Goal: Task Accomplishment & Management: Manage account settings

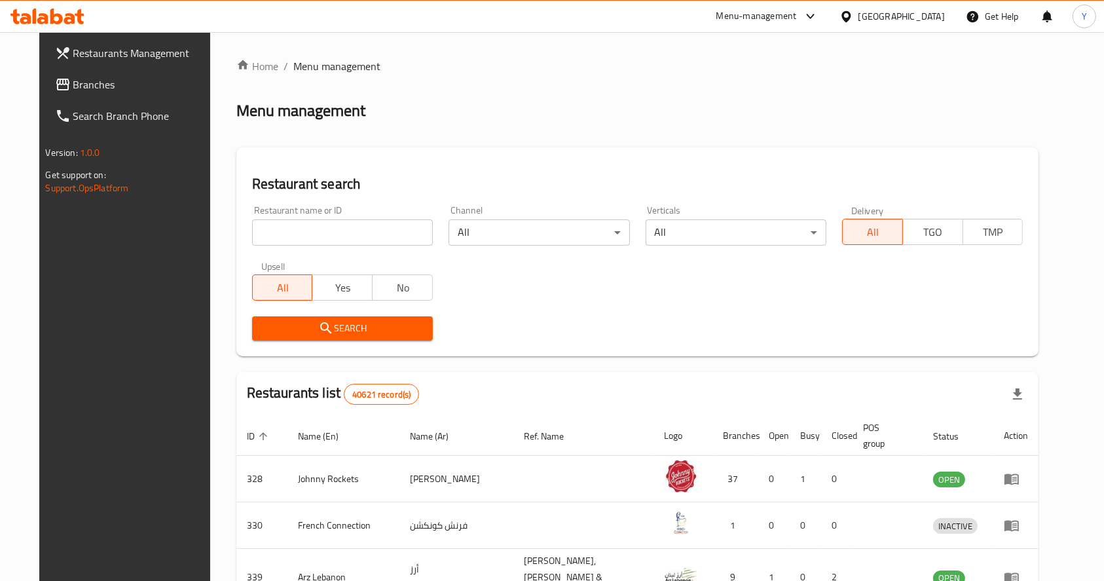
click at [316, 231] on input "search" at bounding box center [342, 232] width 181 height 26
type input "bublee"
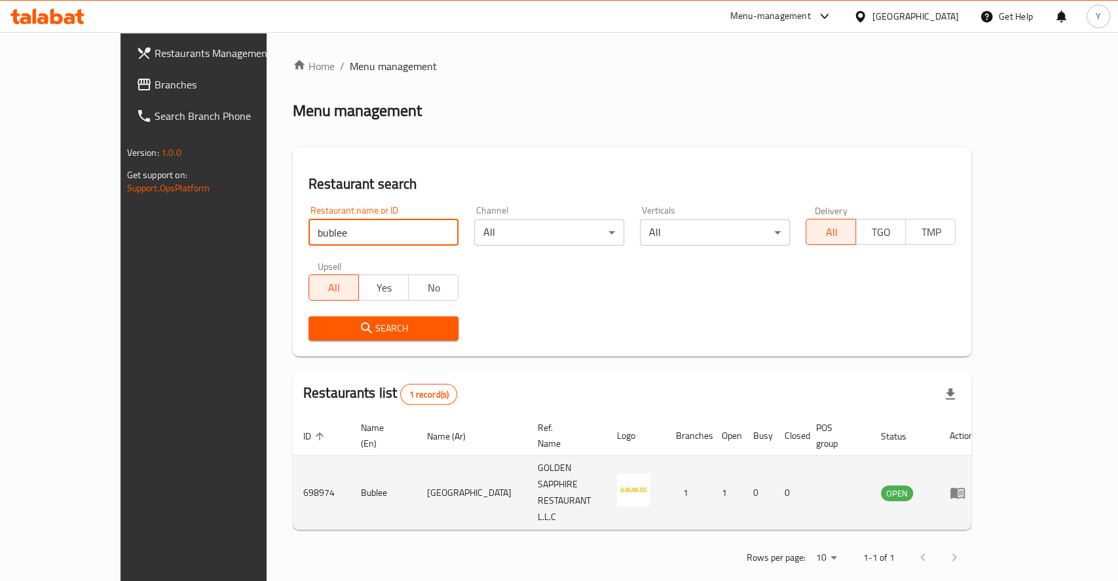
click at [974, 485] on link "enhanced table" at bounding box center [962, 493] width 24 height 16
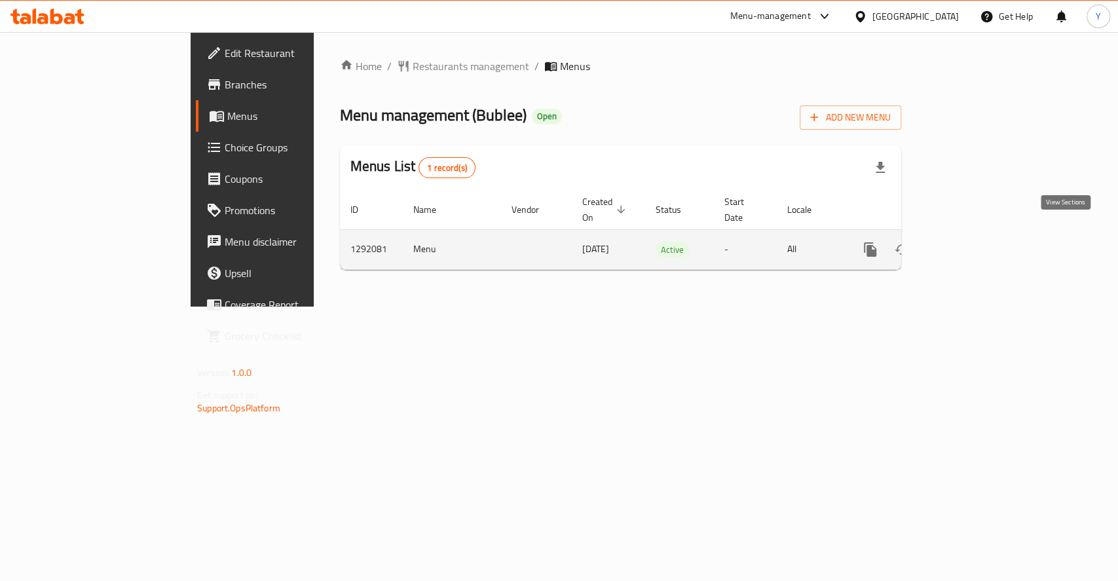
click at [972, 242] on icon "enhanced table" at bounding box center [965, 250] width 16 height 16
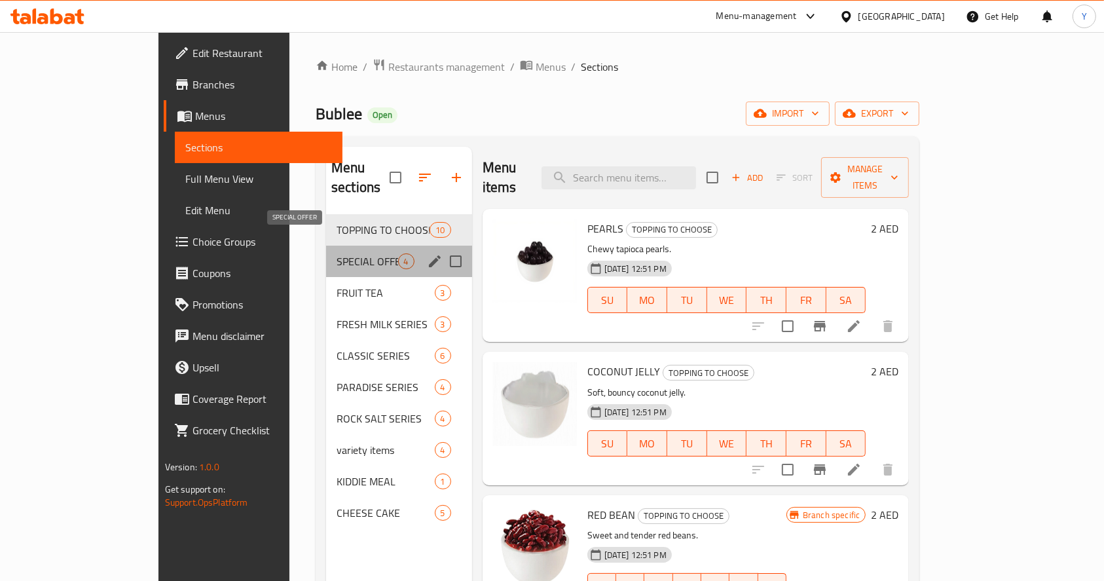
click at [337, 253] on span "SPECIAL OFFER" at bounding box center [367, 261] width 61 height 16
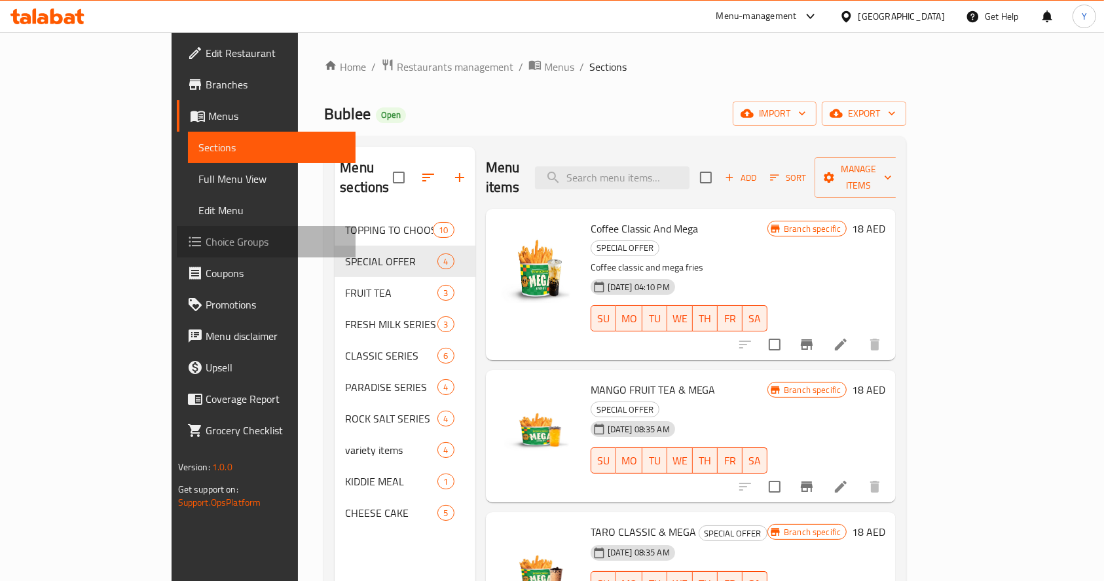
click at [206, 235] on span "Choice Groups" at bounding box center [276, 242] width 140 height 16
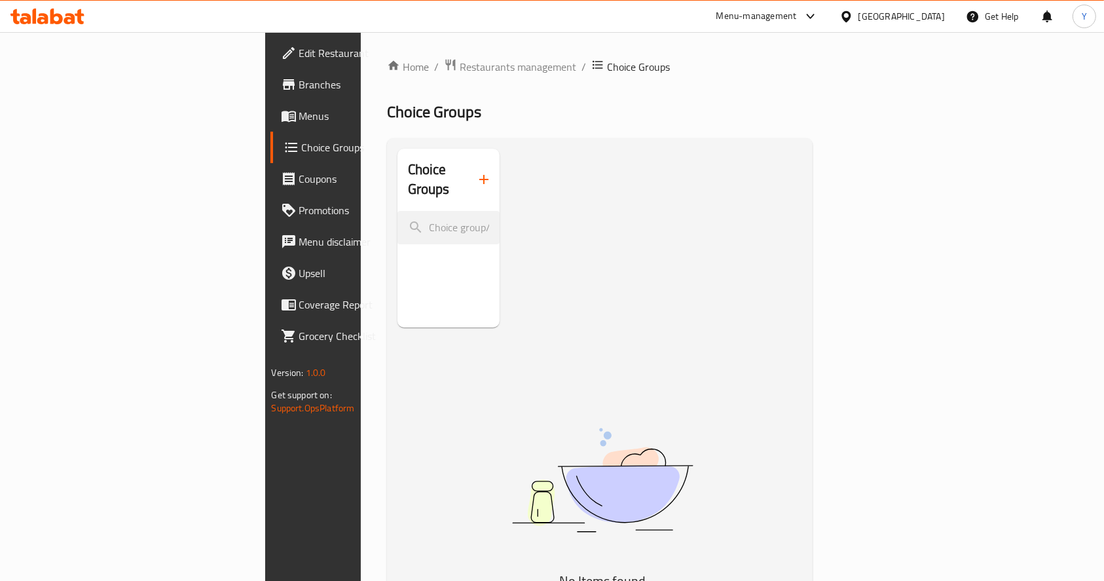
click at [476, 176] on icon "button" at bounding box center [484, 180] width 16 height 16
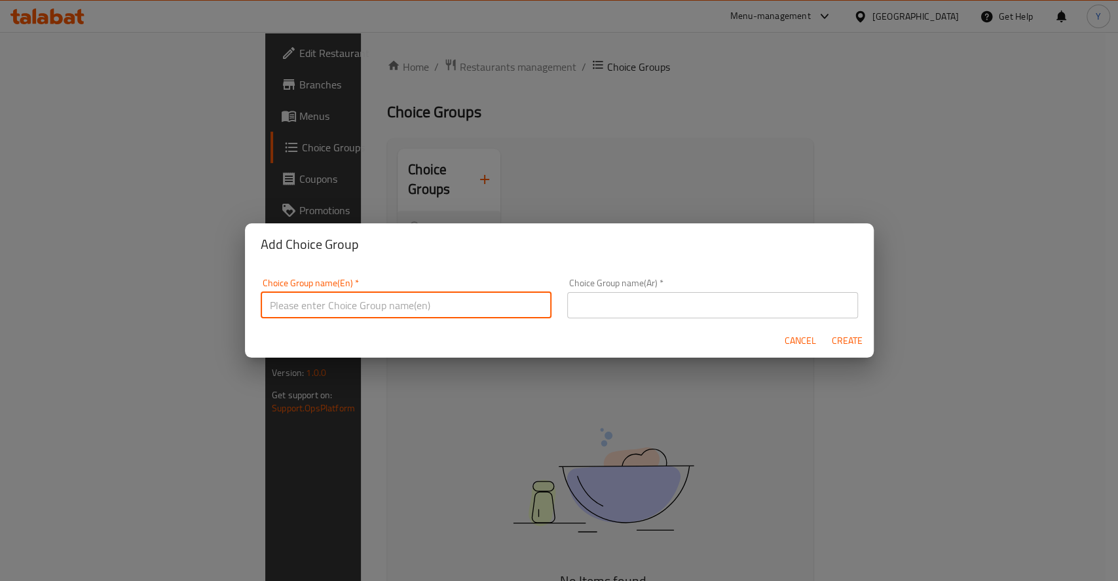
click at [351, 315] on input "text" at bounding box center [406, 305] width 291 height 26
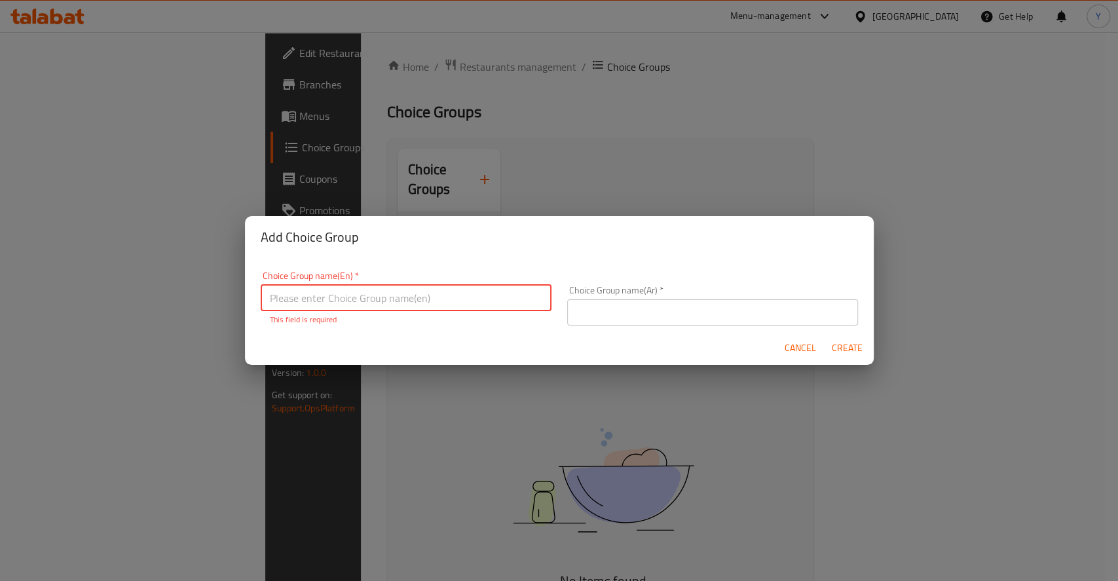
paste input "Fries Flavour"
type input "Fries Flavour"
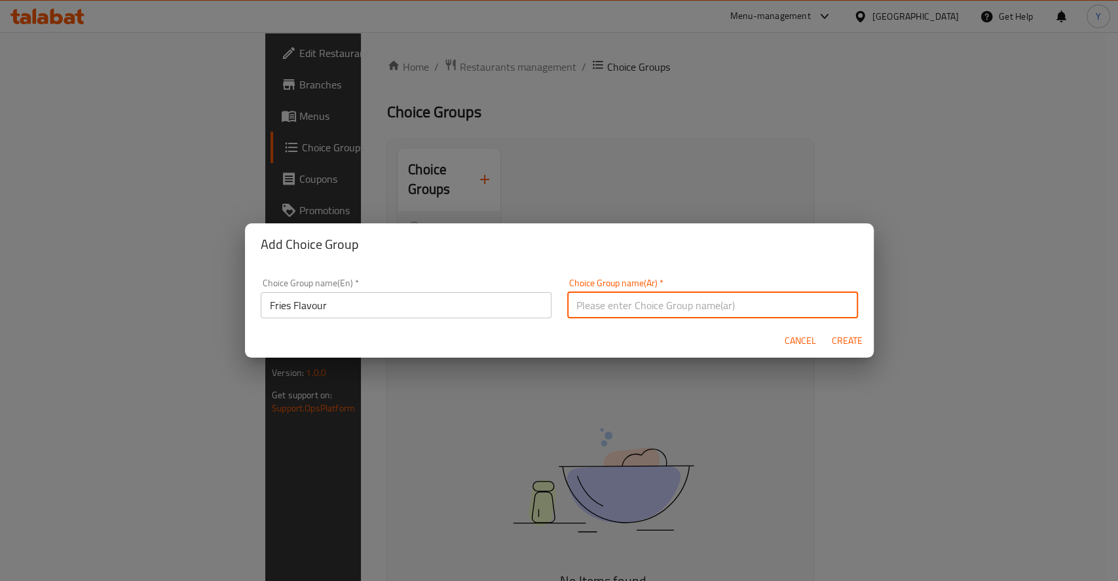
click at [601, 299] on input "text" at bounding box center [712, 305] width 291 height 26
paste input "نكهة البطاطس المقلية"
type input "نكهة البطاطس المقلية"
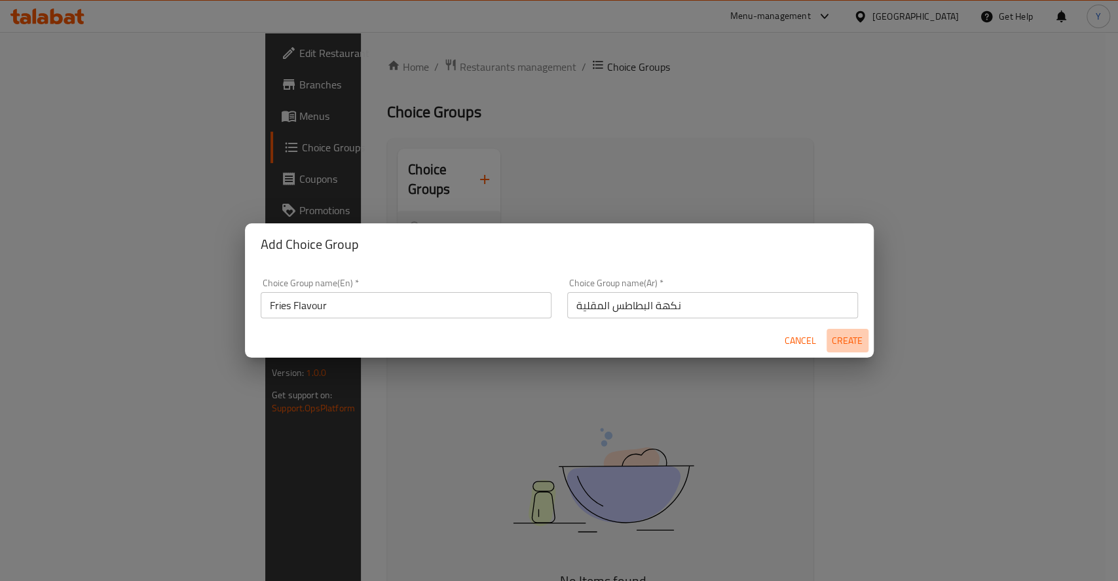
click at [843, 346] on span "Create" at bounding box center [847, 341] width 31 height 16
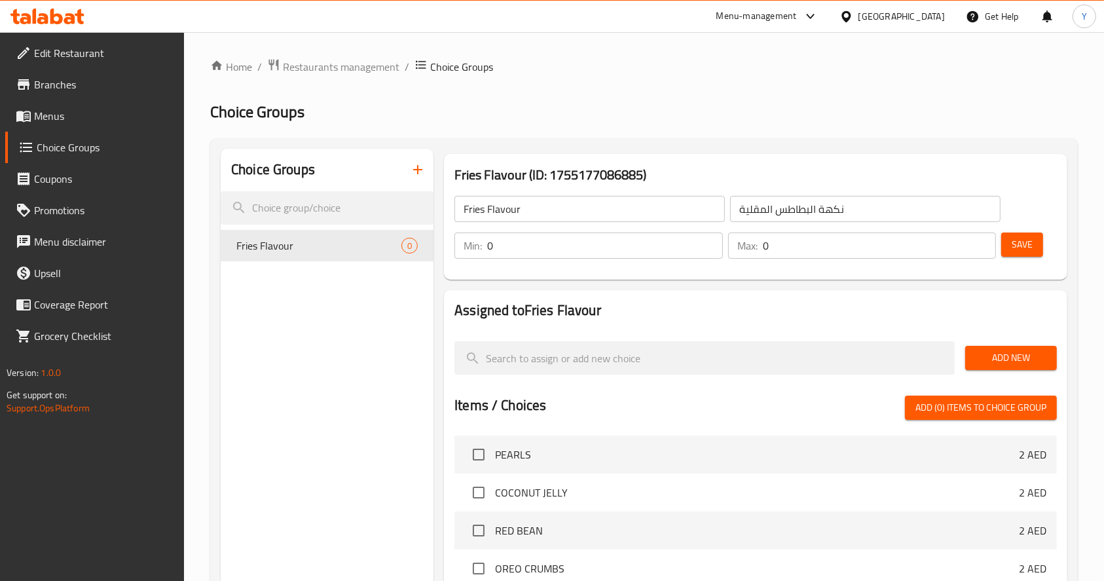
drag, startPoint x: 602, startPoint y: 251, endPoint x: 418, endPoint y: 257, distance: 184.1
click at [418, 257] on div "Choice Groups Fries Flavour 0 Fries Flavour (ID: 1755177086885) Fries Flavour ​…" at bounding box center [647, 517] width 852 height 737
type input "1"
click at [1030, 242] on span "Save" at bounding box center [1022, 244] width 21 height 16
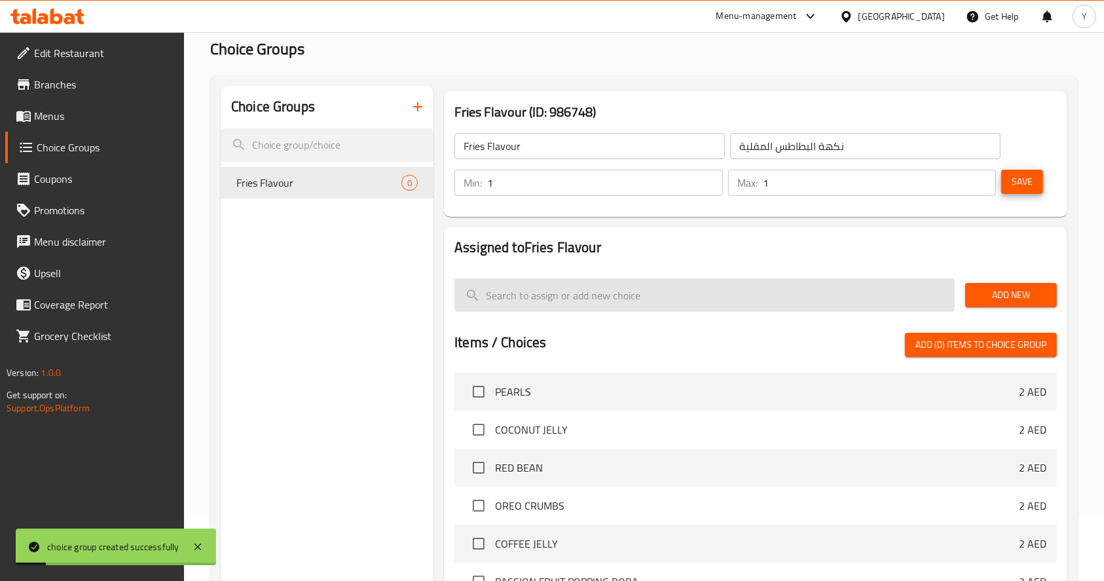
scroll to position [64, 0]
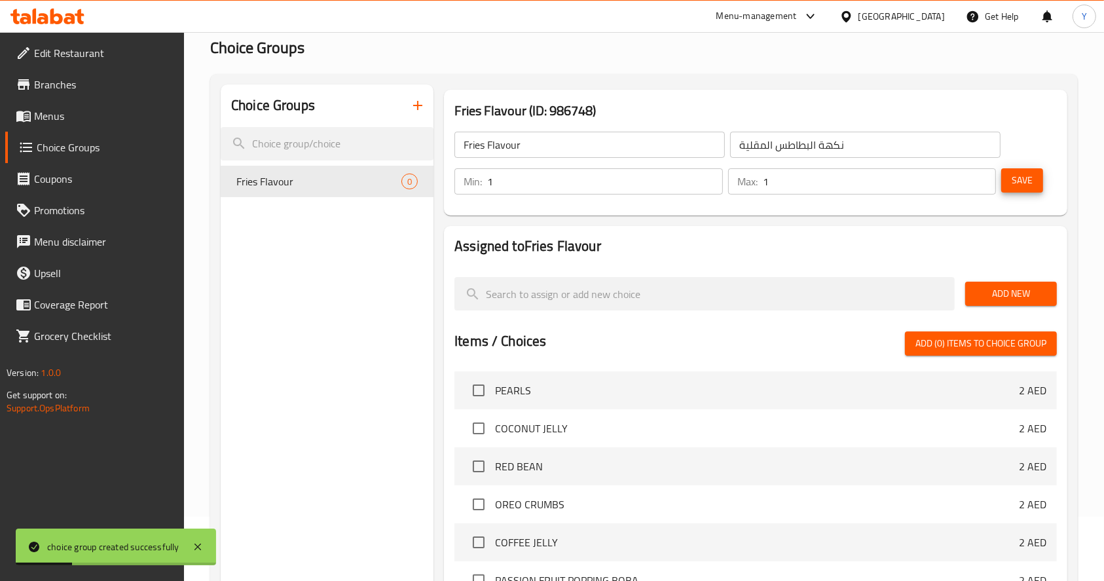
click at [1007, 296] on span "Add New" at bounding box center [1011, 294] width 71 height 16
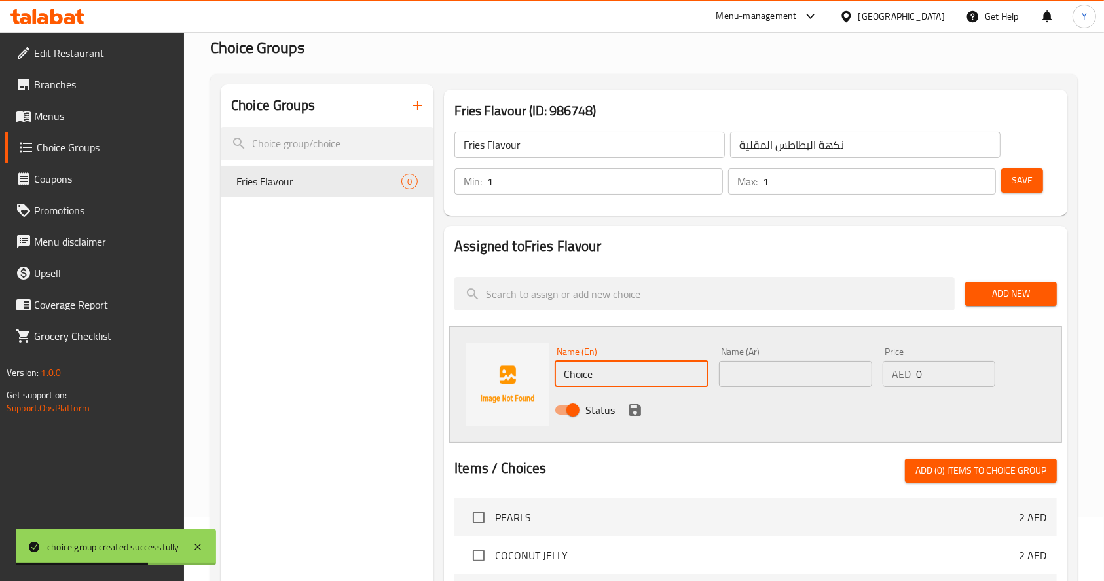
click at [634, 370] on input "Choice" at bounding box center [631, 374] width 153 height 26
type input "Cheese"
paste input "جبن"
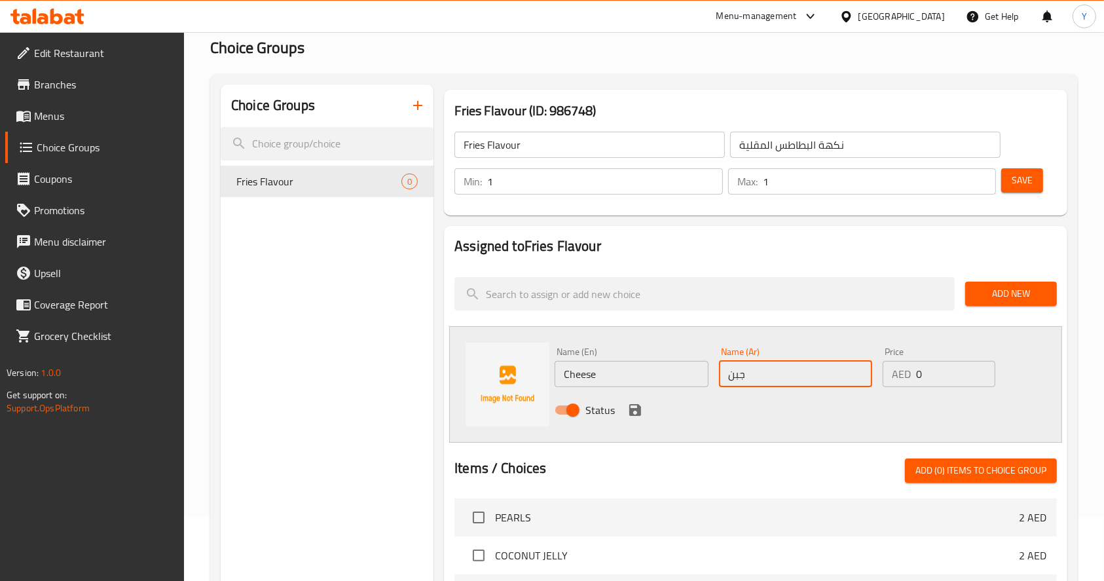
type input "جبن"
click at [629, 409] on icon "save" at bounding box center [635, 410] width 12 height 12
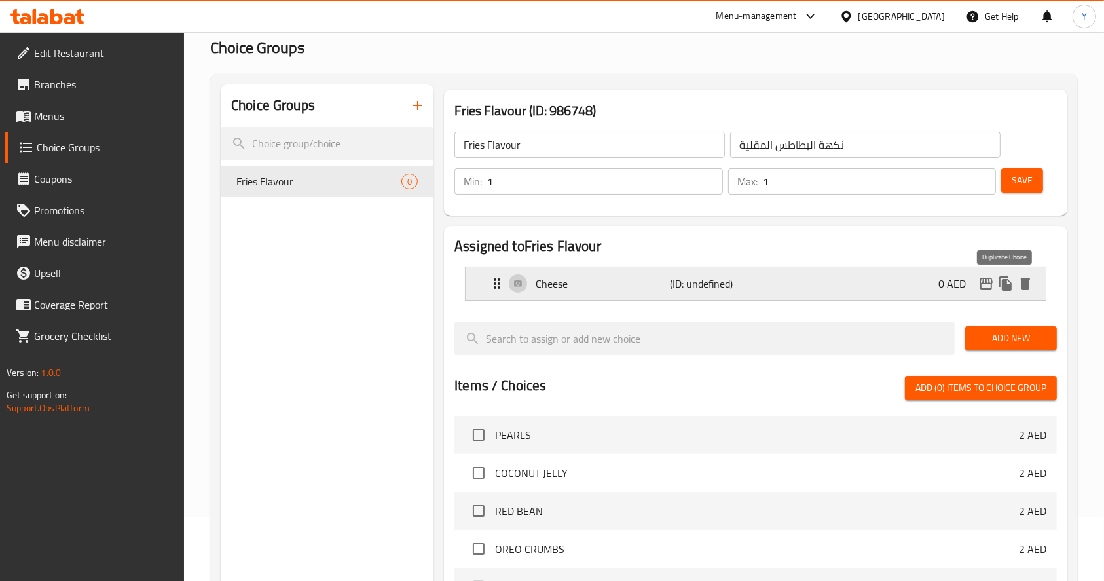
click at [1002, 282] on icon "duplicate" at bounding box center [1005, 283] width 12 height 14
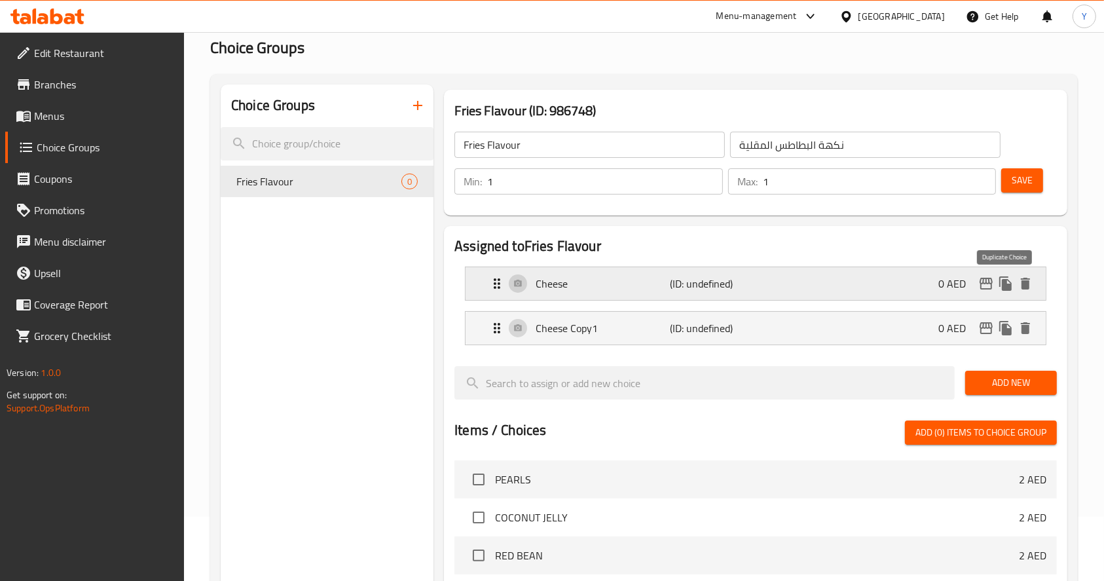
click at [1002, 282] on icon "duplicate" at bounding box center [1005, 283] width 12 height 14
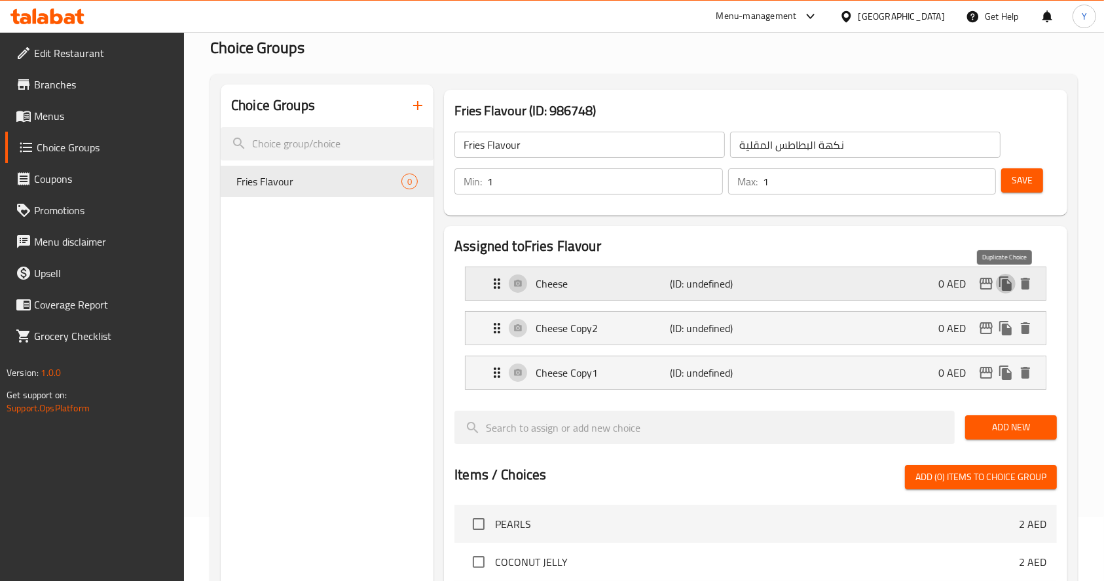
click at [1002, 282] on icon "duplicate" at bounding box center [1005, 283] width 12 height 14
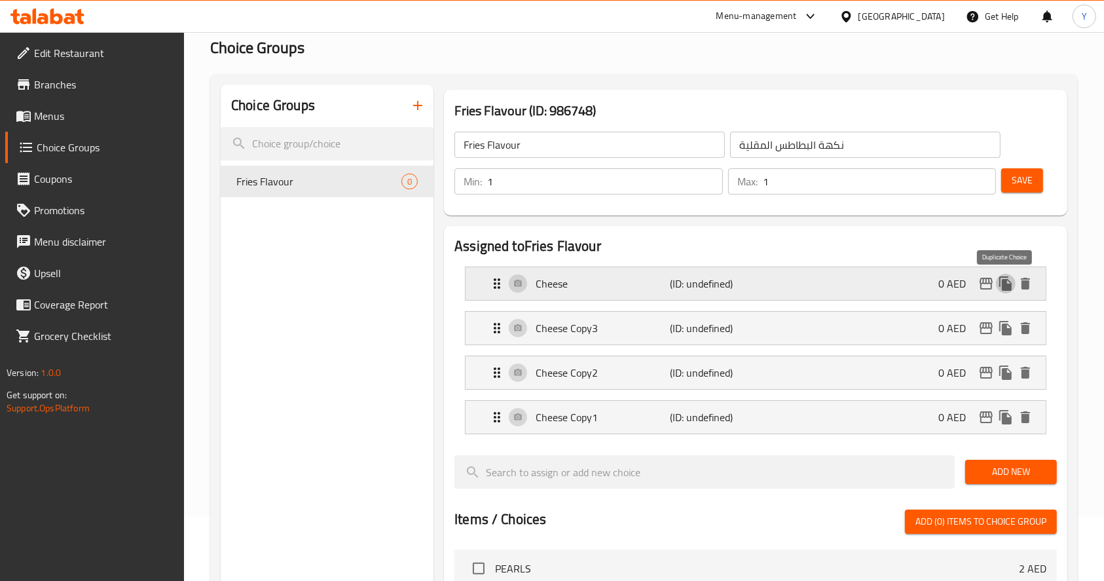
click at [1002, 282] on icon "duplicate" at bounding box center [1005, 283] width 12 height 14
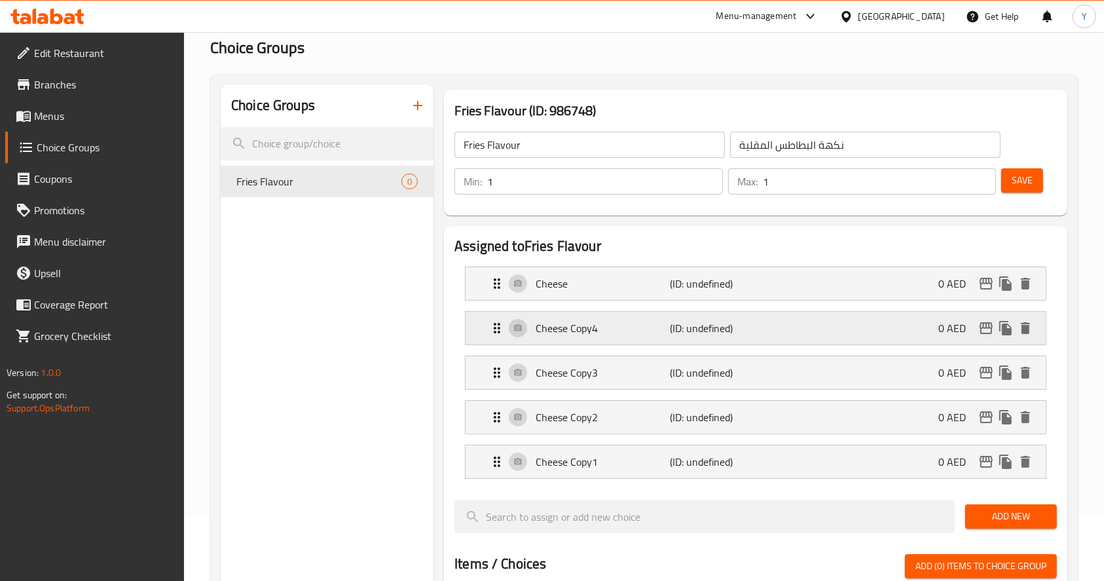
click at [623, 320] on p "Cheese Copy4" at bounding box center [603, 328] width 134 height 16
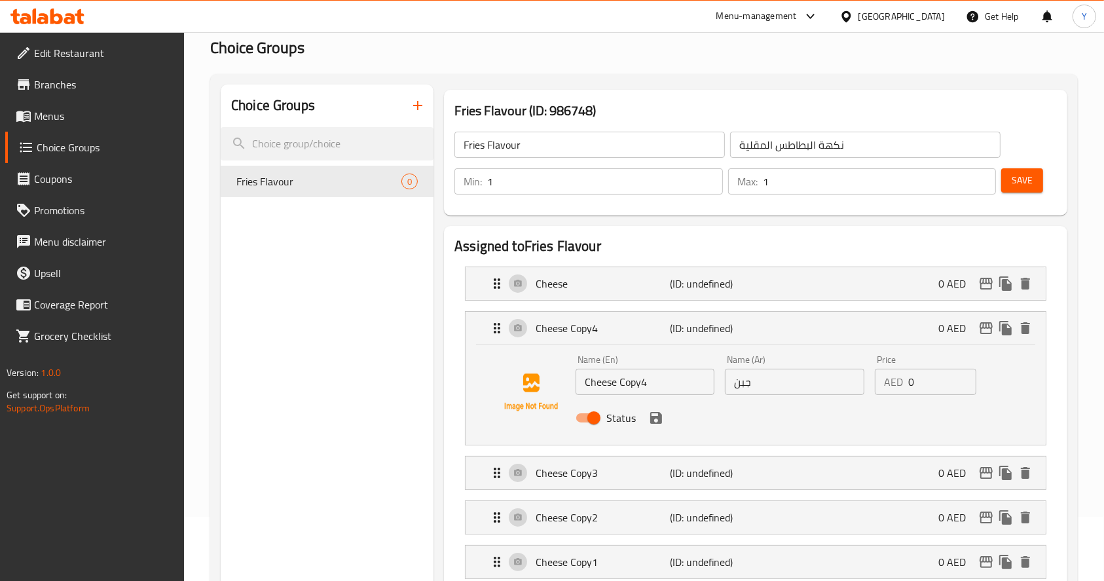
click at [654, 392] on input "Cheese Copy4" at bounding box center [645, 382] width 139 height 26
paste input "BBQ"
type input "BBQ"
paste input "[DEMOGRAPHIC_DATA]"
click at [657, 423] on icon "save" at bounding box center [656, 418] width 16 height 16
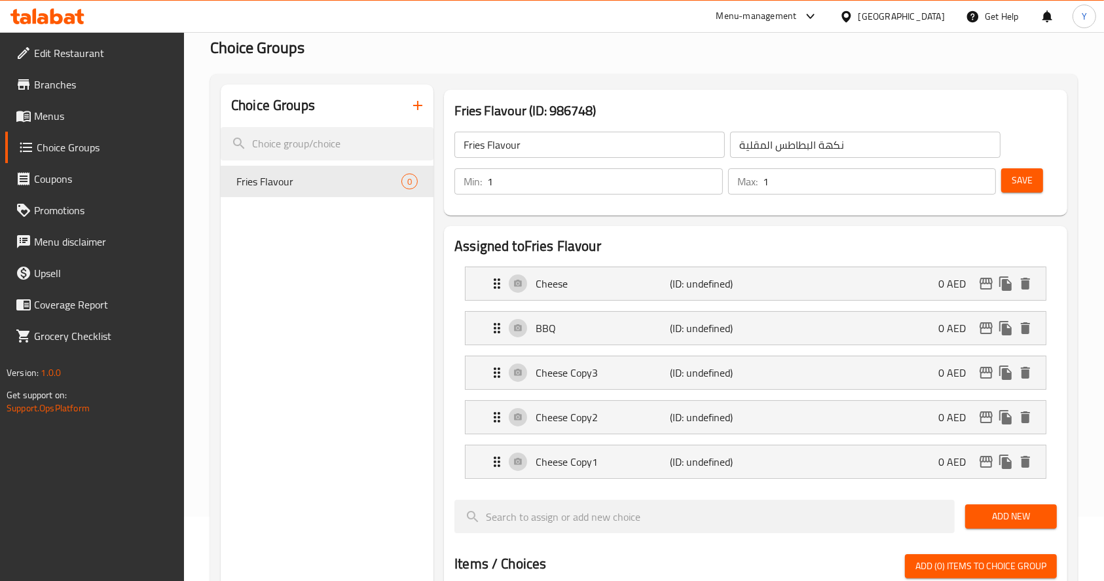
type input "شواء"
click at [538, 373] on p "Cheese Copy3" at bounding box center [603, 373] width 134 height 16
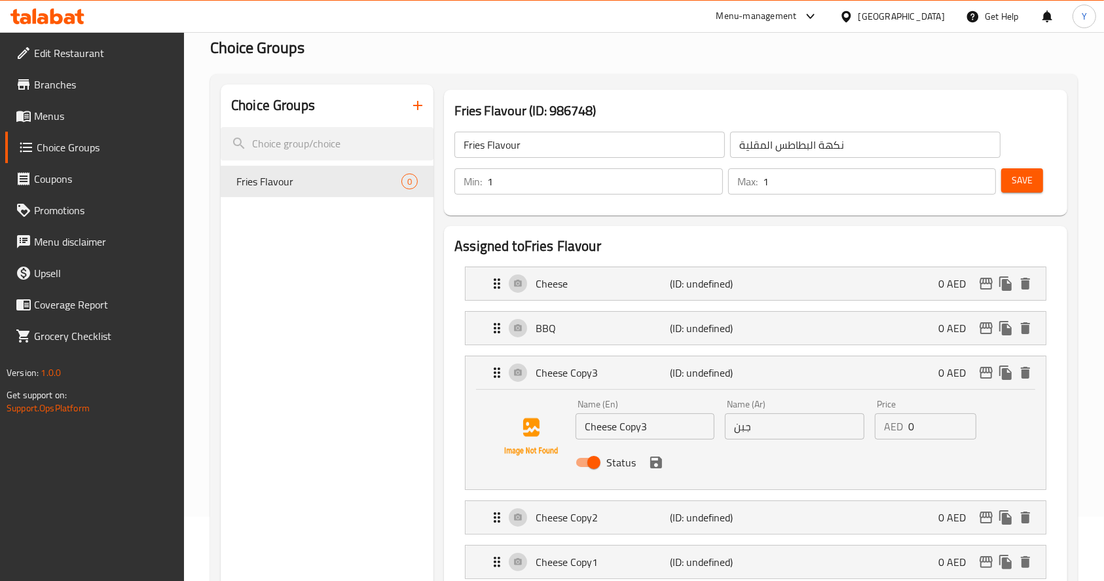
click at [612, 430] on input "Cheese Copy3" at bounding box center [645, 426] width 139 height 26
paste input "Sour Cream"
type input "Sour Cream"
click at [778, 428] on input "جبن" at bounding box center [794, 426] width 139 height 26
paste input "لكريمة الحامضة"
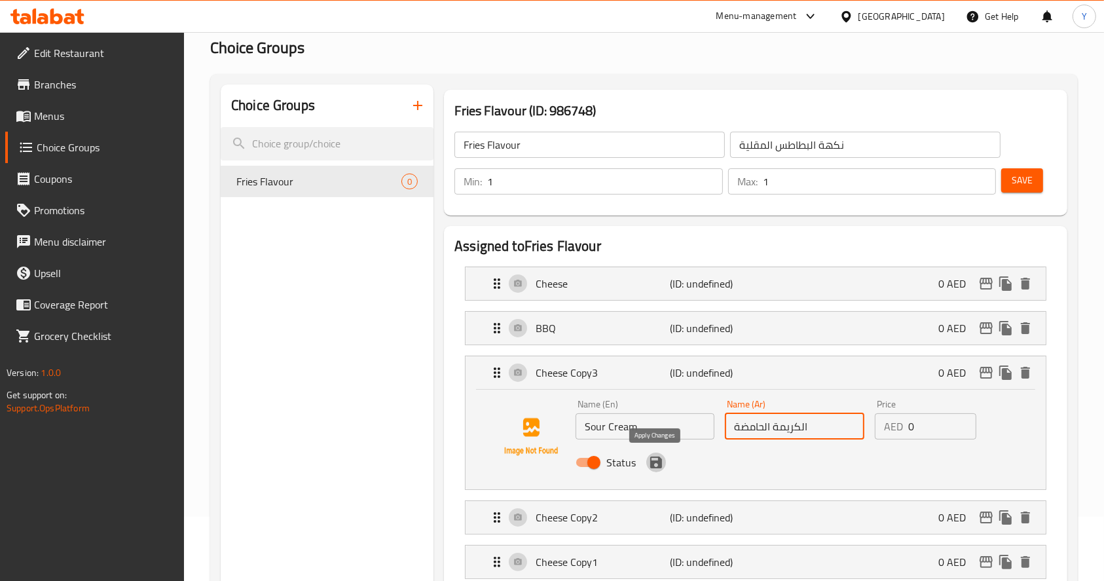
click at [657, 462] on icon "save" at bounding box center [656, 462] width 12 height 12
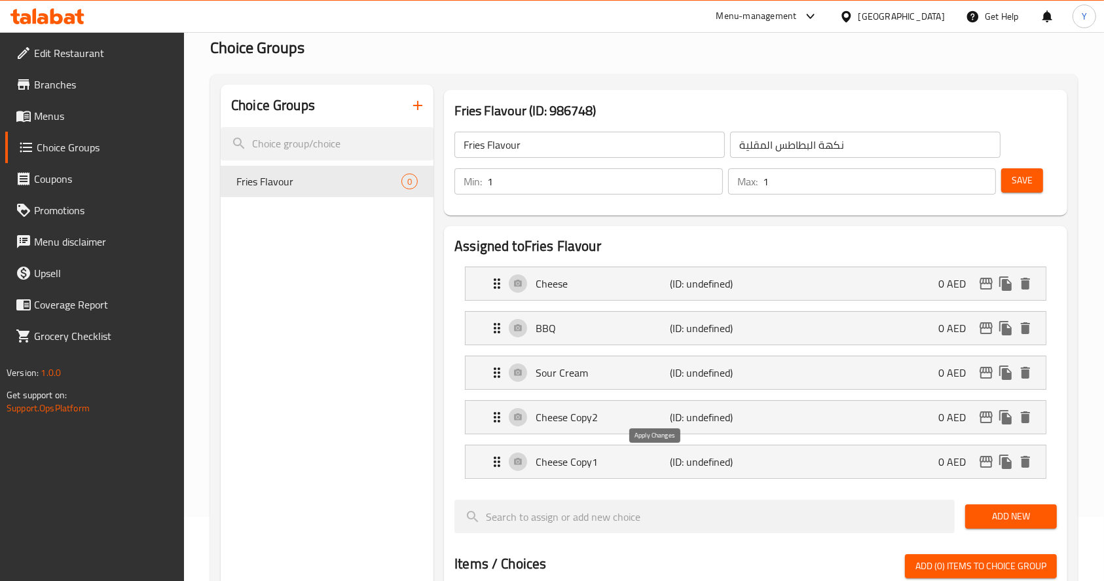
type input "الكريمة الحامضة"
click at [586, 414] on p "Cheese Copy2" at bounding box center [603, 417] width 134 height 16
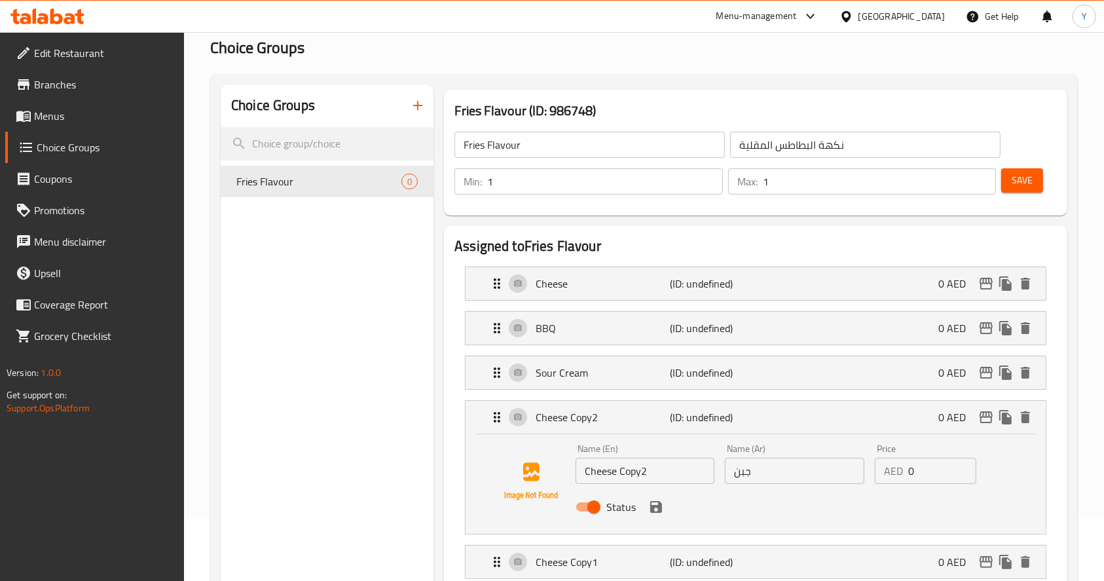
click at [623, 465] on input "Cheese Copy2" at bounding box center [645, 471] width 139 height 26
paste input "Spicy Cheese"
type input "Spicy Cheese"
click at [769, 468] on input "جبن" at bounding box center [794, 471] width 139 height 26
paste input "ة حارة"
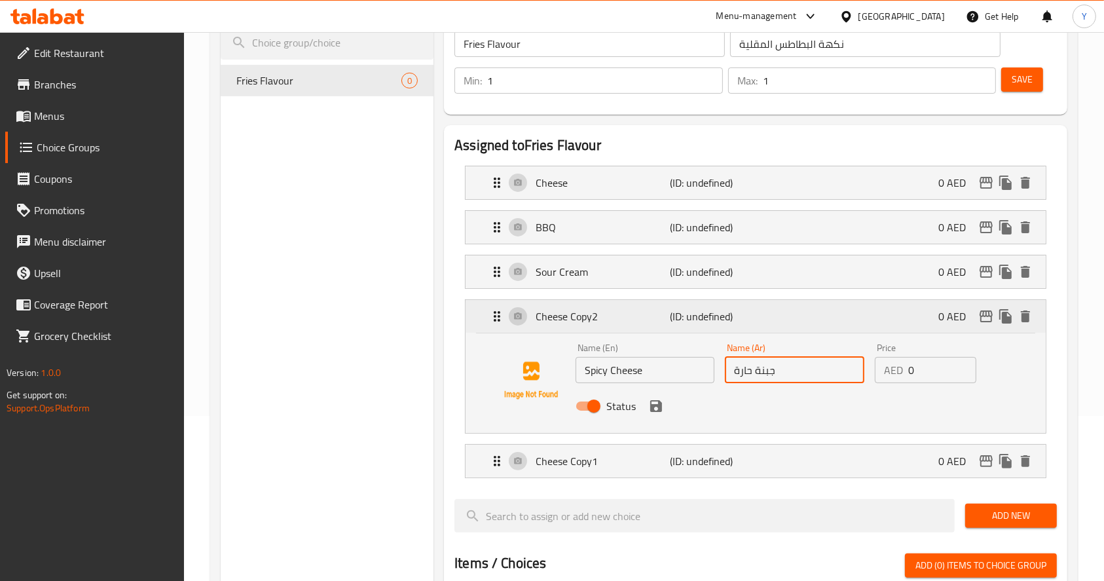
scroll to position [171, 0]
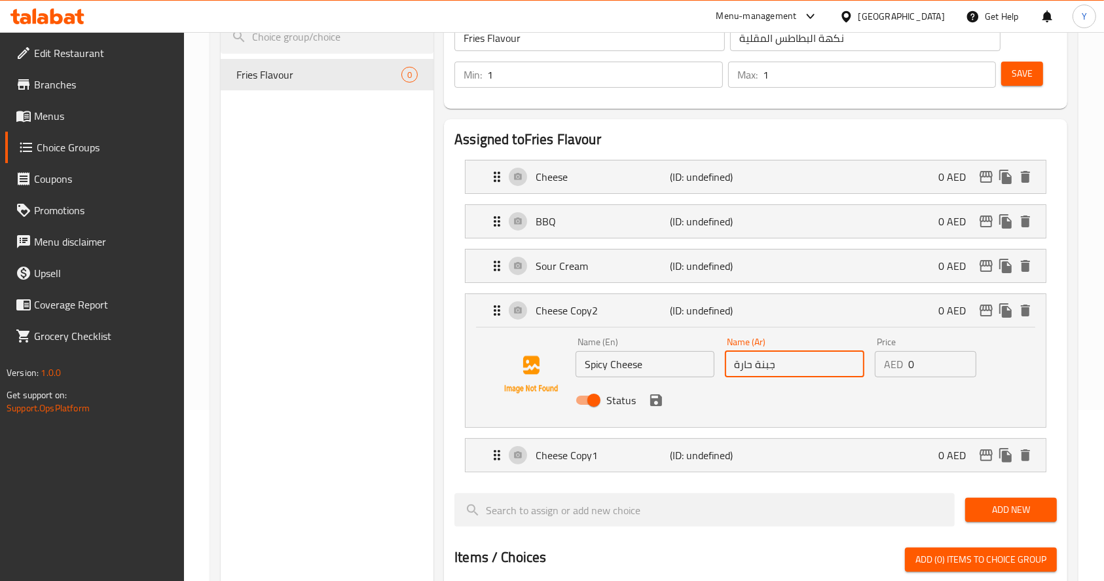
click at [650, 401] on icon "save" at bounding box center [656, 400] width 12 height 12
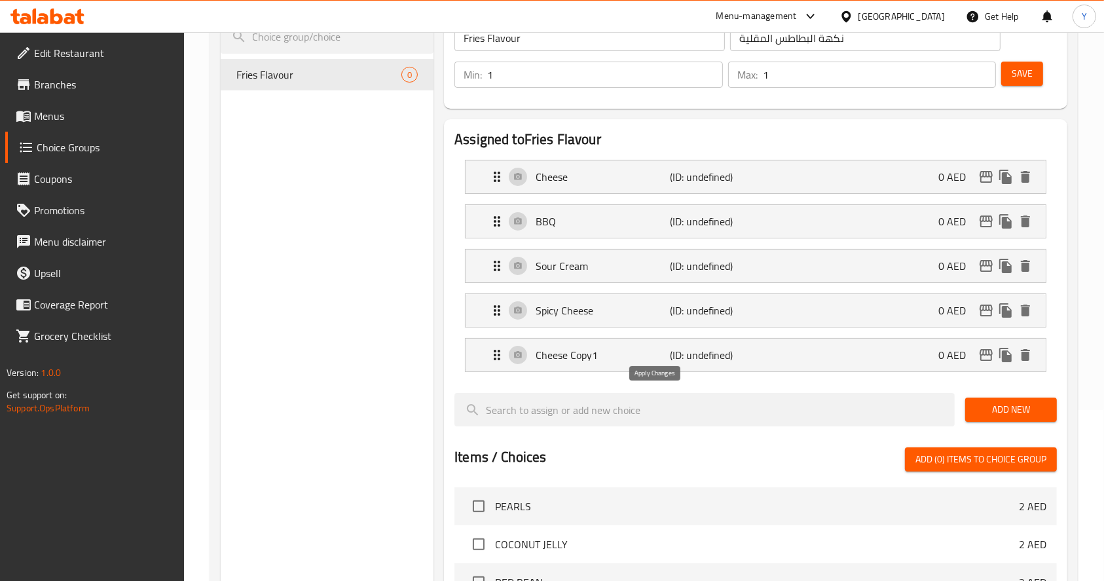
type input "جبنة حارة"
click at [550, 356] on p "Cheese Copy1" at bounding box center [603, 355] width 134 height 16
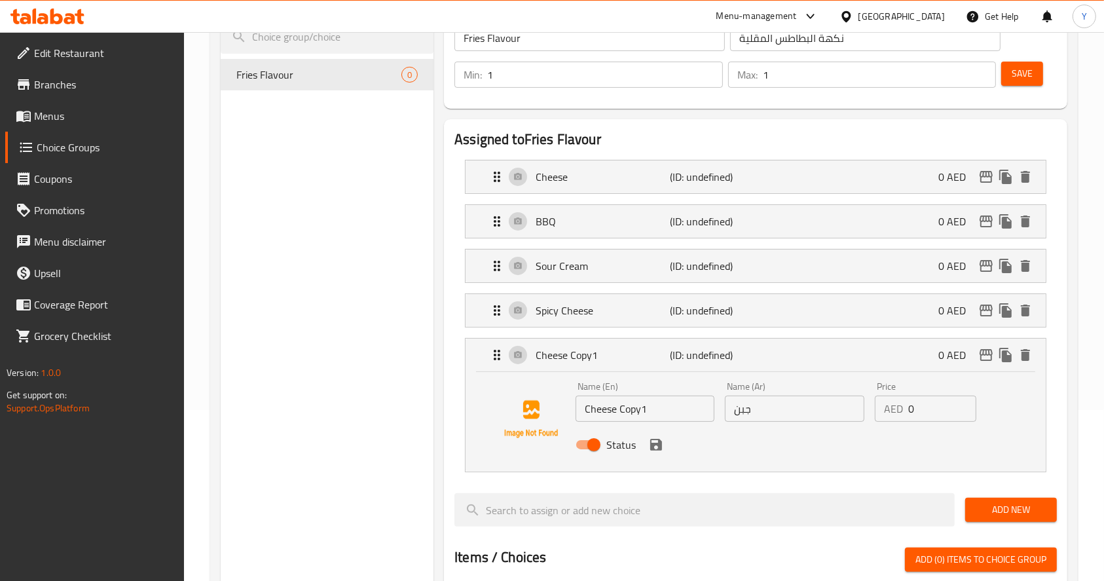
click at [620, 410] on input "Cheese Copy1" at bounding box center [645, 409] width 139 height 26
paste input "[PERSON_NAME] Garlic"
type input "Creamy Garlic"
click at [766, 408] on input "جبن" at bounding box center [794, 409] width 139 height 26
paste input "لثوم الكريمي"
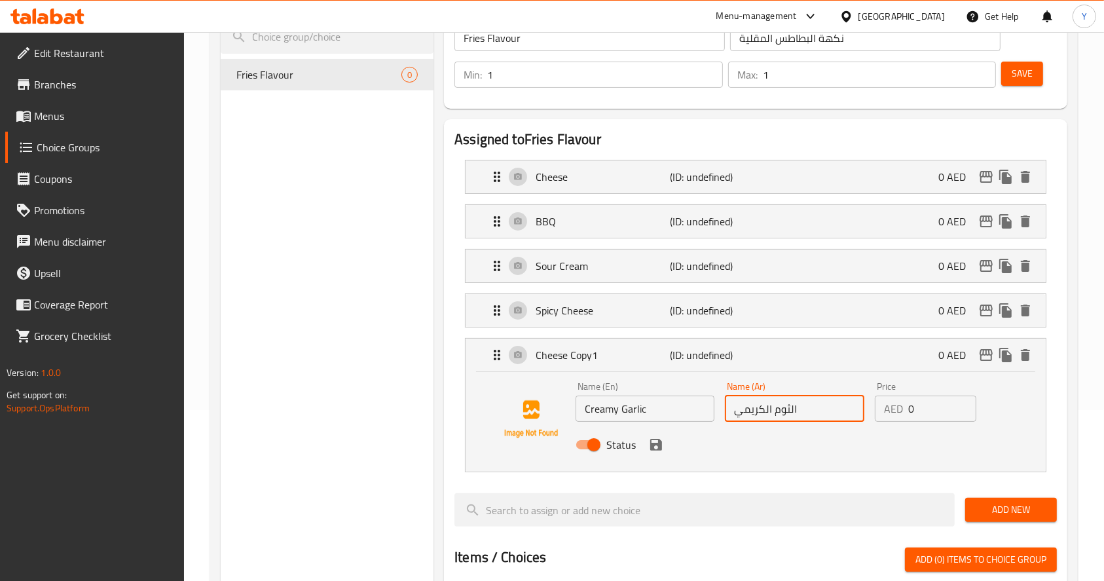
click at [651, 447] on icon "save" at bounding box center [656, 445] width 12 height 12
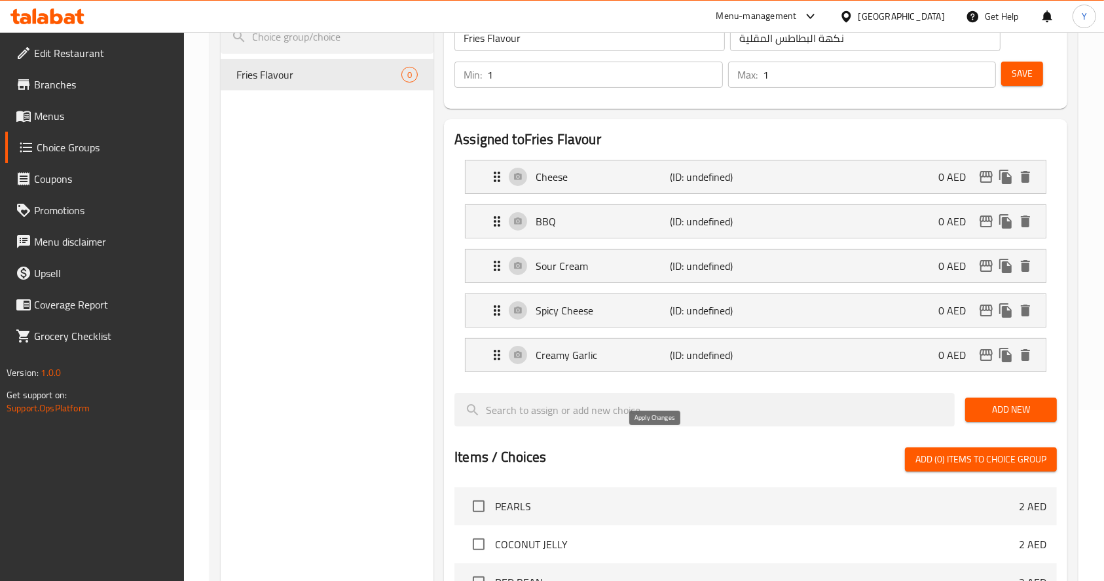
type input "الثوم الكريمي"
click at [1020, 73] on span "Save" at bounding box center [1022, 73] width 21 height 16
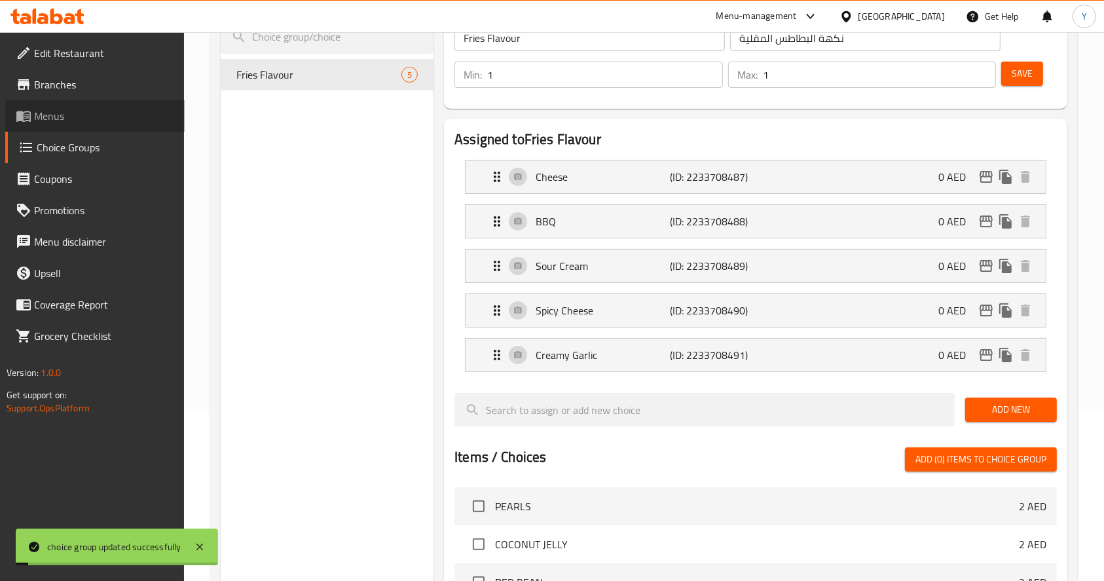
click at [93, 113] on span "Menus" at bounding box center [104, 116] width 140 height 16
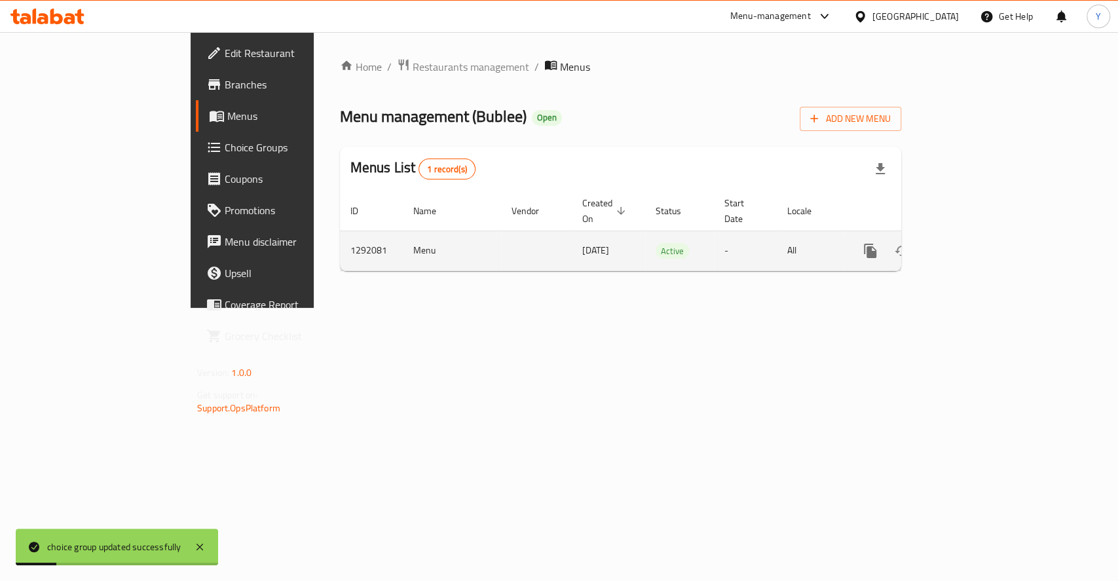
click at [972, 243] on icon "enhanced table" at bounding box center [965, 251] width 16 height 16
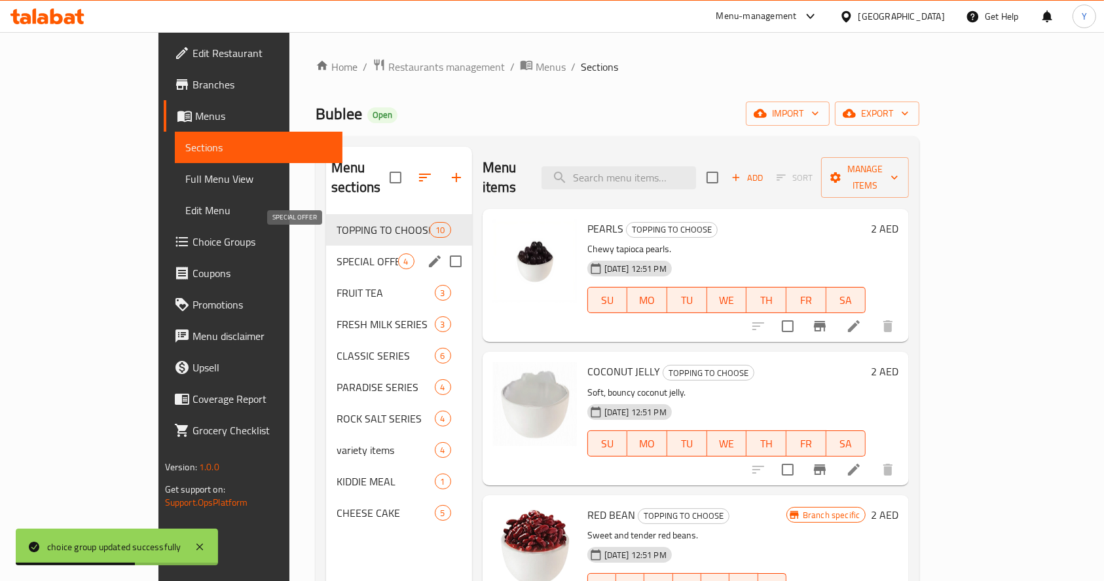
click at [337, 253] on span "SPECIAL OFFER" at bounding box center [367, 261] width 61 height 16
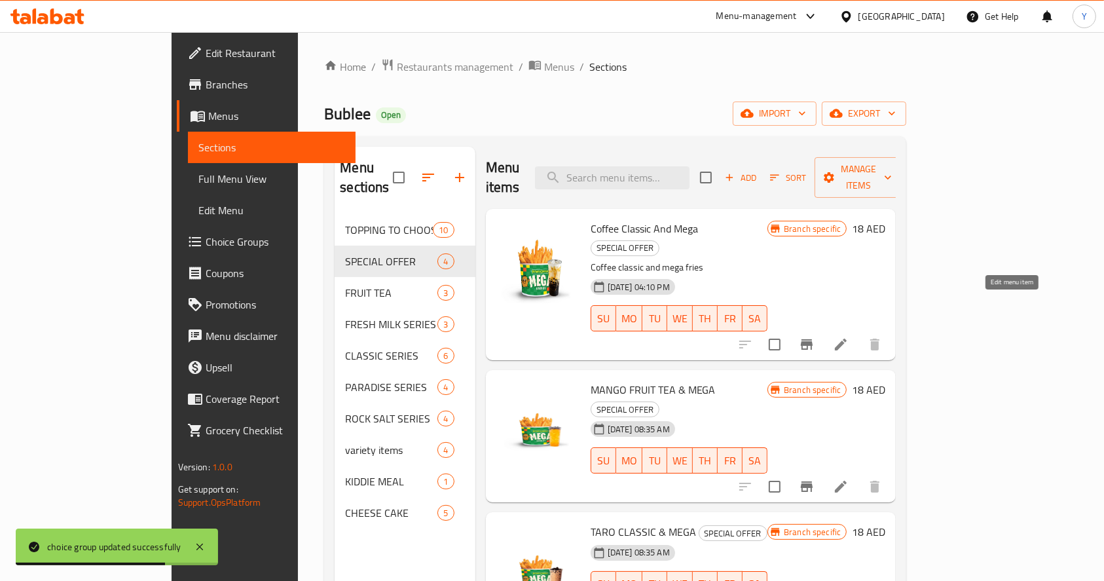
click at [847, 339] on icon at bounding box center [841, 345] width 12 height 12
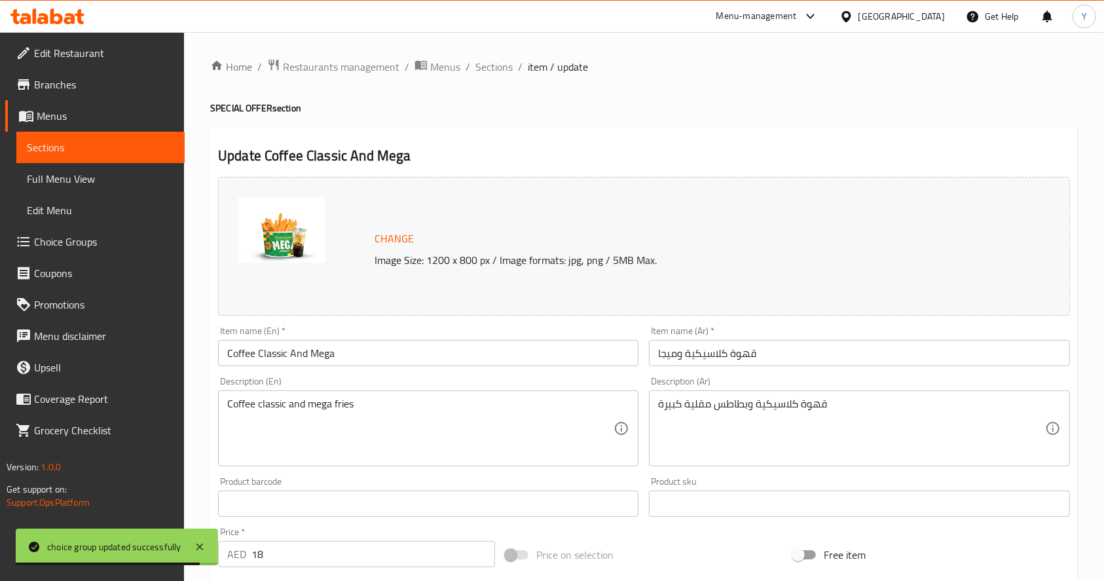
scroll to position [363, 0]
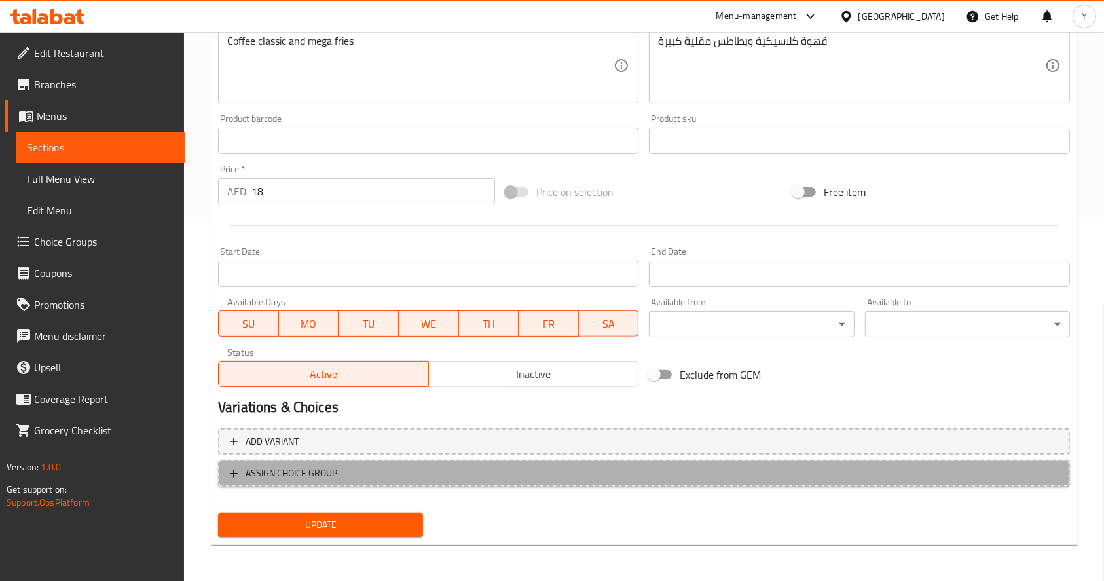
click at [302, 472] on span "ASSIGN CHOICE GROUP" at bounding box center [292, 473] width 92 height 16
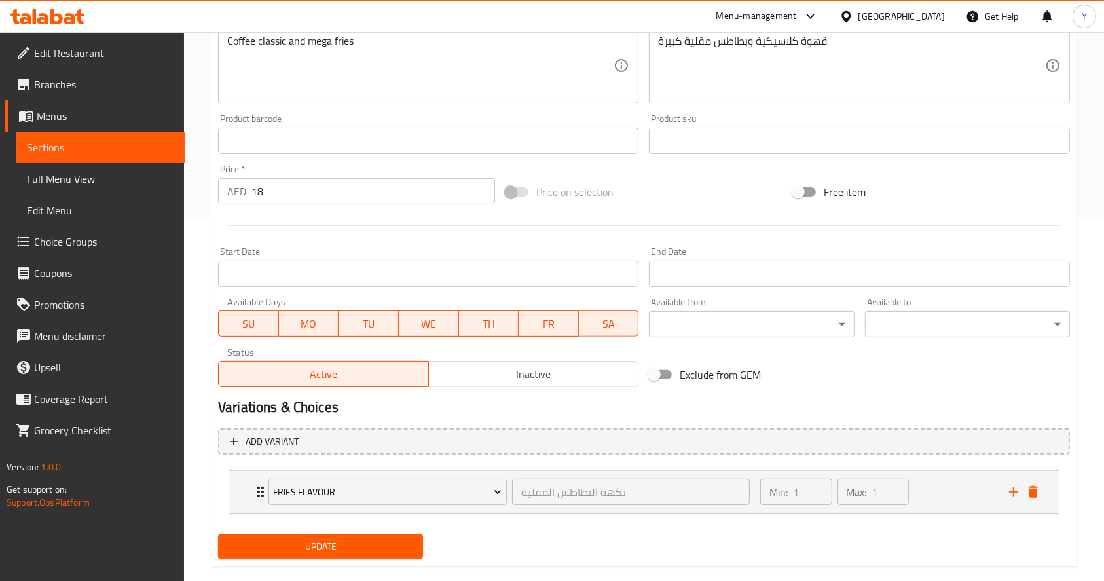
scroll to position [384, 0]
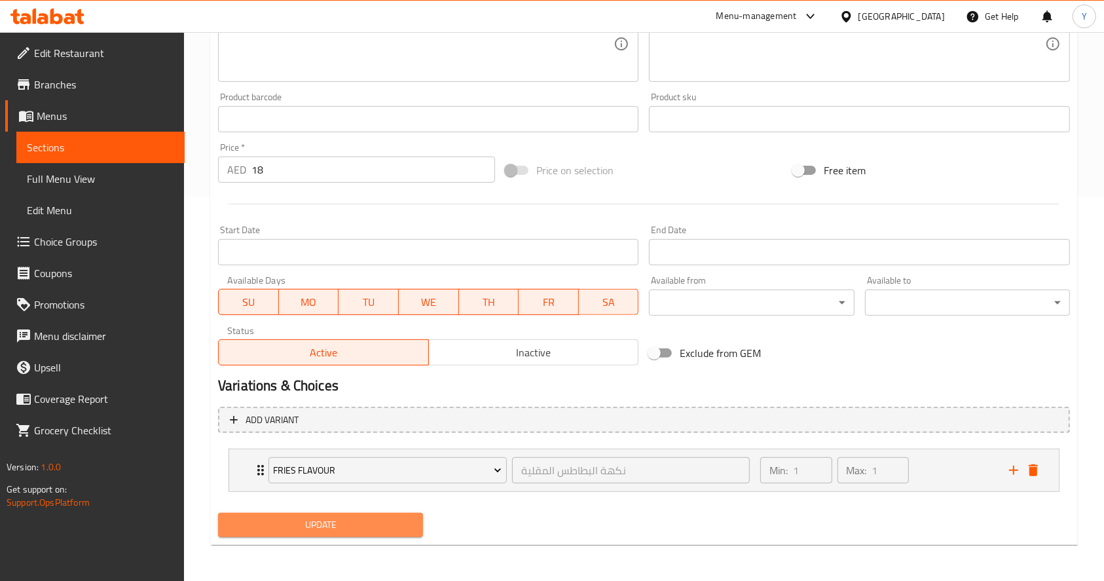
click at [307, 519] on span "Update" at bounding box center [321, 525] width 184 height 16
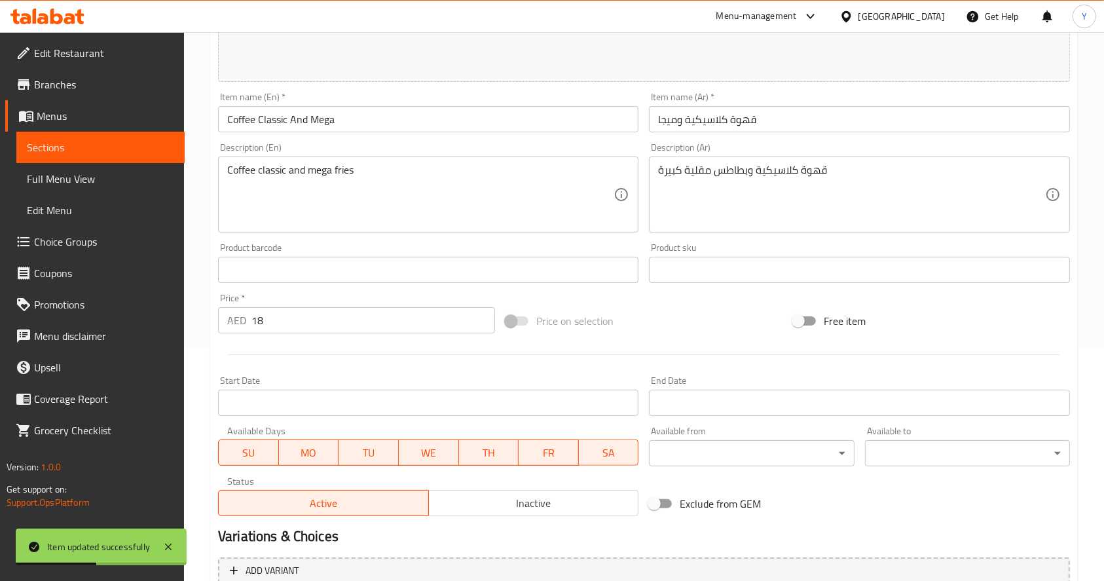
scroll to position [0, 0]
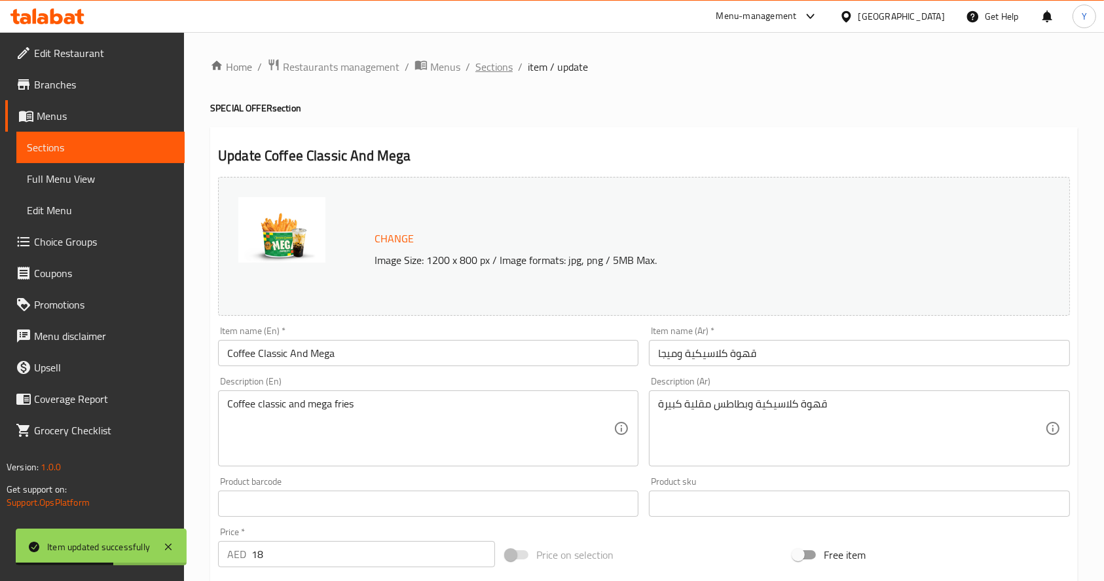
click at [491, 63] on span "Sections" at bounding box center [493, 67] width 37 height 16
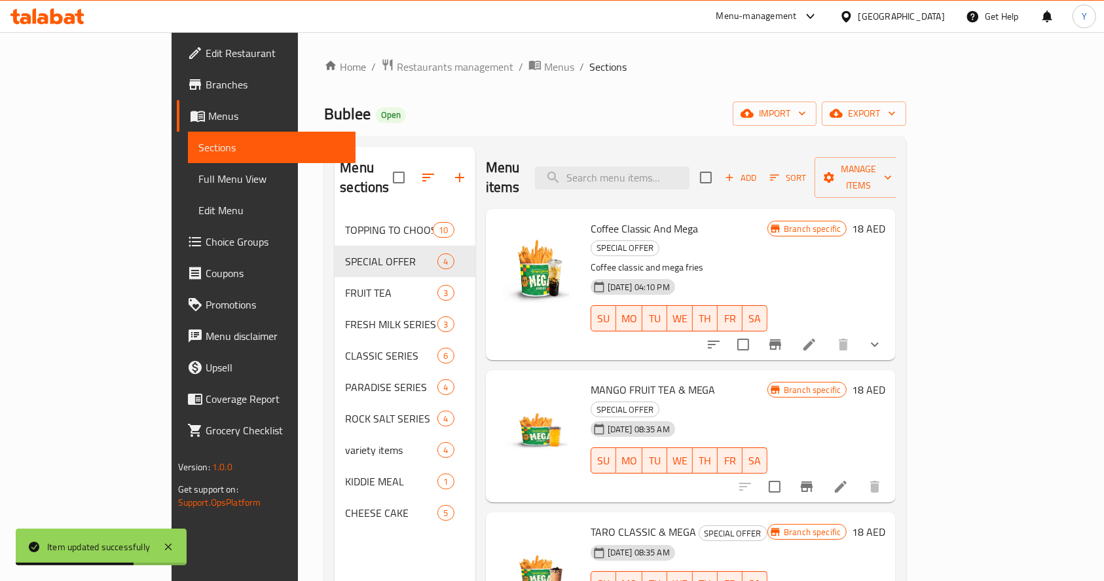
click at [859, 475] on li at bounding box center [841, 487] width 37 height 24
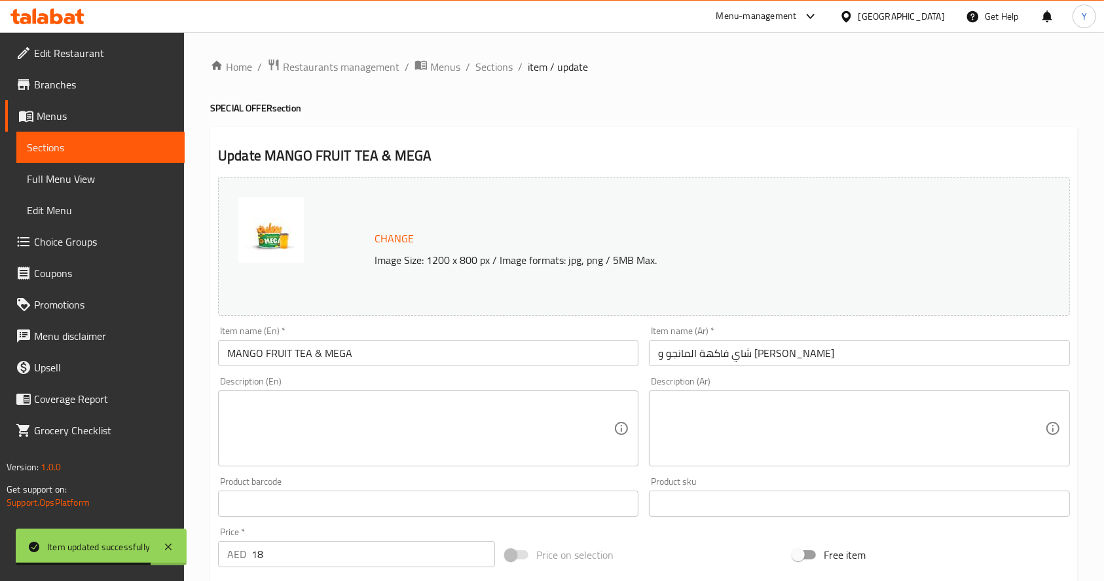
scroll to position [363, 0]
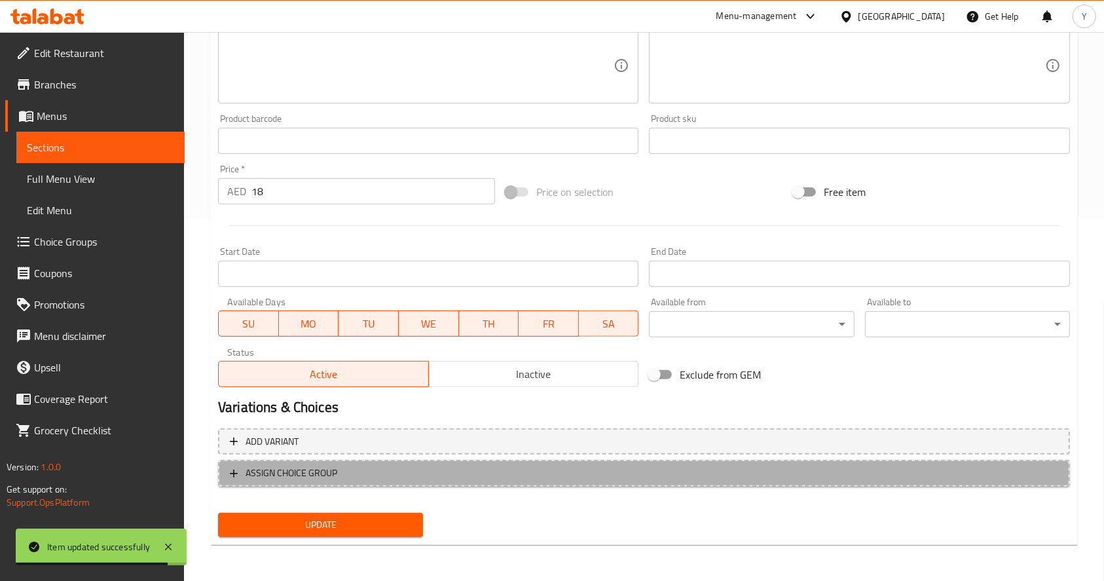
click at [298, 472] on span "ASSIGN CHOICE GROUP" at bounding box center [292, 473] width 92 height 16
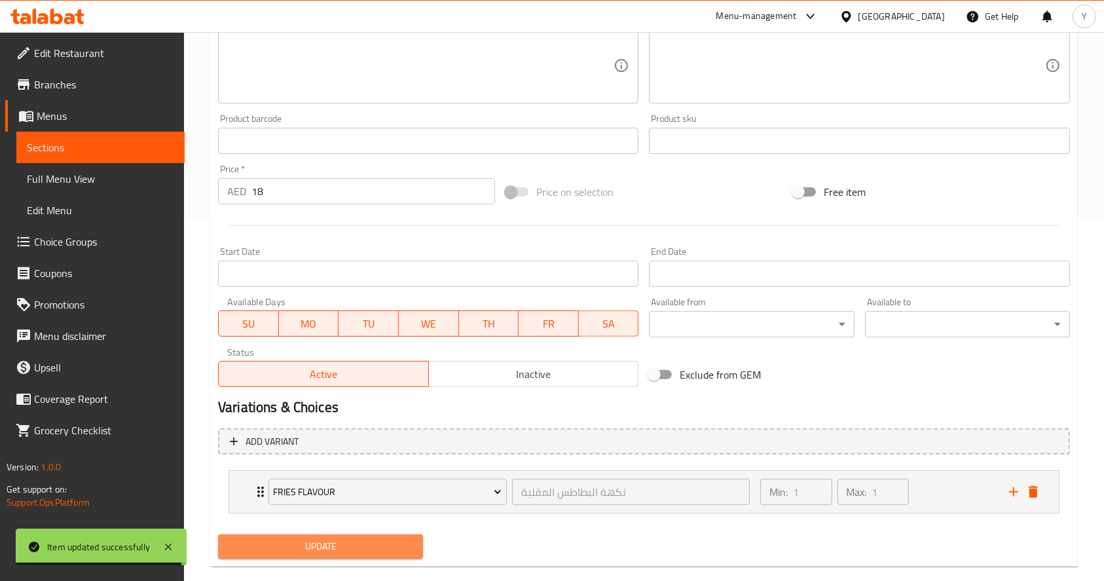
click at [335, 543] on span "Update" at bounding box center [321, 546] width 184 height 16
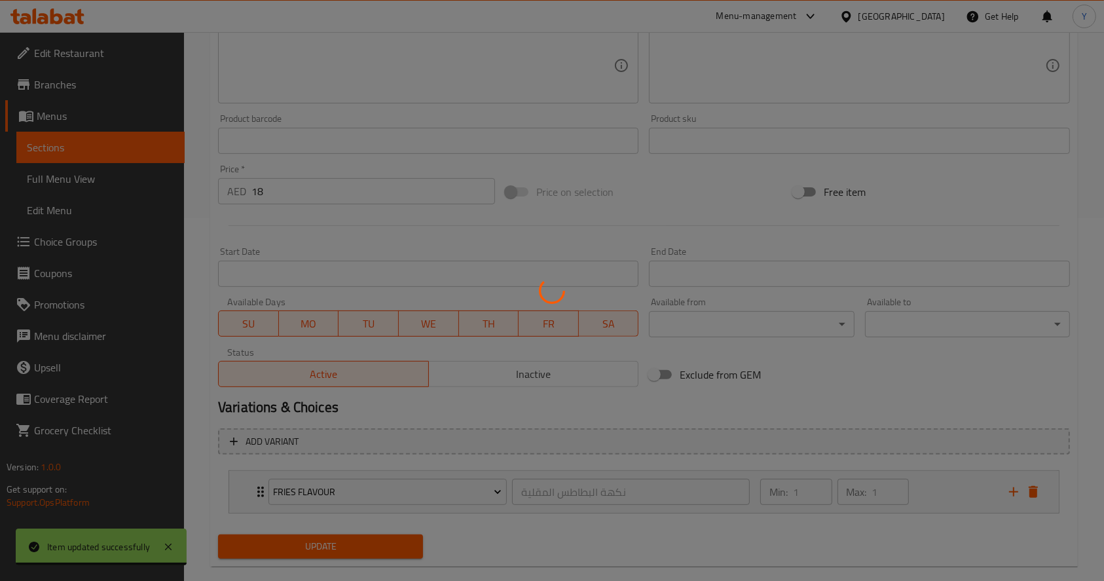
scroll to position [0, 0]
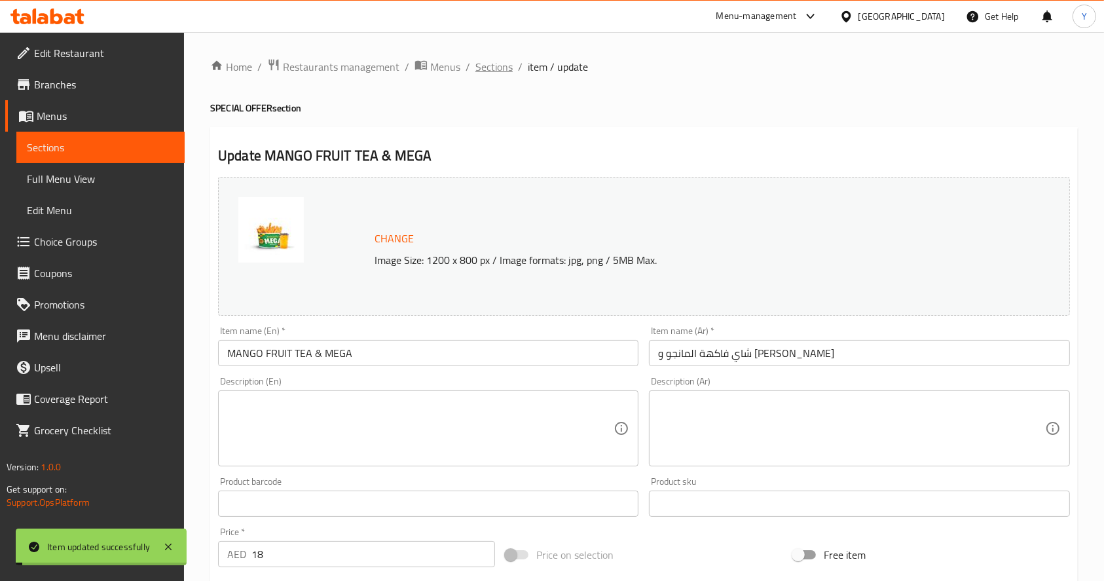
click at [498, 71] on span "Sections" at bounding box center [493, 67] width 37 height 16
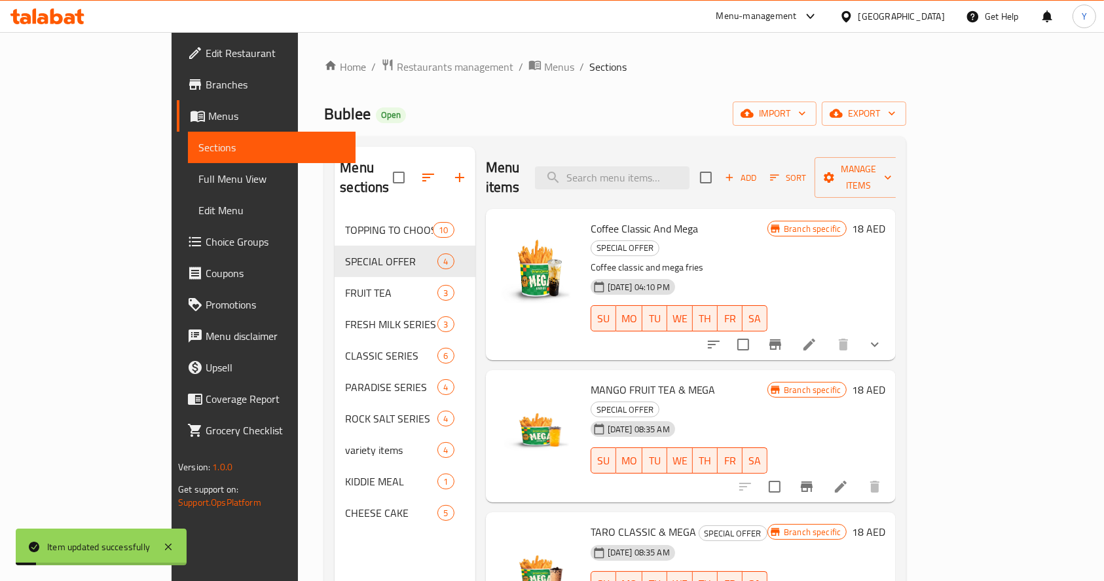
scroll to position [183, 0]
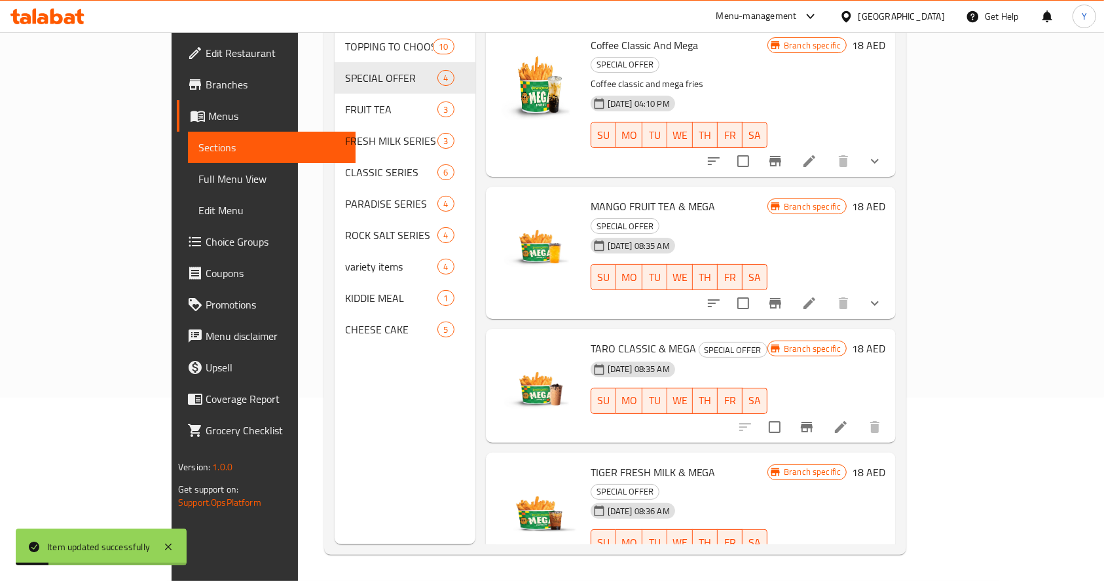
click at [847, 421] on icon at bounding box center [841, 427] width 12 height 12
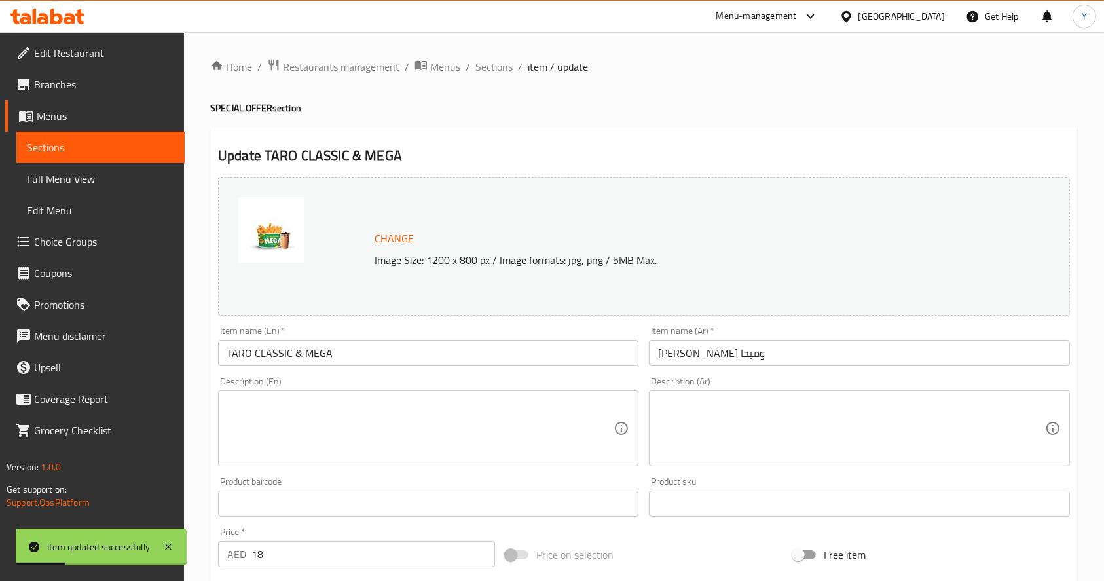
scroll to position [363, 0]
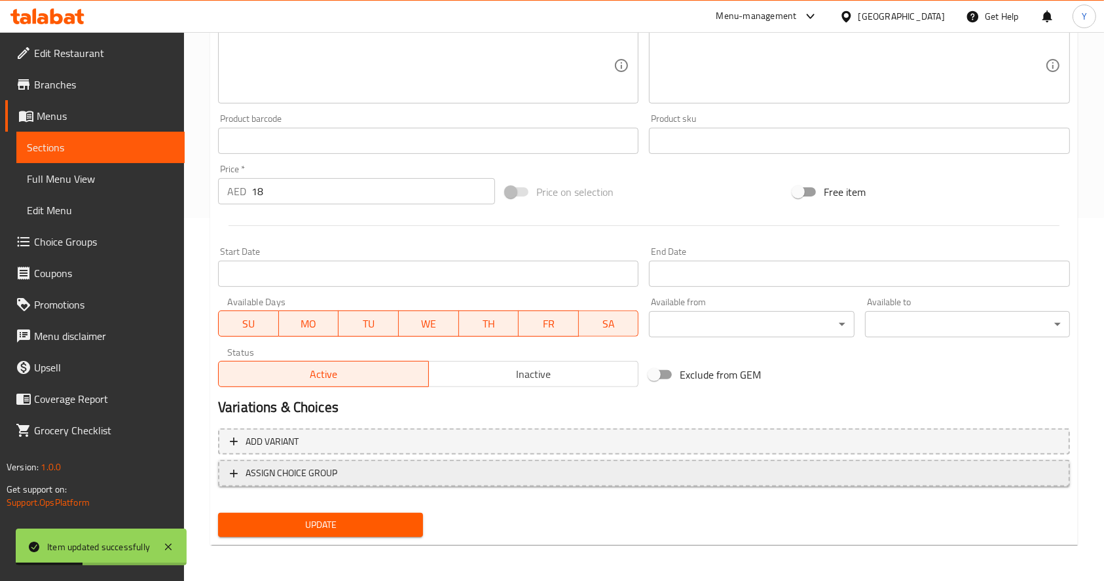
click at [294, 466] on span "ASSIGN CHOICE GROUP" at bounding box center [292, 473] width 92 height 16
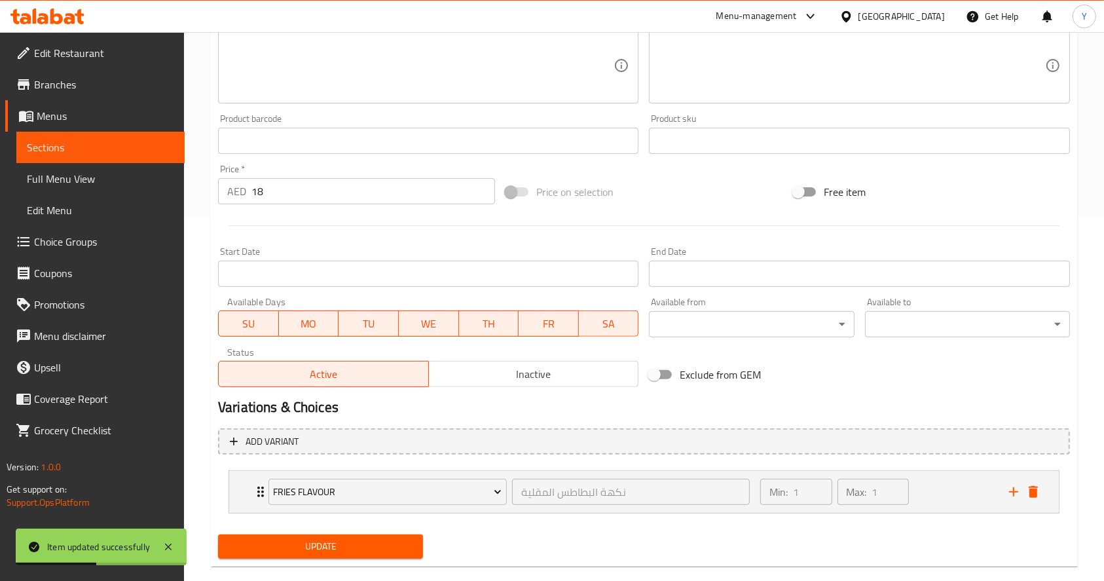
click at [301, 536] on button "Update" at bounding box center [320, 546] width 205 height 24
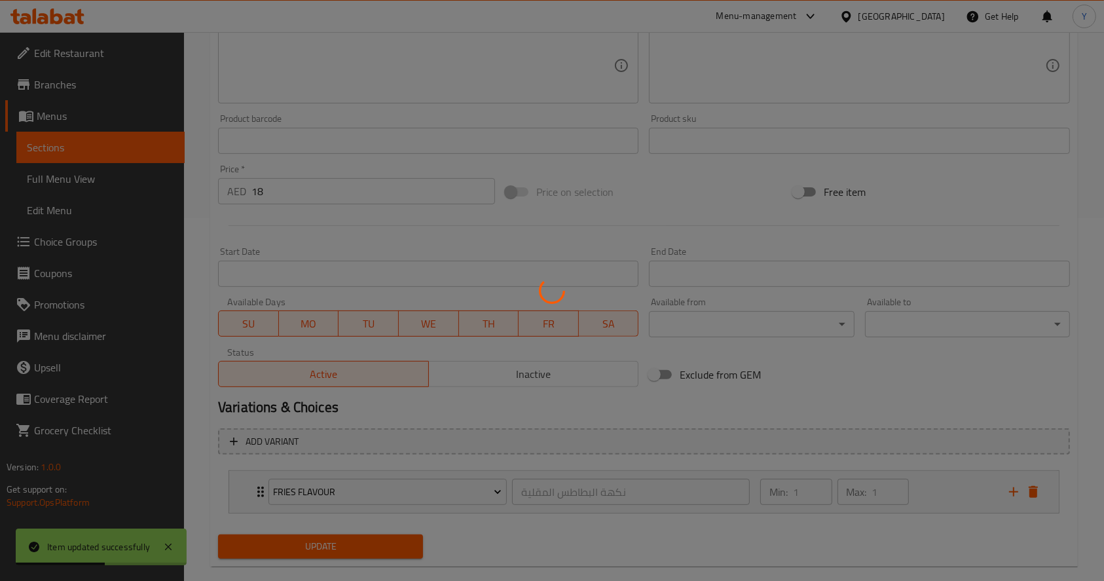
scroll to position [0, 0]
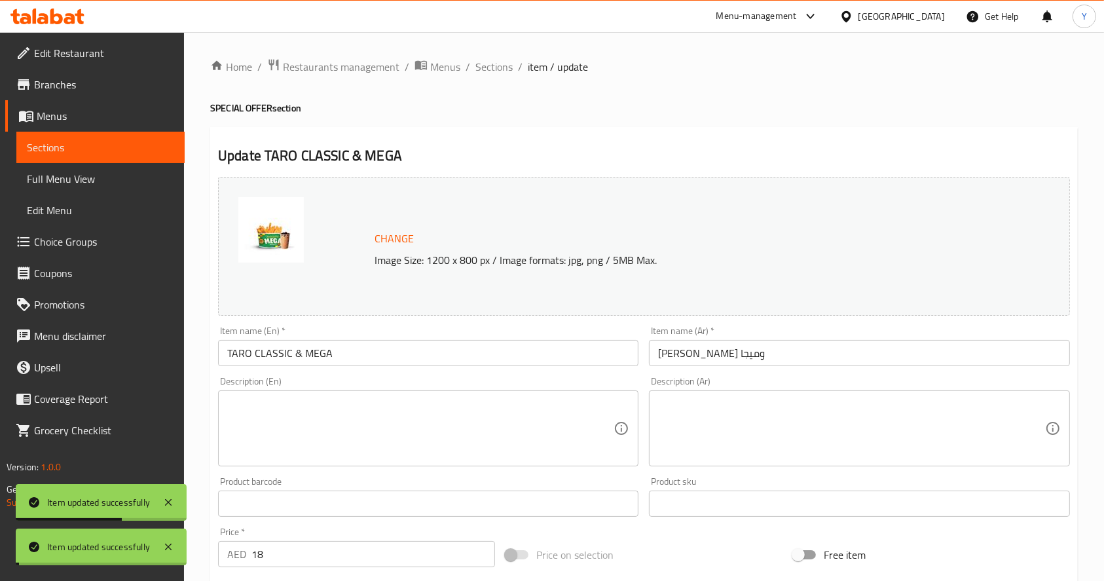
click at [494, 66] on span "Sections" at bounding box center [493, 67] width 37 height 16
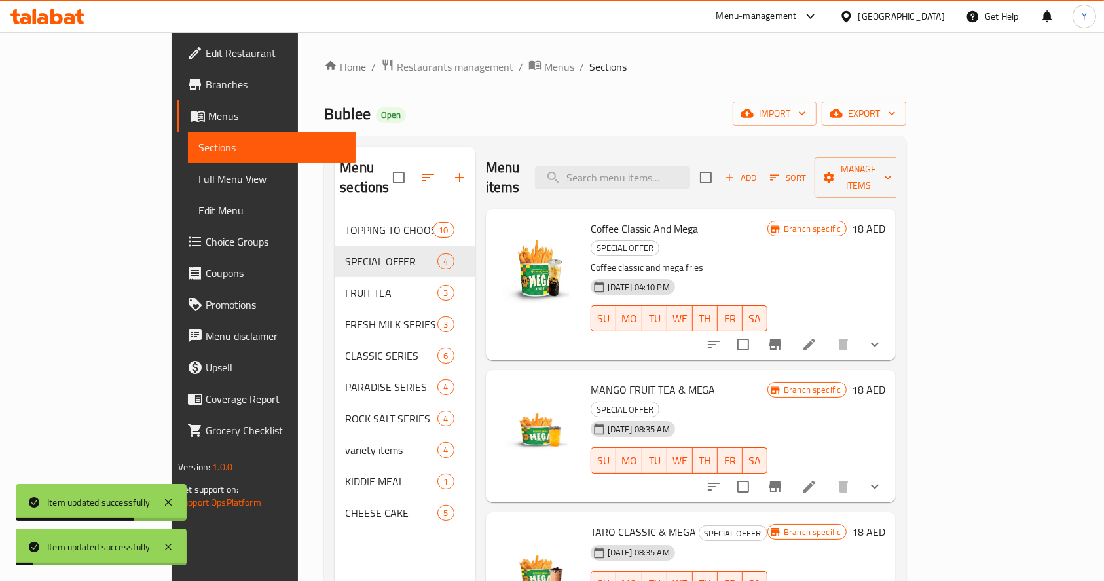
scroll to position [183, 0]
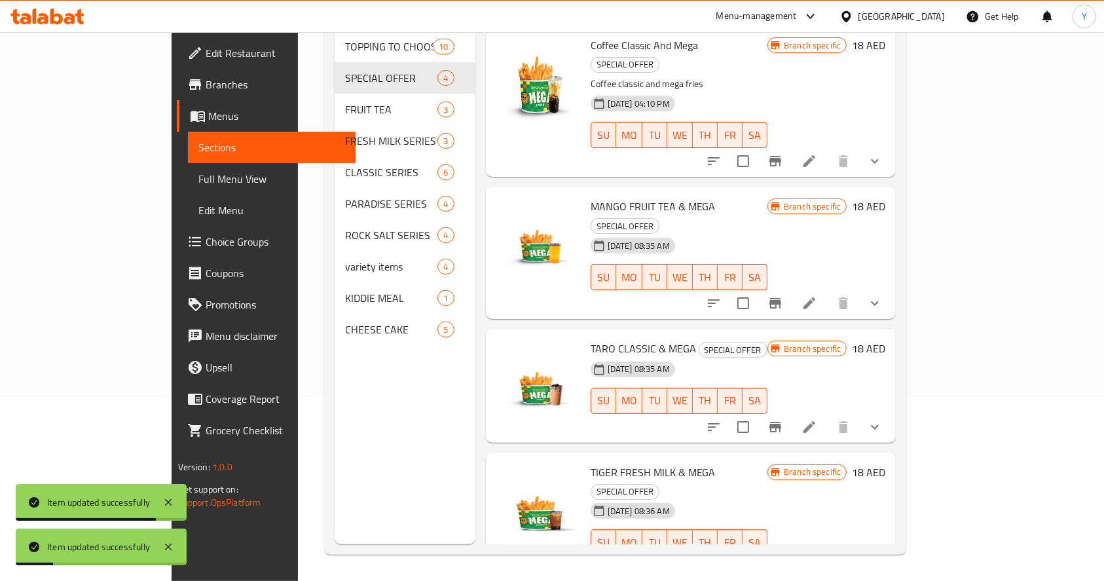
click at [847, 563] on icon at bounding box center [841, 569] width 12 height 12
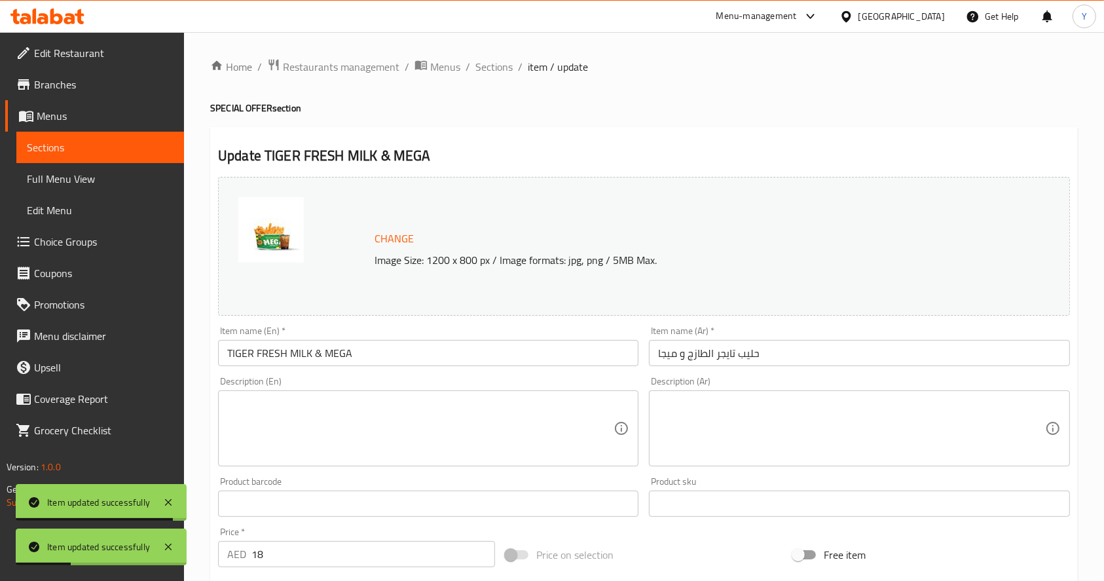
scroll to position [363, 0]
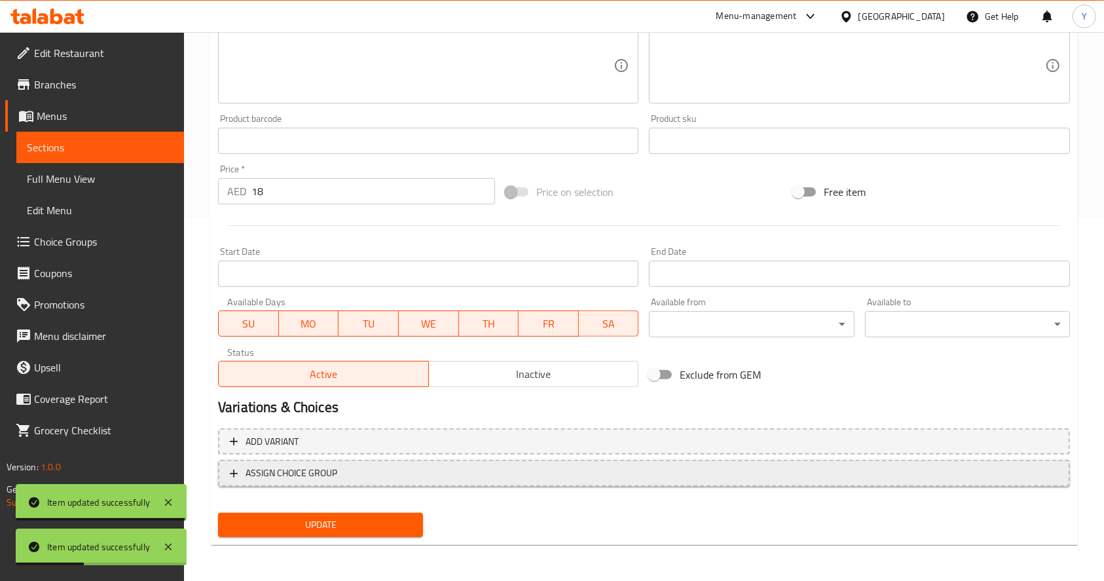
click at [288, 472] on span "ASSIGN CHOICE GROUP" at bounding box center [292, 473] width 92 height 16
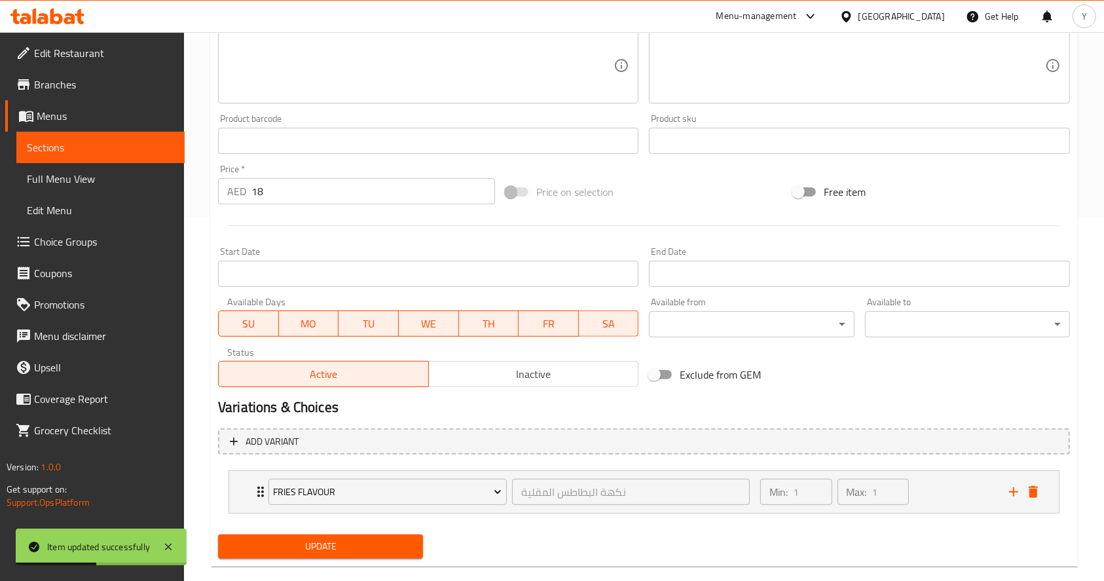
click at [320, 547] on span "Update" at bounding box center [321, 546] width 184 height 16
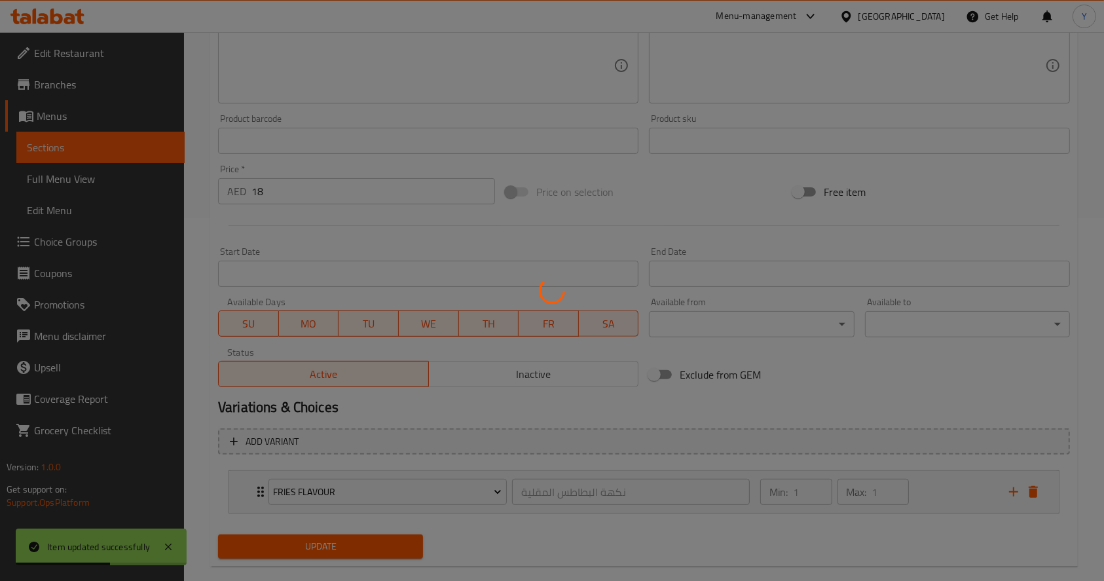
scroll to position [0, 0]
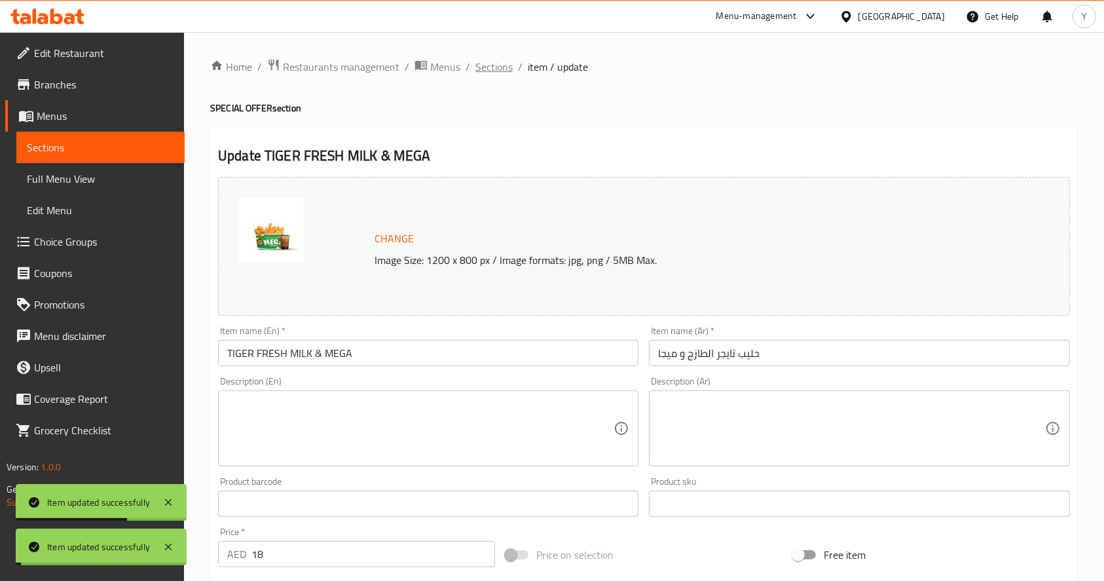
click at [495, 65] on span "Sections" at bounding box center [493, 67] width 37 height 16
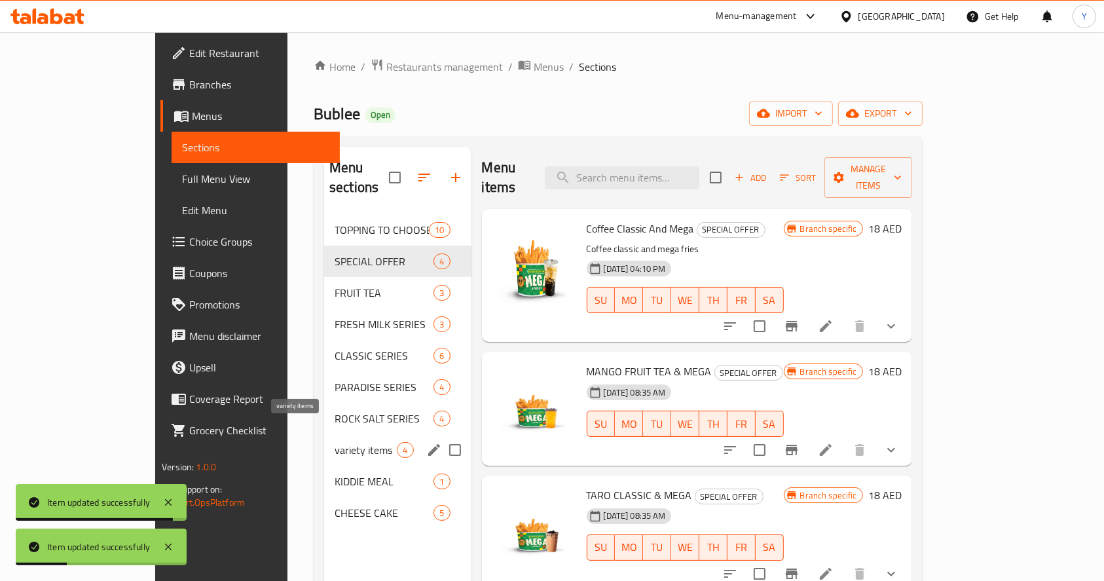
click at [335, 442] on span "variety items" at bounding box center [366, 450] width 62 height 16
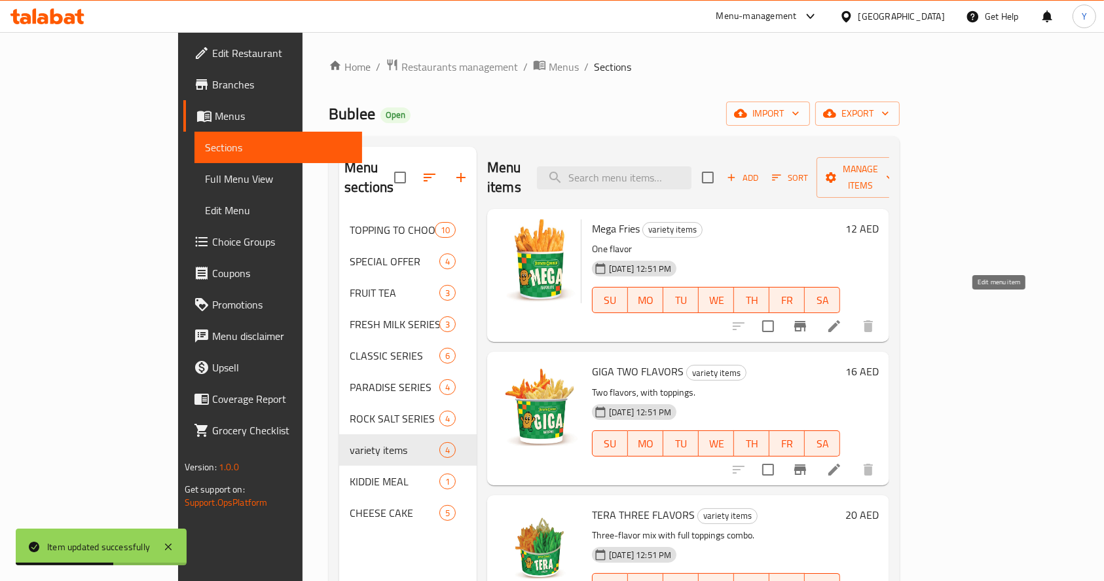
click at [842, 318] on icon at bounding box center [834, 326] width 16 height 16
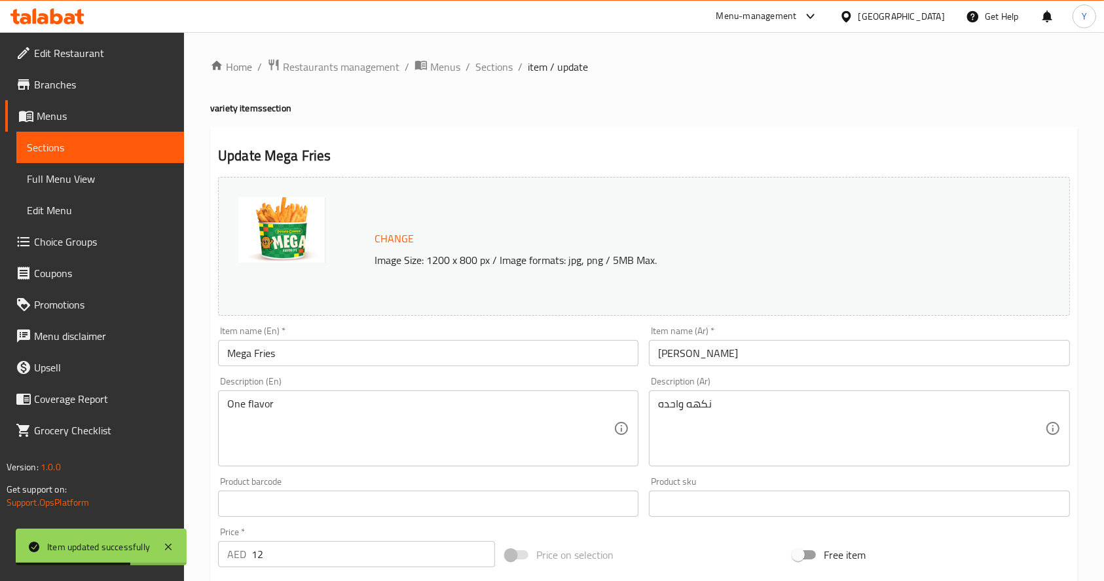
scroll to position [363, 0]
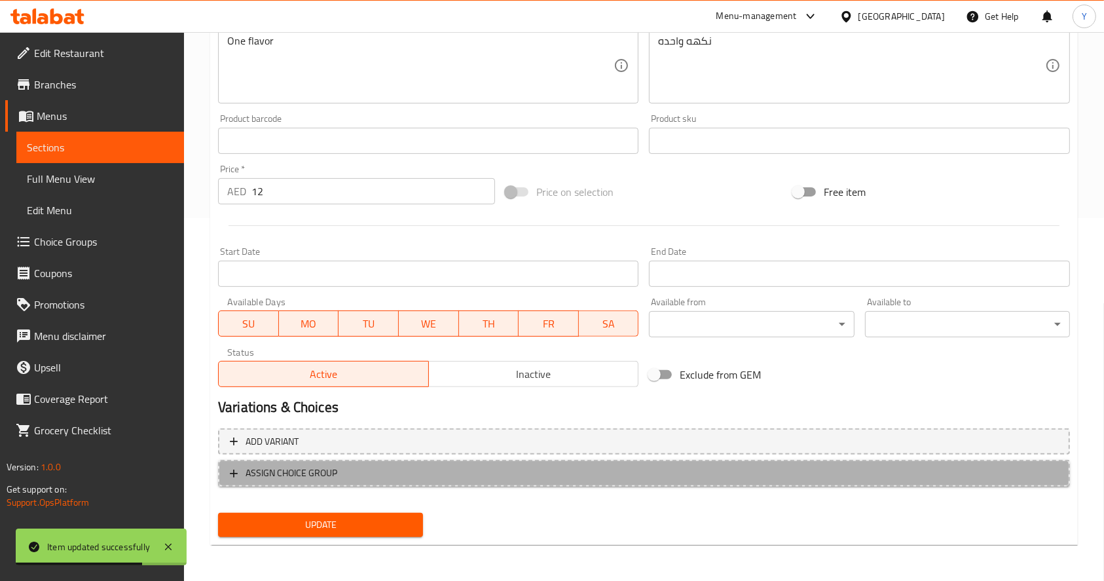
click at [309, 469] on span "ASSIGN CHOICE GROUP" at bounding box center [292, 473] width 92 height 16
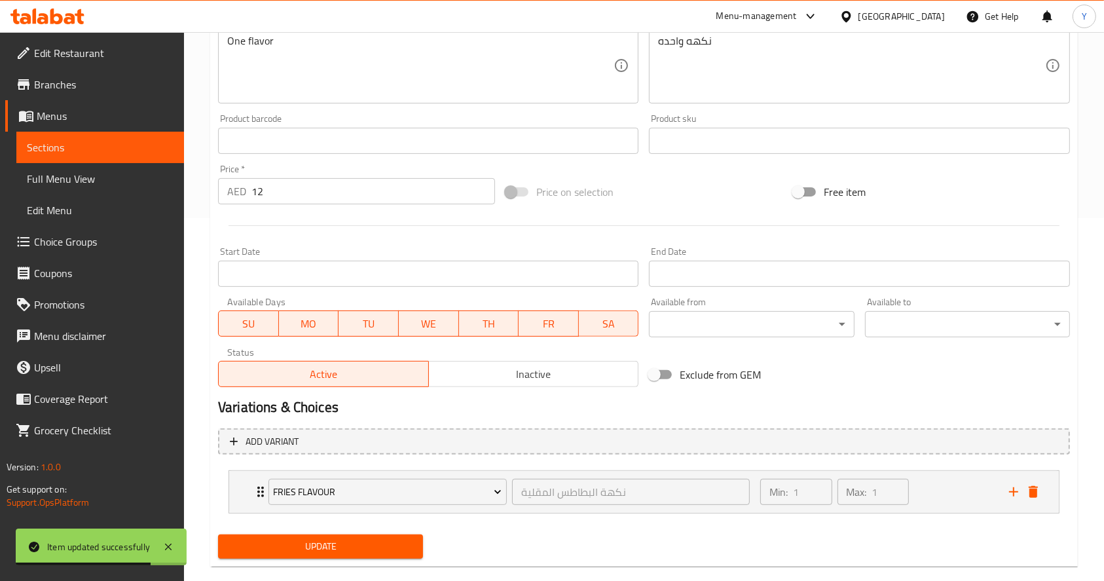
click at [320, 551] on span "Update" at bounding box center [321, 546] width 184 height 16
click at [248, 485] on div "Fries Flavour نكهة البطاطس المقلية ​ Min: 1 ​ Max: 1 ​" at bounding box center [644, 492] width 830 height 42
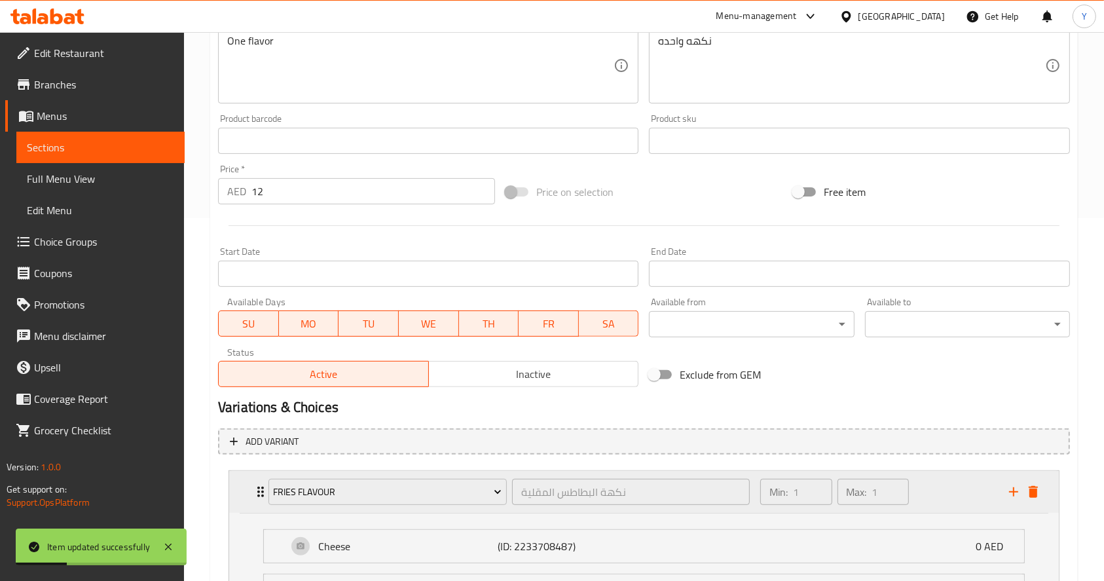
click at [248, 485] on div "Fries Flavour نكهة البطاطس المقلية ​ Min: 1 ​ Max: 1 ​" at bounding box center [644, 492] width 830 height 42
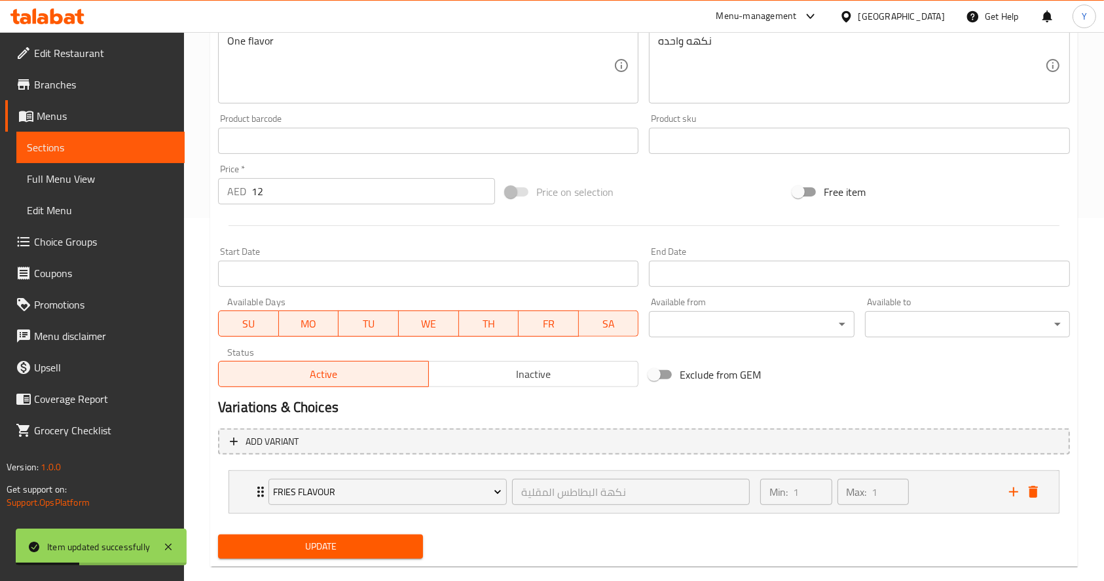
scroll to position [0, 0]
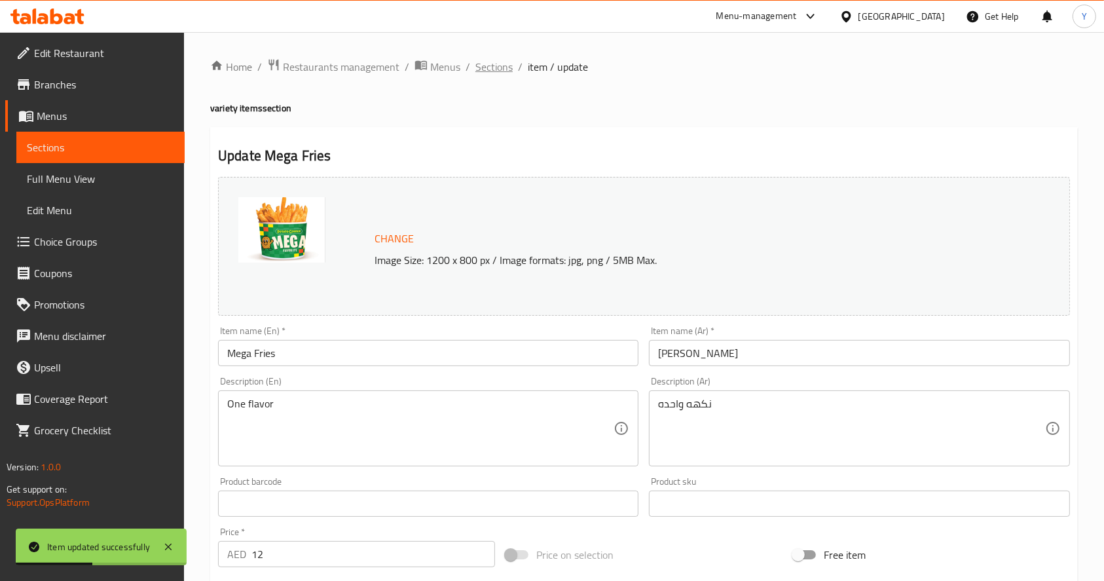
click at [496, 69] on span "Sections" at bounding box center [493, 67] width 37 height 16
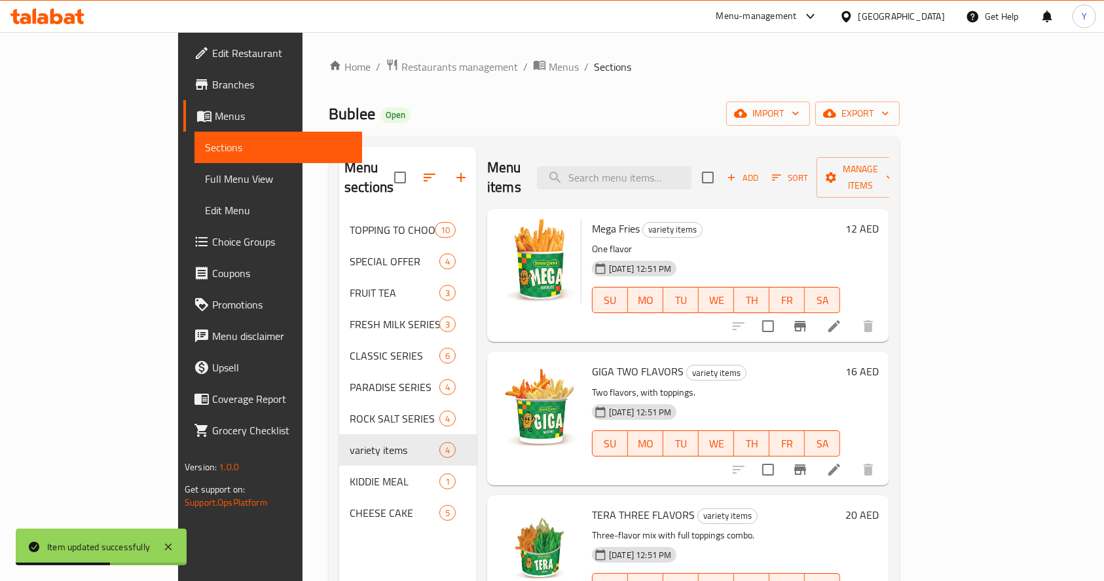
scroll to position [5, 0]
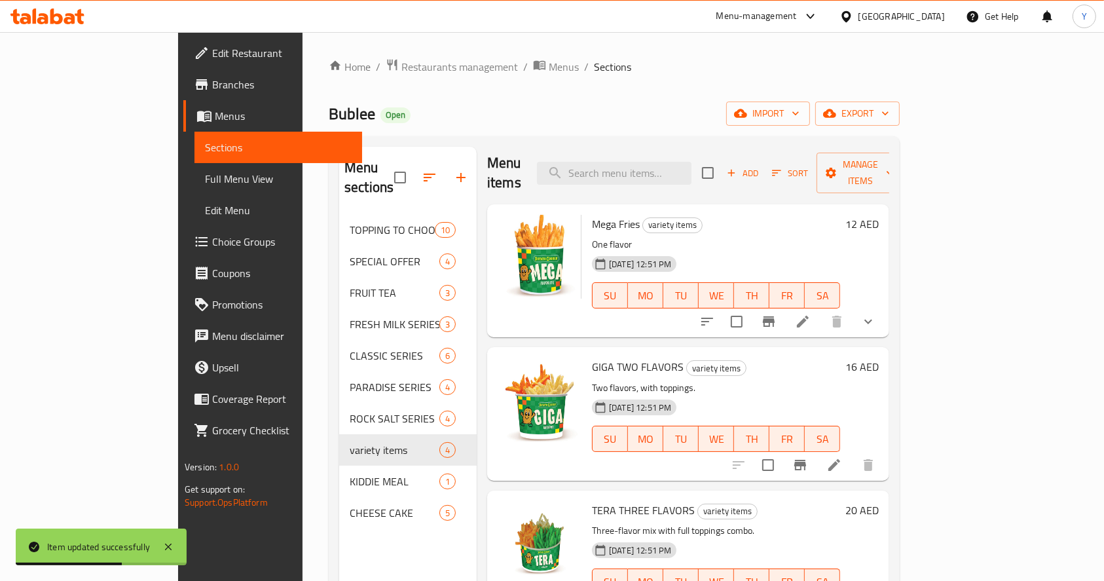
click at [842, 457] on icon at bounding box center [834, 465] width 16 height 16
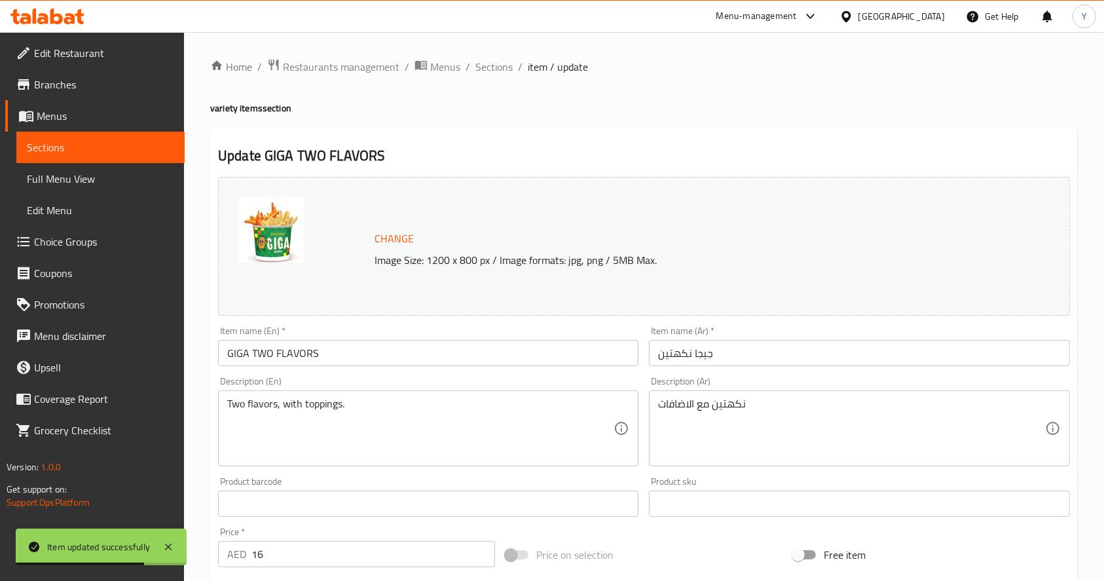
scroll to position [363, 0]
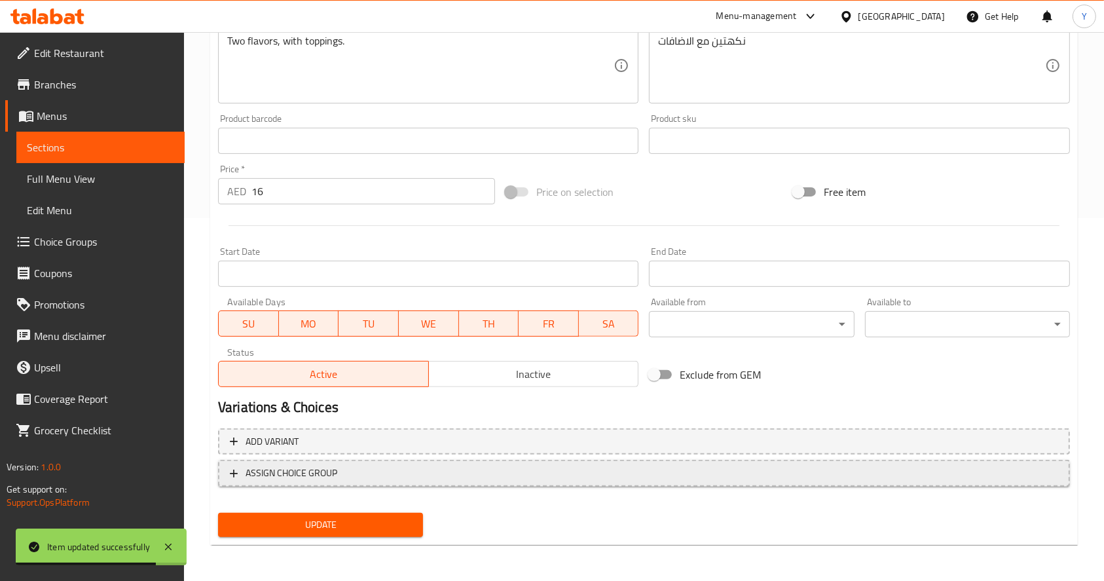
click at [276, 470] on span "ASSIGN CHOICE GROUP" at bounding box center [292, 473] width 92 height 16
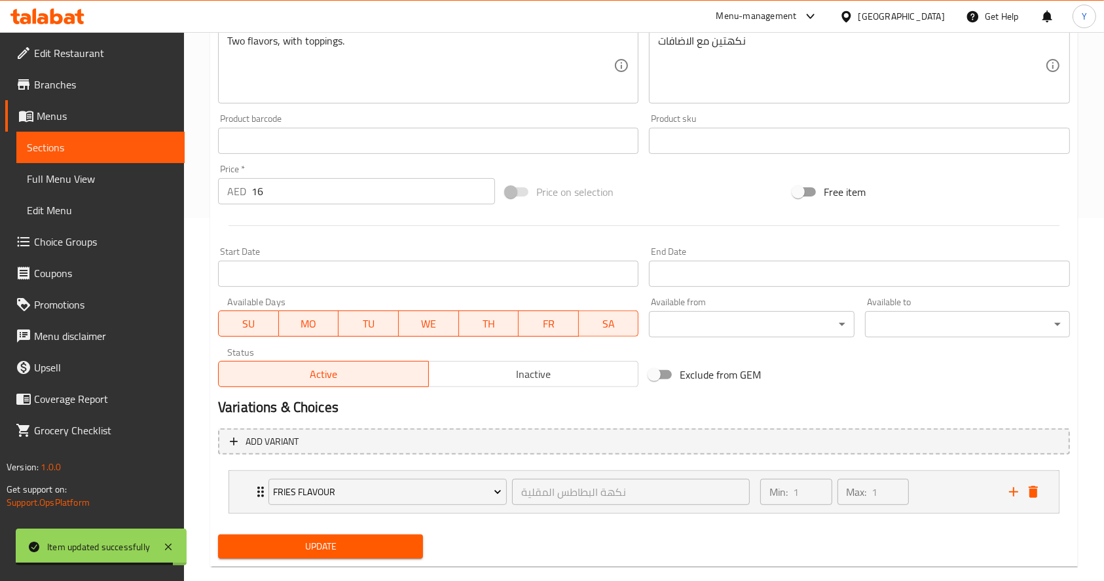
click at [283, 548] on span "Update" at bounding box center [321, 546] width 184 height 16
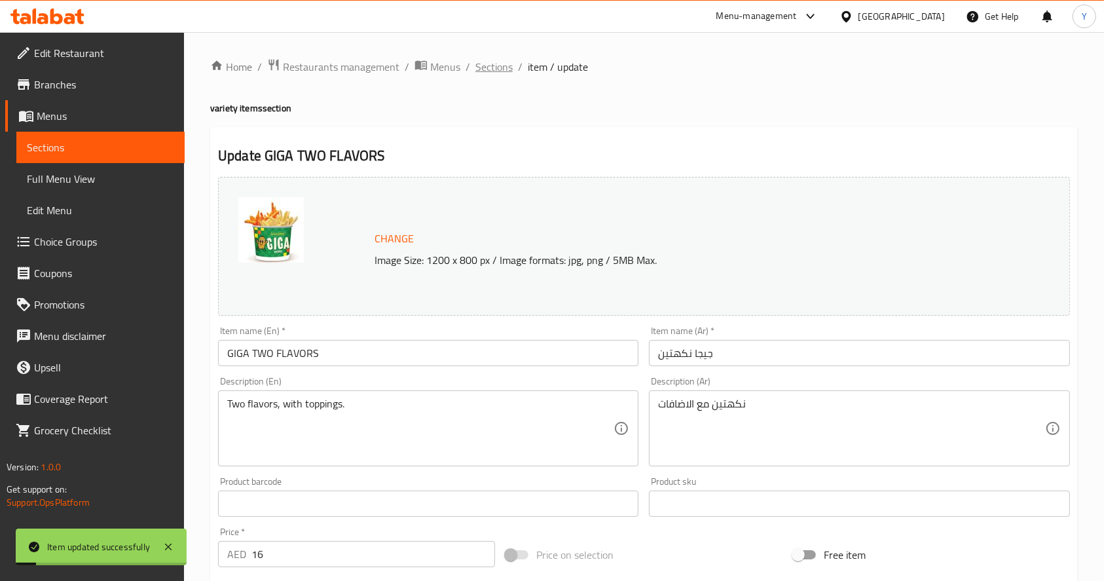
click at [500, 70] on span "Sections" at bounding box center [493, 67] width 37 height 16
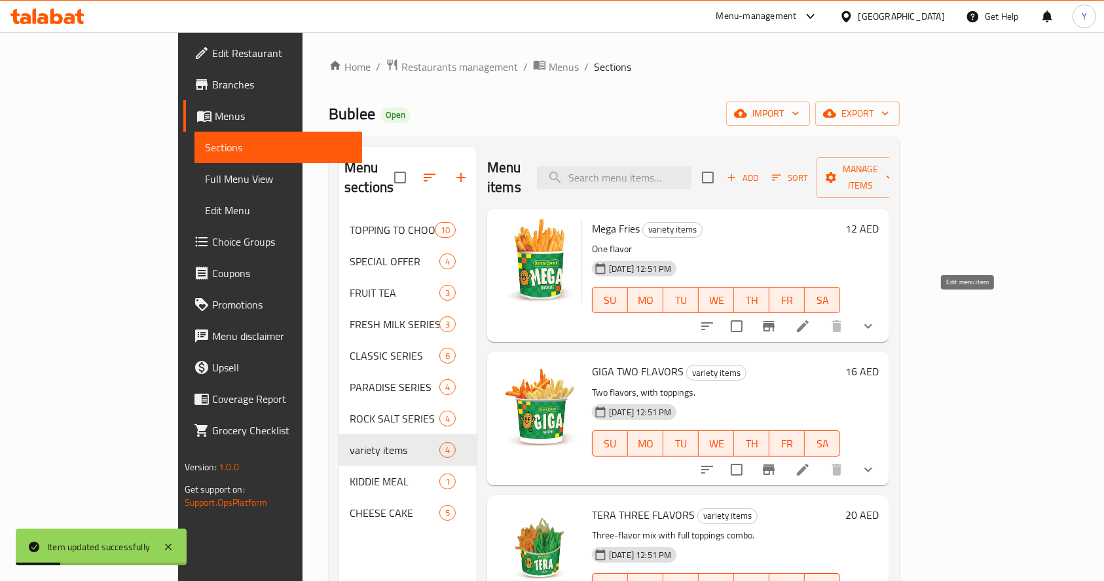
click at [811, 318] on icon at bounding box center [803, 326] width 16 height 16
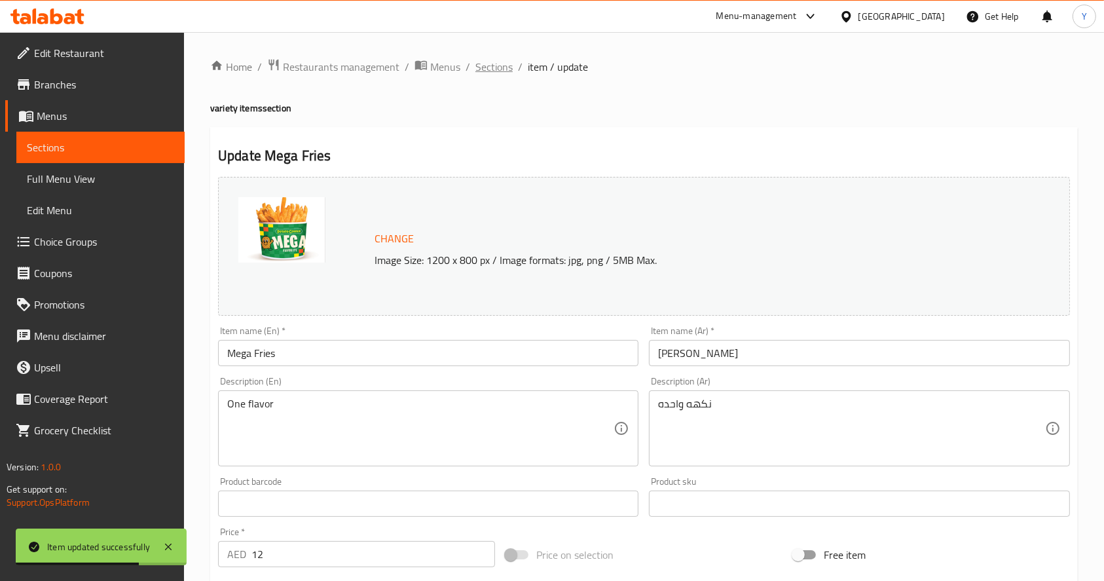
click at [498, 62] on span "Sections" at bounding box center [493, 67] width 37 height 16
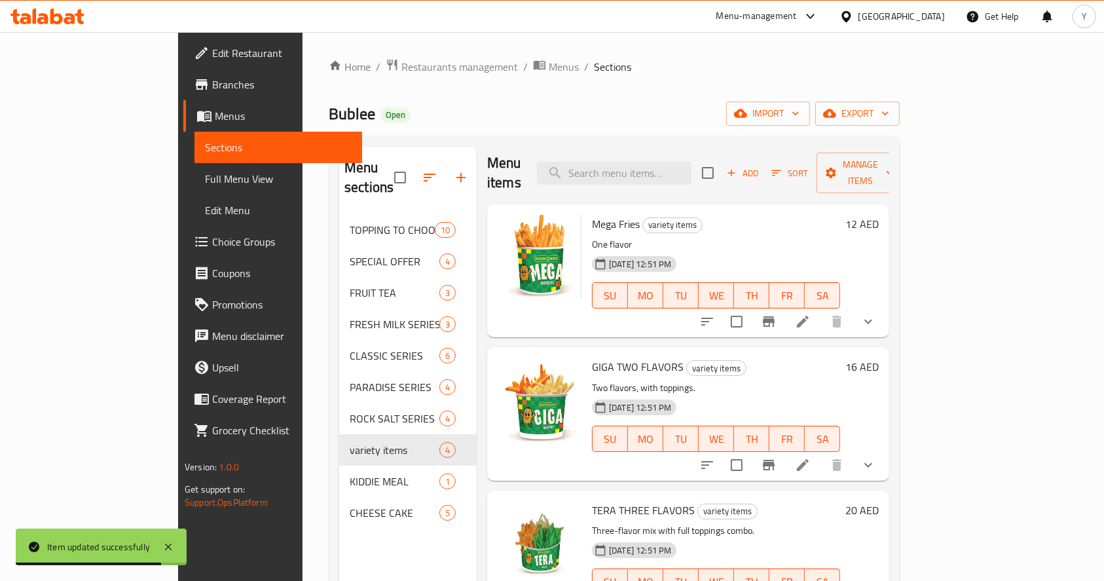
scroll to position [183, 0]
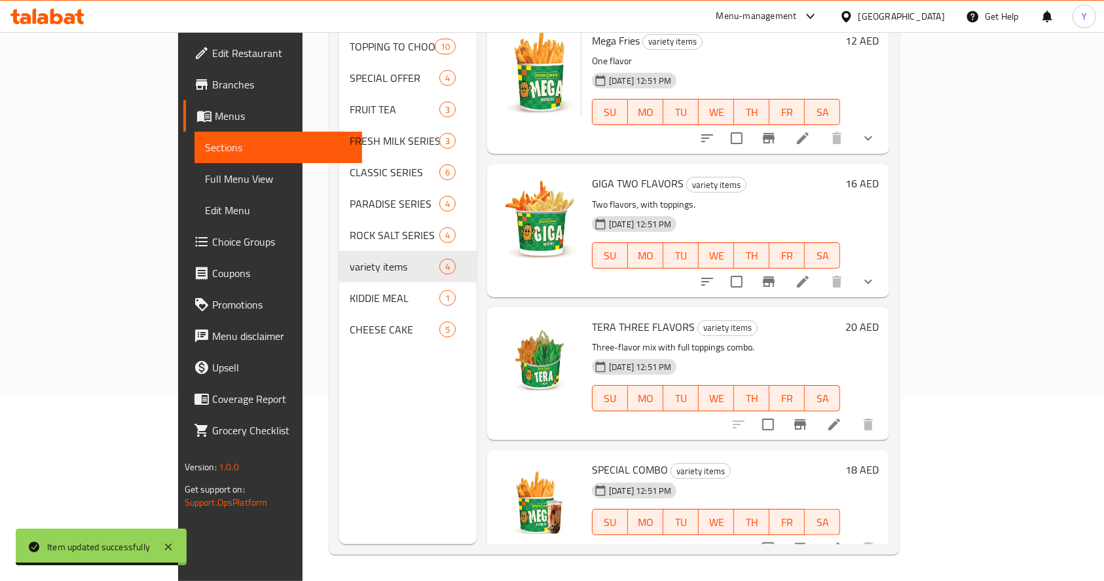
click at [842, 540] on icon at bounding box center [834, 548] width 16 height 16
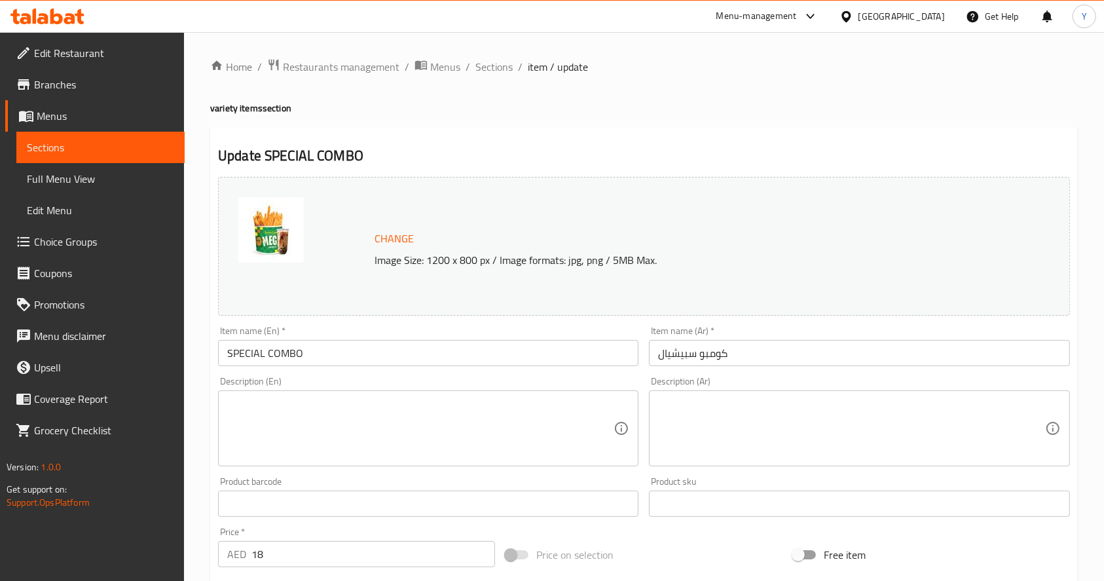
scroll to position [363, 0]
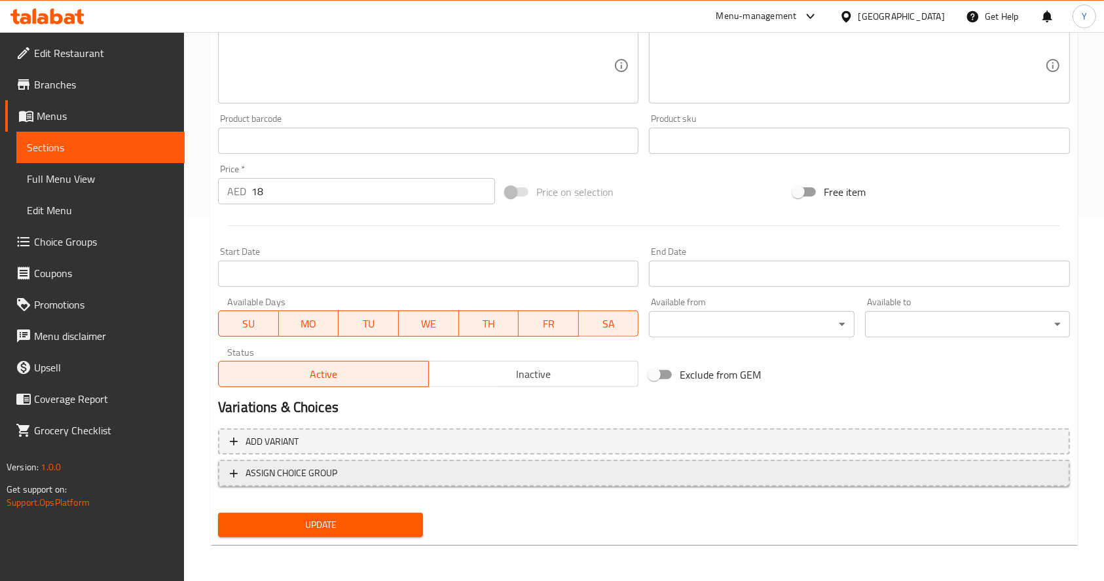
click at [276, 470] on span "ASSIGN CHOICE GROUP" at bounding box center [292, 473] width 92 height 16
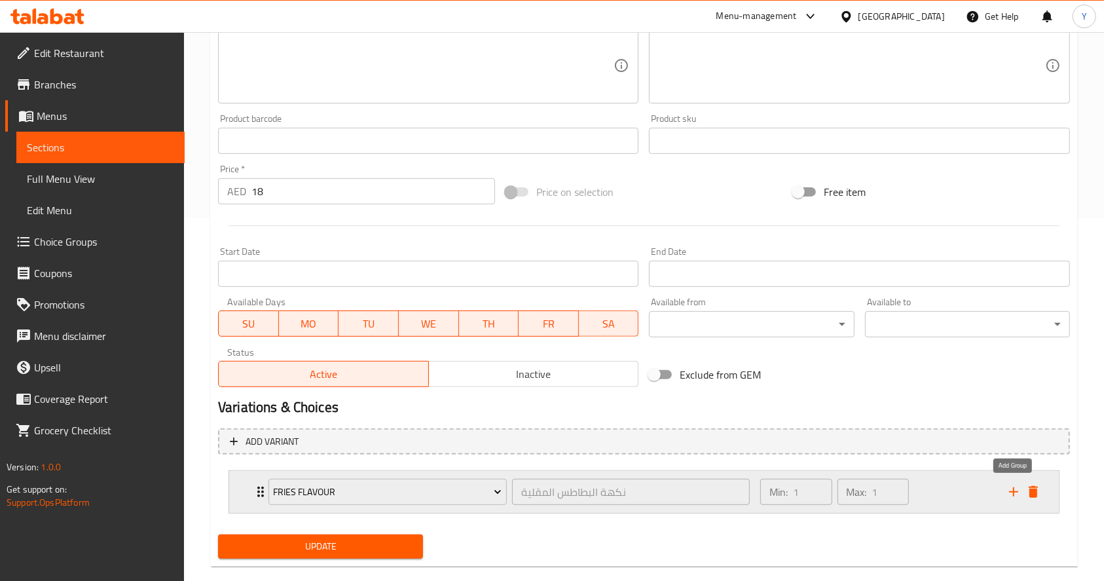
click at [1015, 496] on icon "add" at bounding box center [1014, 492] width 16 height 16
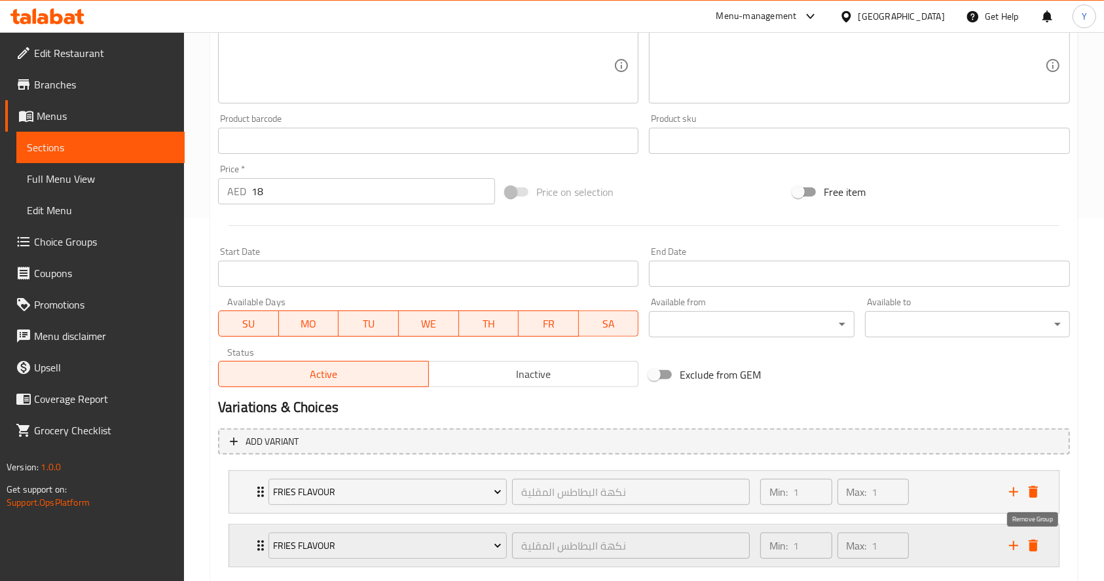
click at [1037, 544] on icon "delete" at bounding box center [1033, 546] width 9 height 12
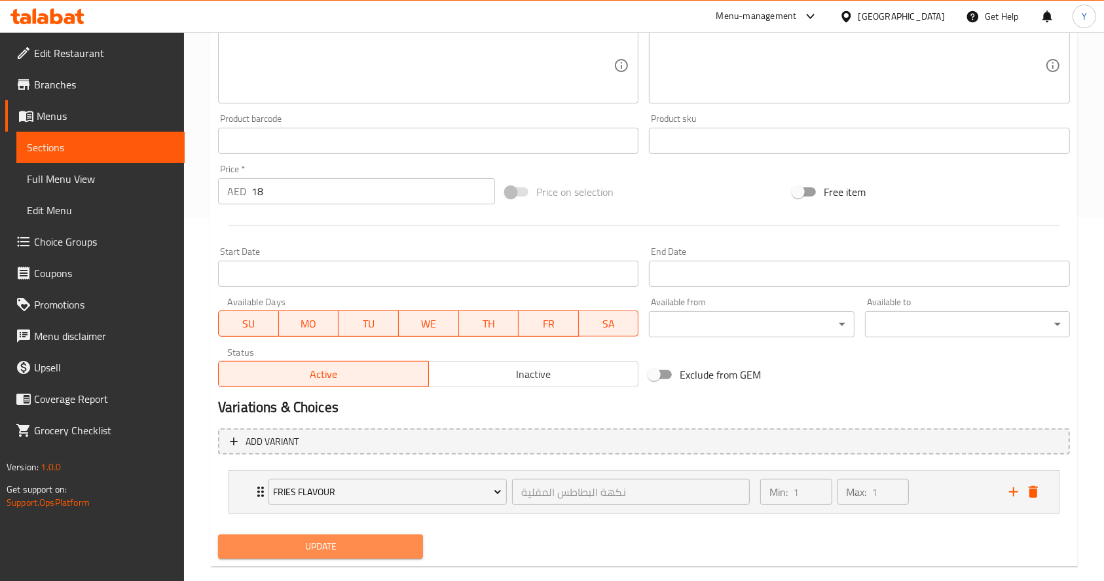
click at [342, 556] on button "Update" at bounding box center [320, 546] width 205 height 24
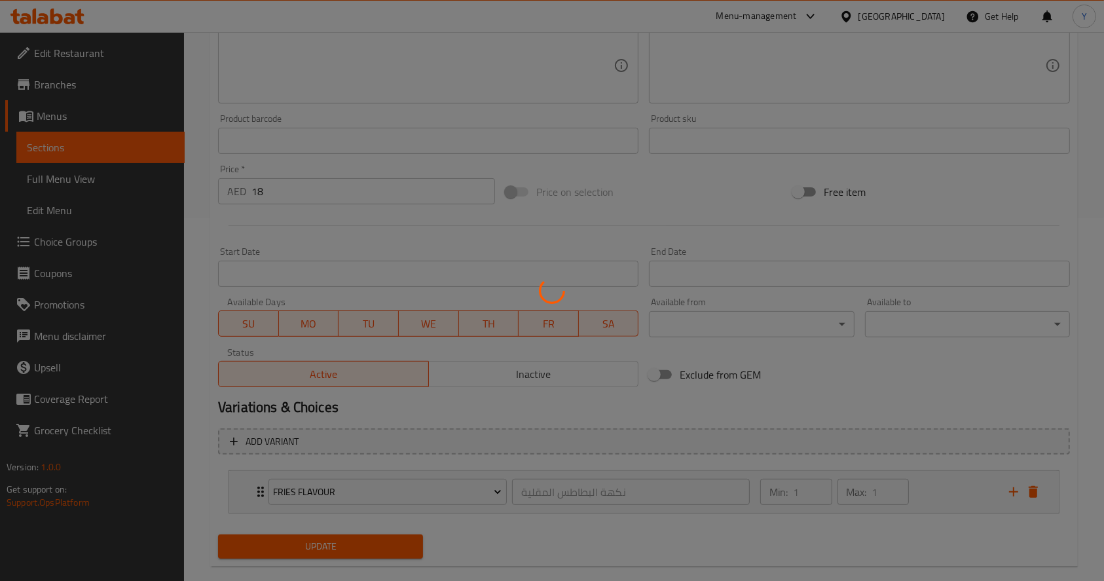
scroll to position [0, 0]
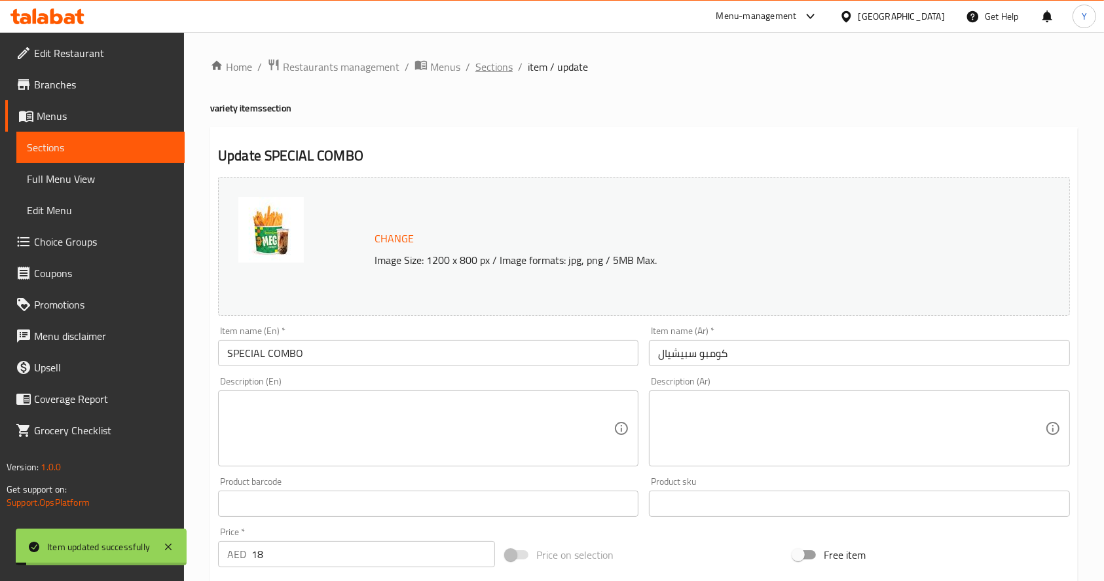
click at [487, 60] on span "Sections" at bounding box center [493, 67] width 37 height 16
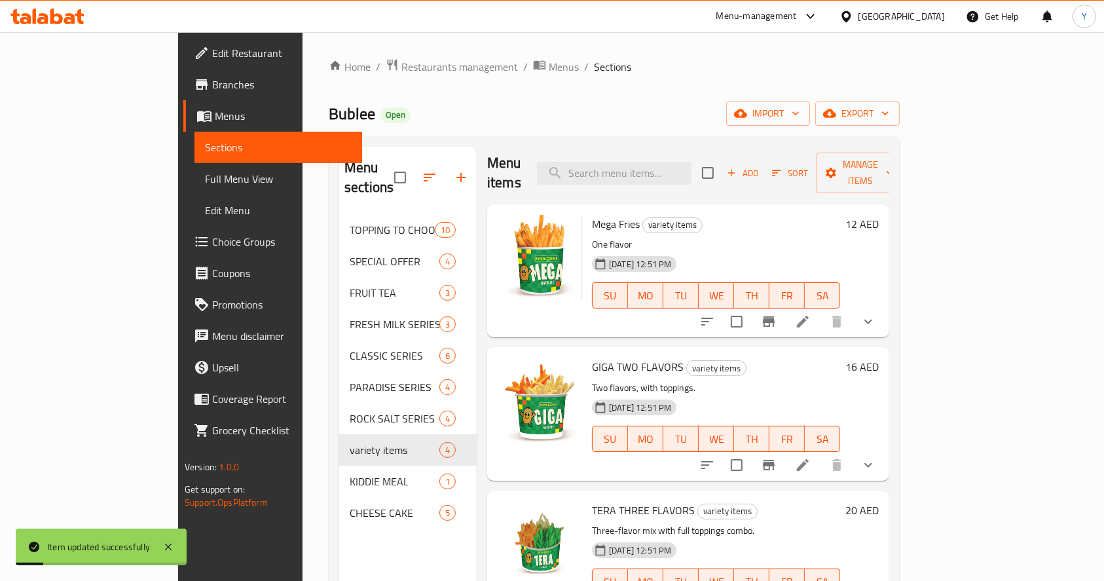
scroll to position [183, 0]
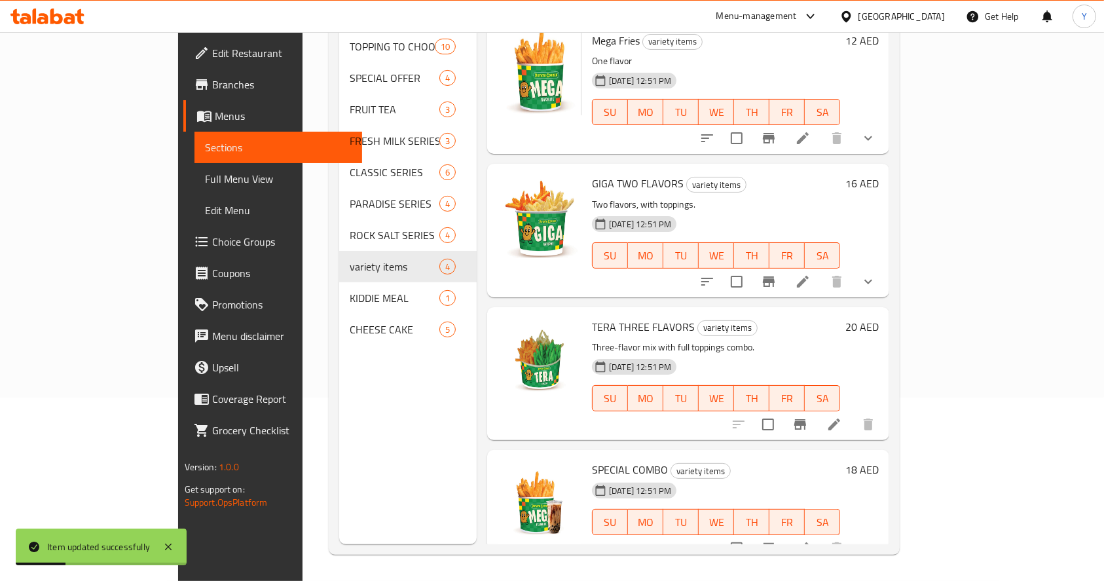
click at [842, 416] on icon at bounding box center [834, 424] width 16 height 16
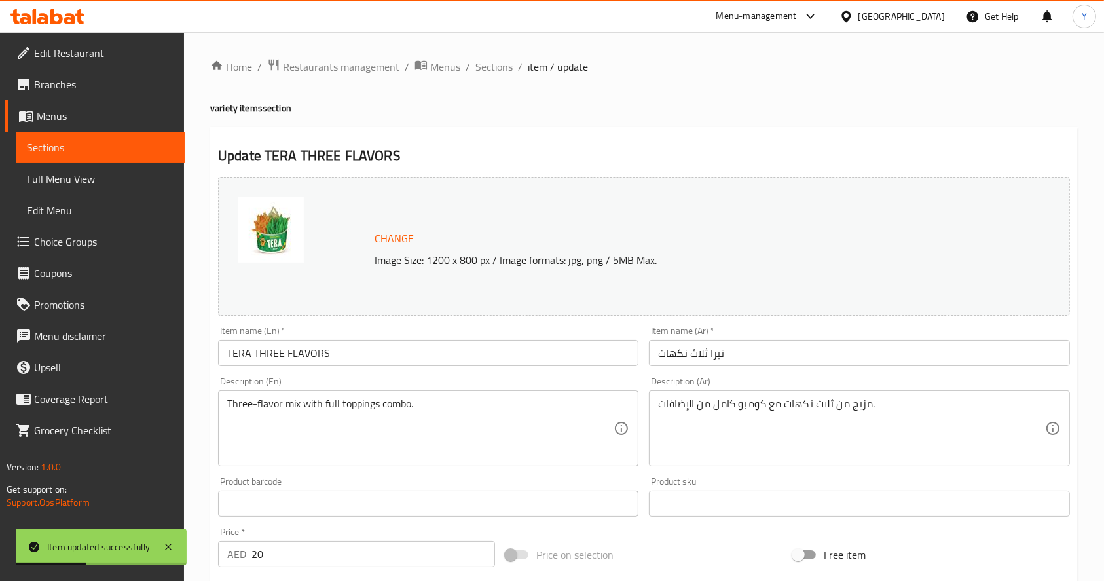
scroll to position [363, 0]
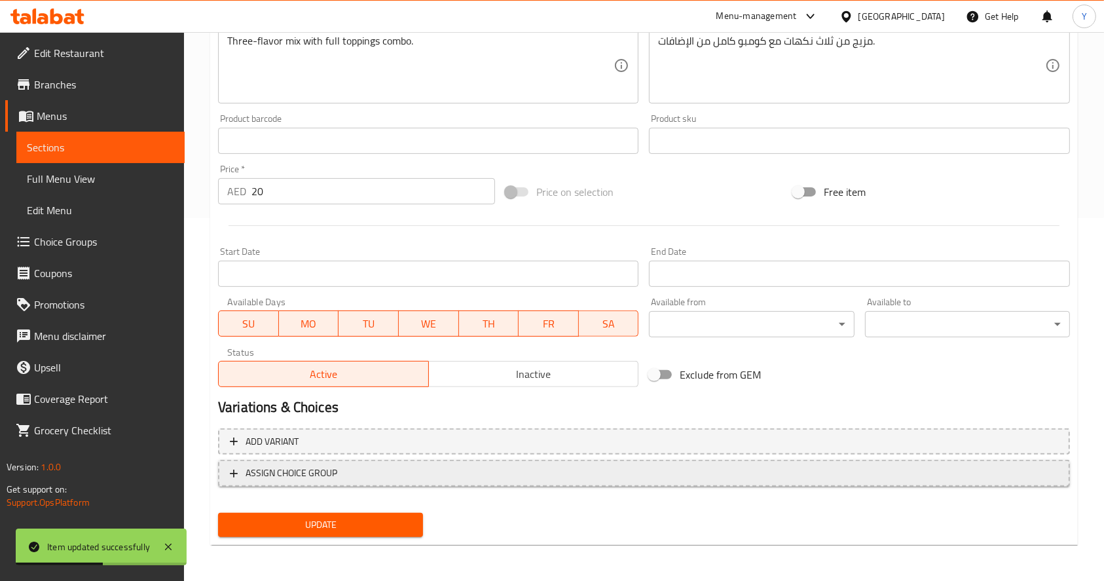
click at [319, 480] on span "ASSIGN CHOICE GROUP" at bounding box center [292, 473] width 92 height 16
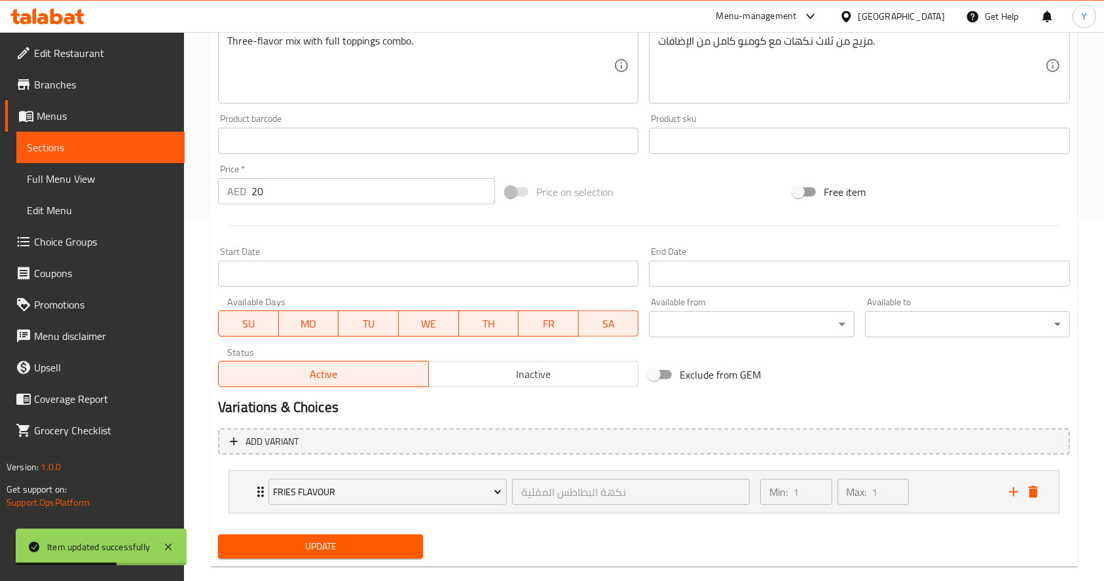
click at [320, 559] on div "Update" at bounding box center [320, 546] width 215 height 35
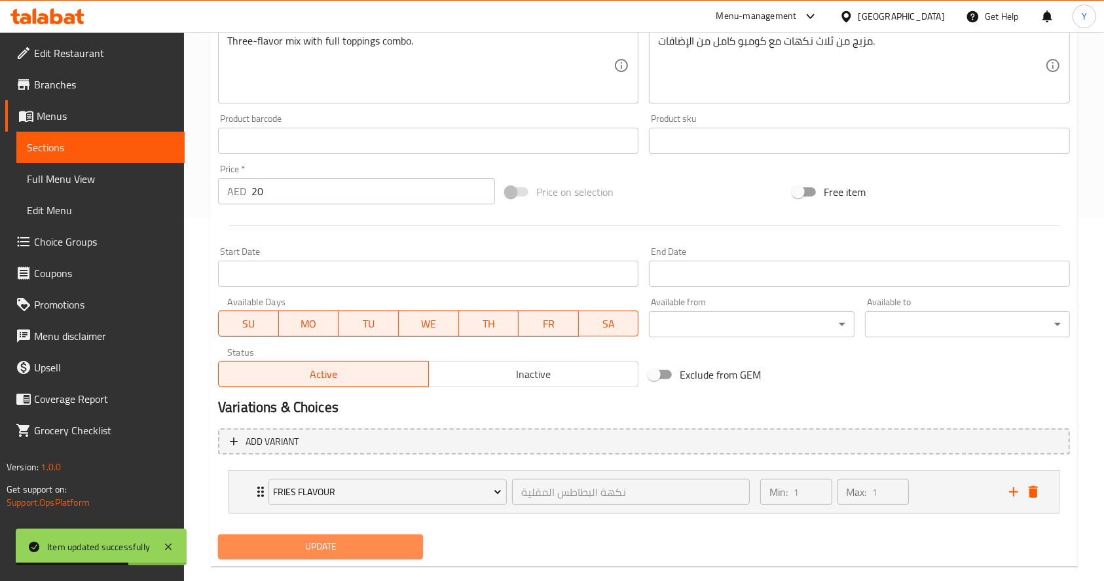
click at [332, 546] on span "Update" at bounding box center [321, 546] width 184 height 16
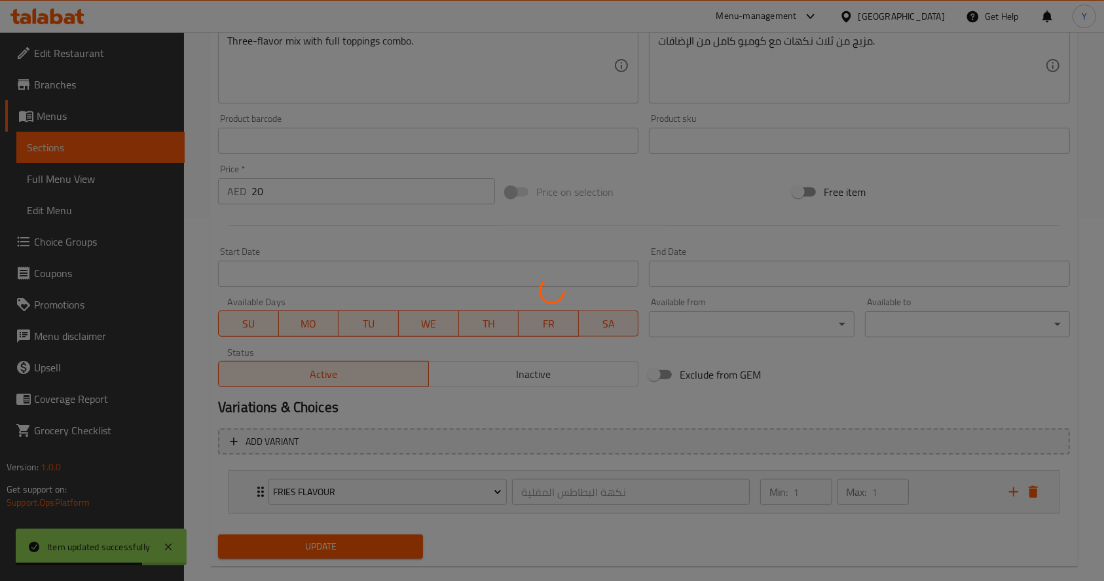
scroll to position [0, 0]
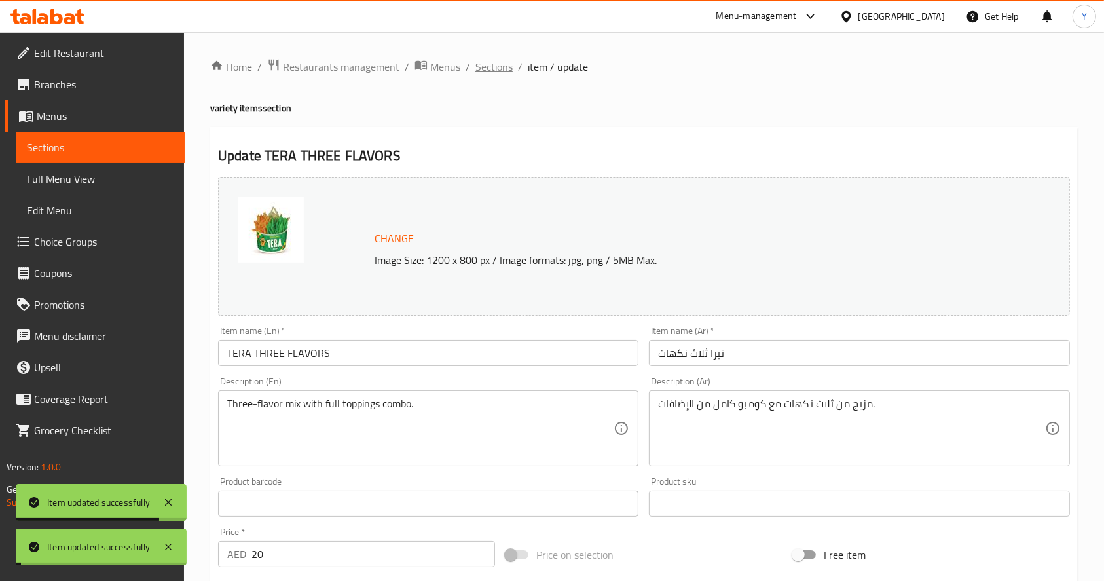
click at [492, 70] on span "Sections" at bounding box center [493, 67] width 37 height 16
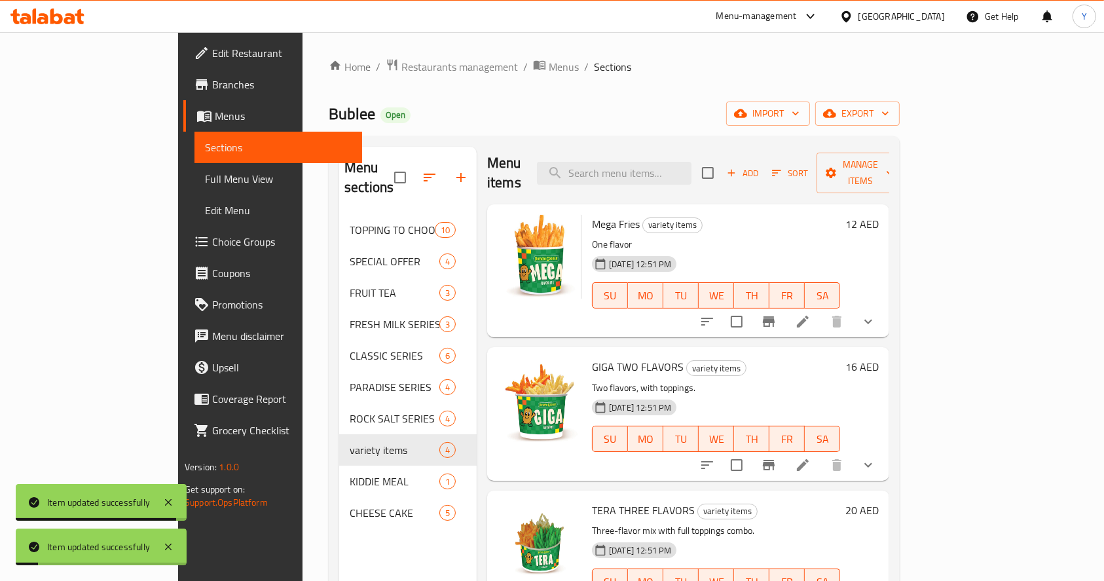
scroll to position [183, 0]
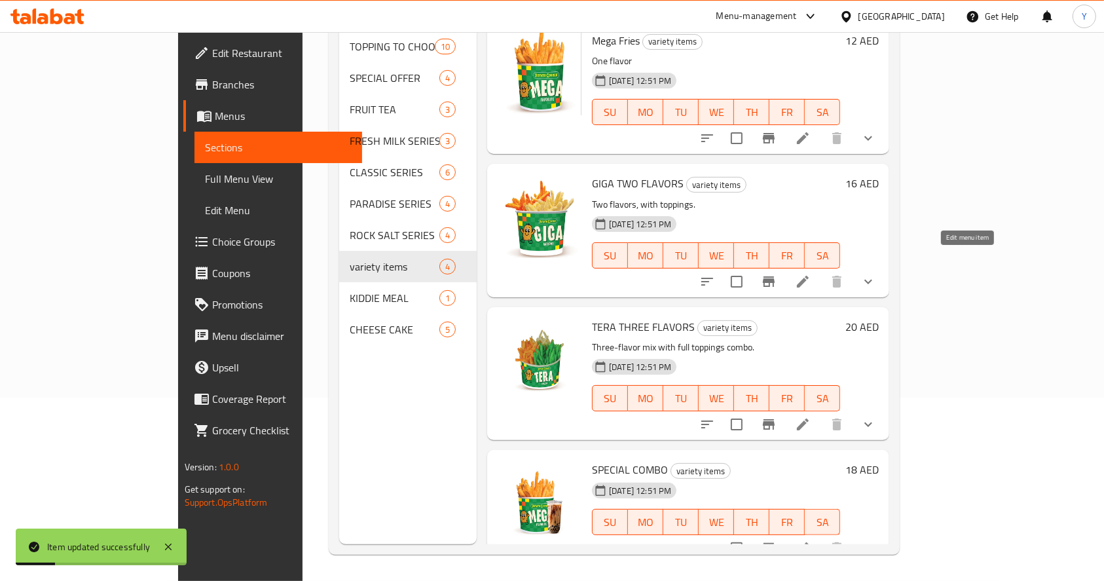
click at [821, 270] on li at bounding box center [803, 282] width 37 height 24
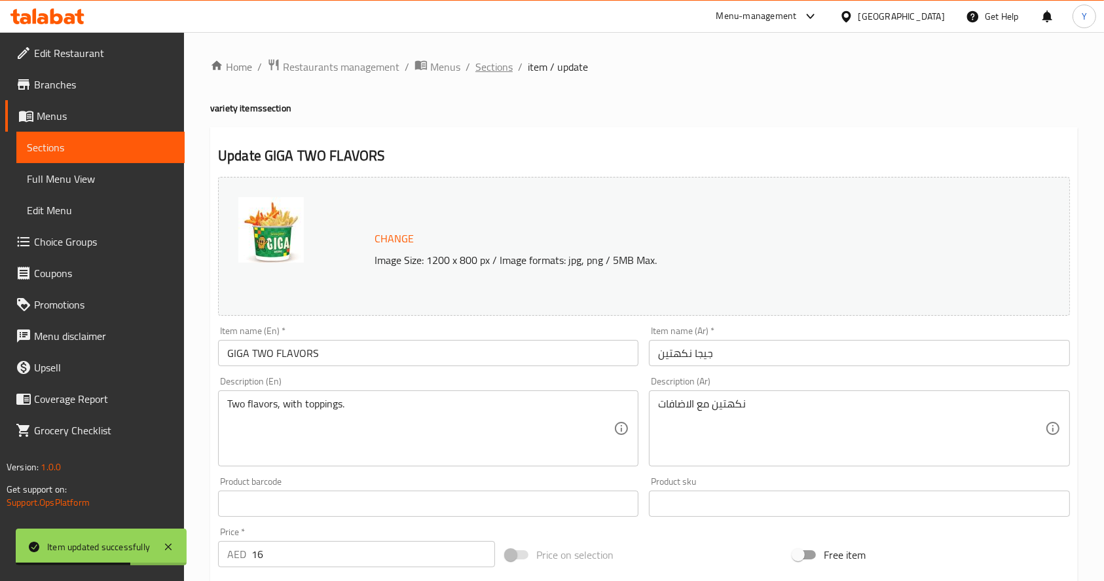
click at [504, 68] on span "Sections" at bounding box center [493, 67] width 37 height 16
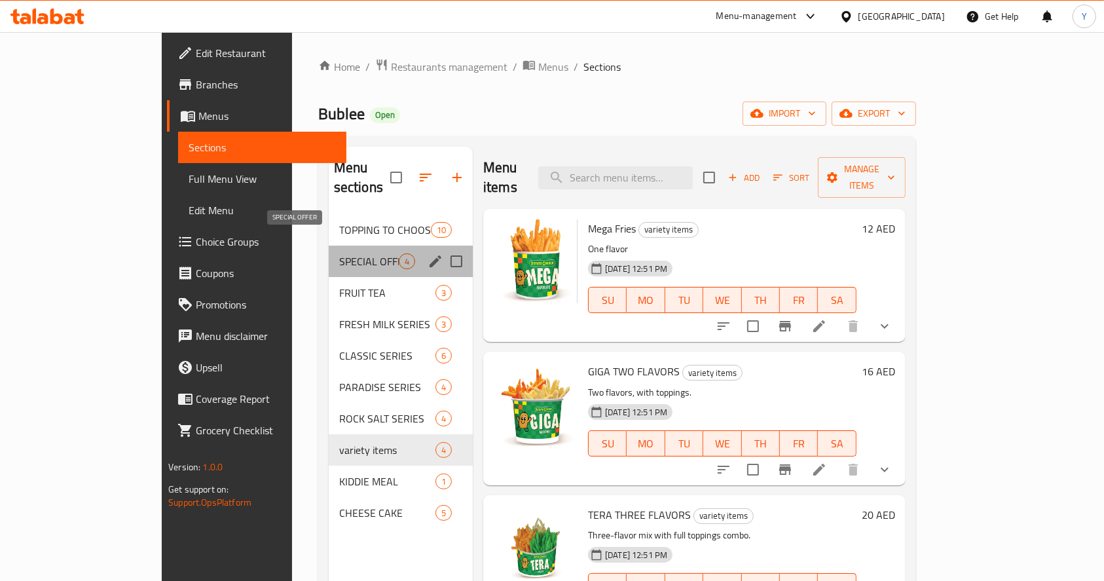
click at [351, 253] on span "SPECIAL OFFER" at bounding box center [369, 261] width 60 height 16
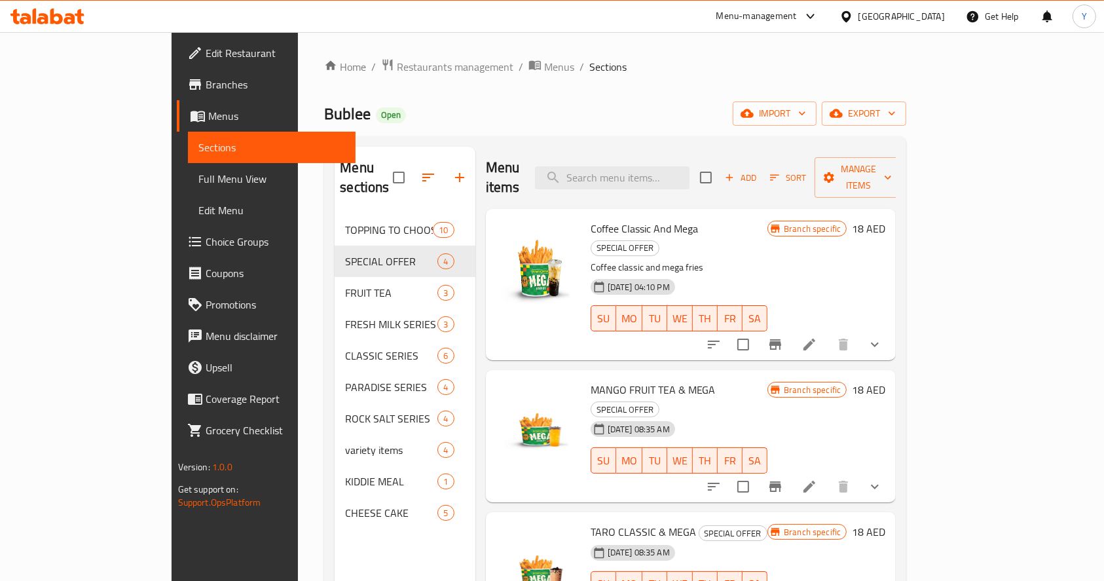
click at [817, 337] on icon at bounding box center [810, 345] width 16 height 16
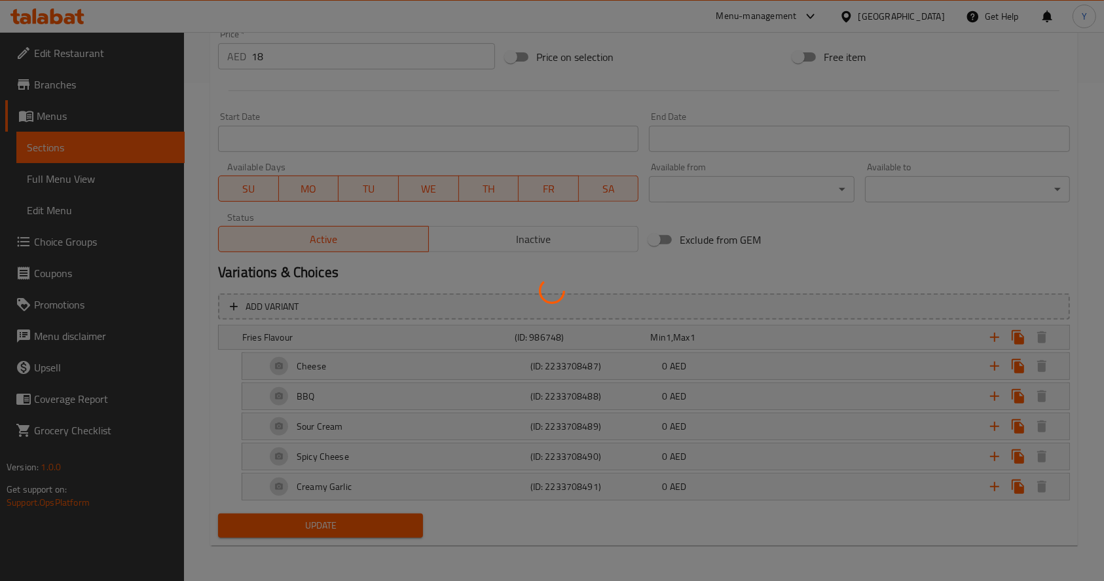
scroll to position [384, 0]
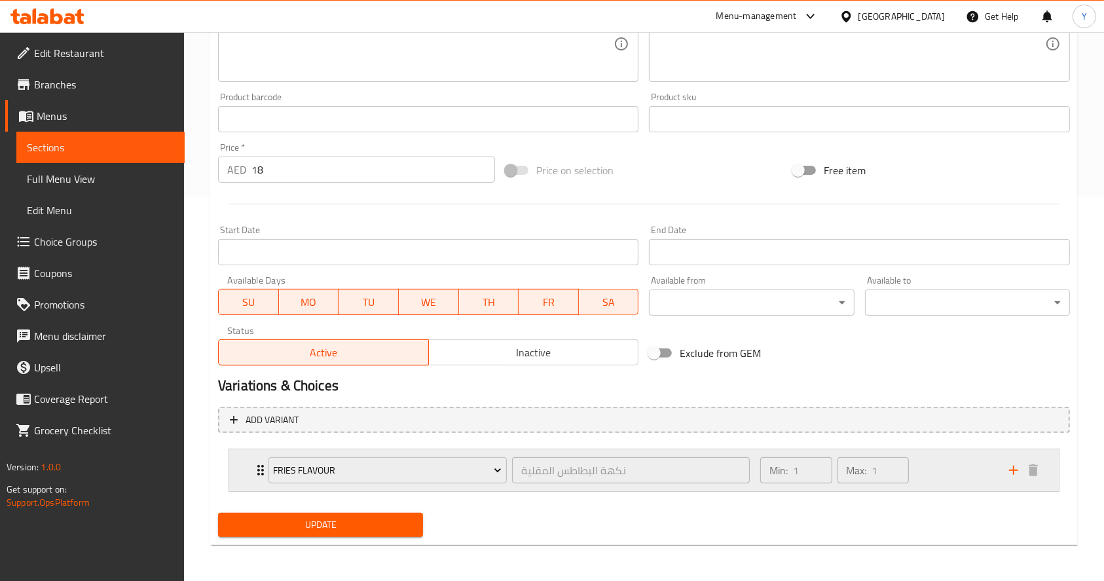
click at [238, 475] on div "Fries Flavour نكهة البطاطس المقلية ​ Min: 1 ​ Max: 1 ​" at bounding box center [644, 470] width 830 height 42
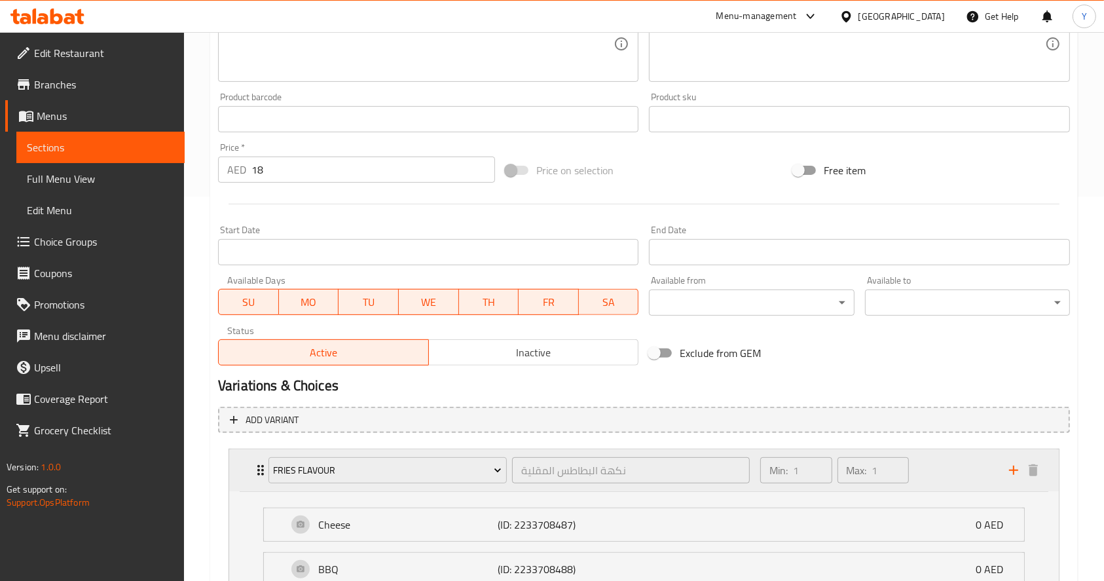
scroll to position [498, 0]
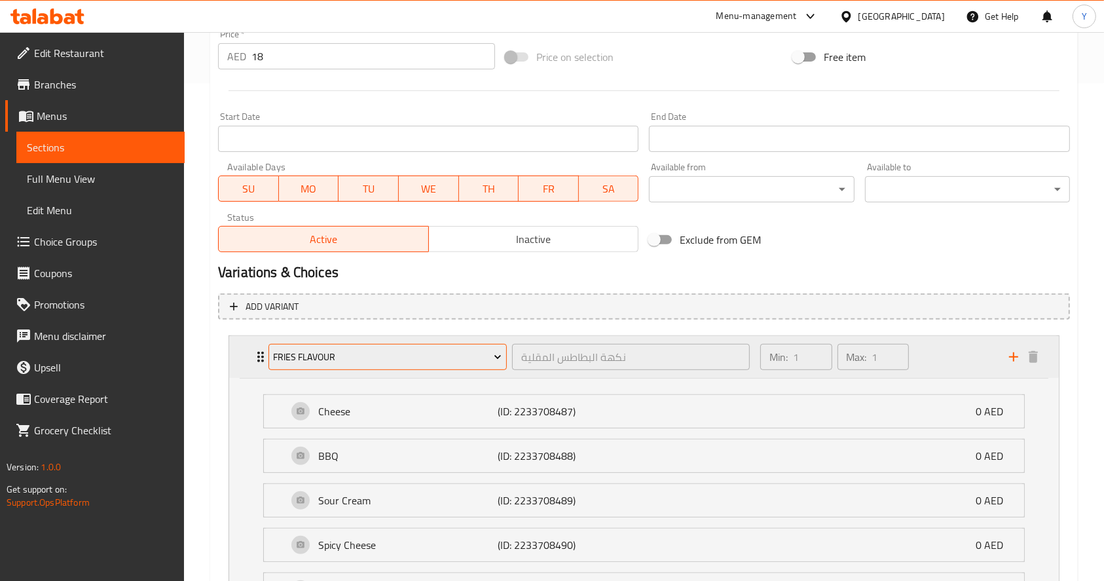
click at [356, 356] on span "Fries Flavour" at bounding box center [387, 357] width 229 height 16
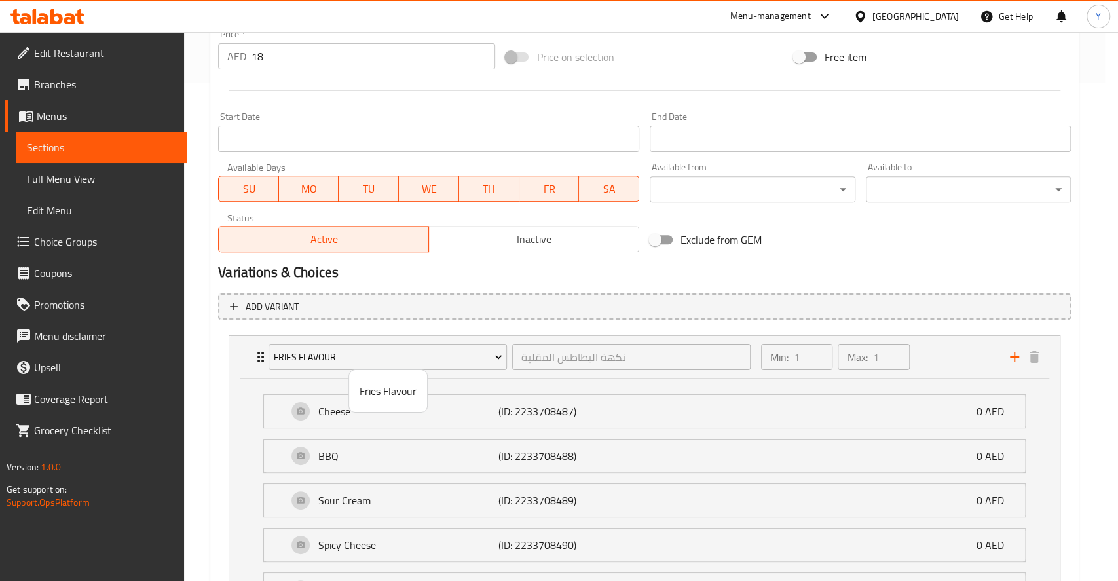
click at [322, 355] on div at bounding box center [559, 290] width 1118 height 581
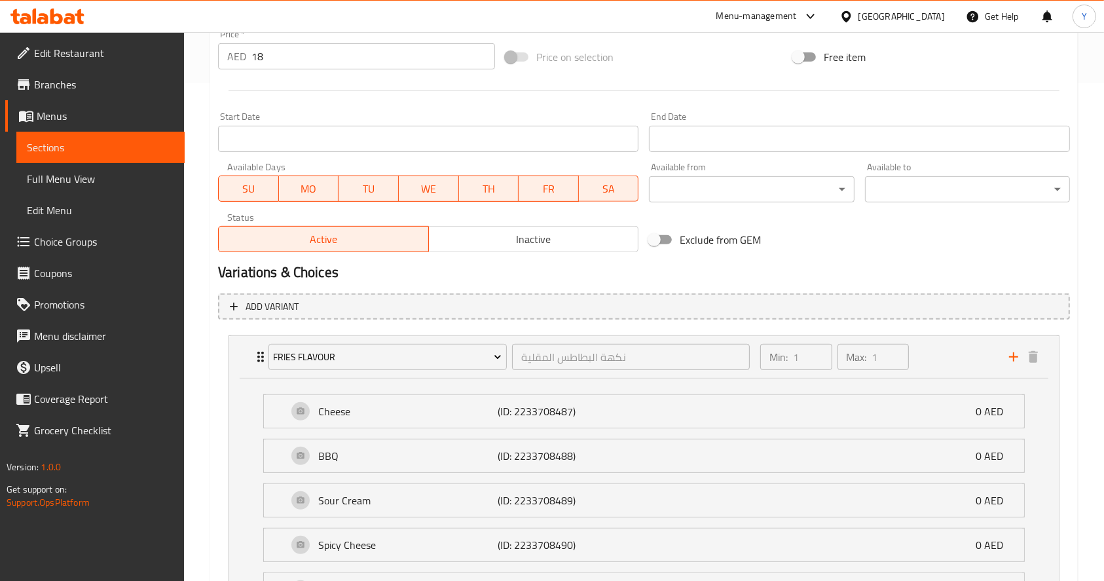
click at [322, 355] on span "Fries Flavour" at bounding box center [387, 357] width 229 height 16
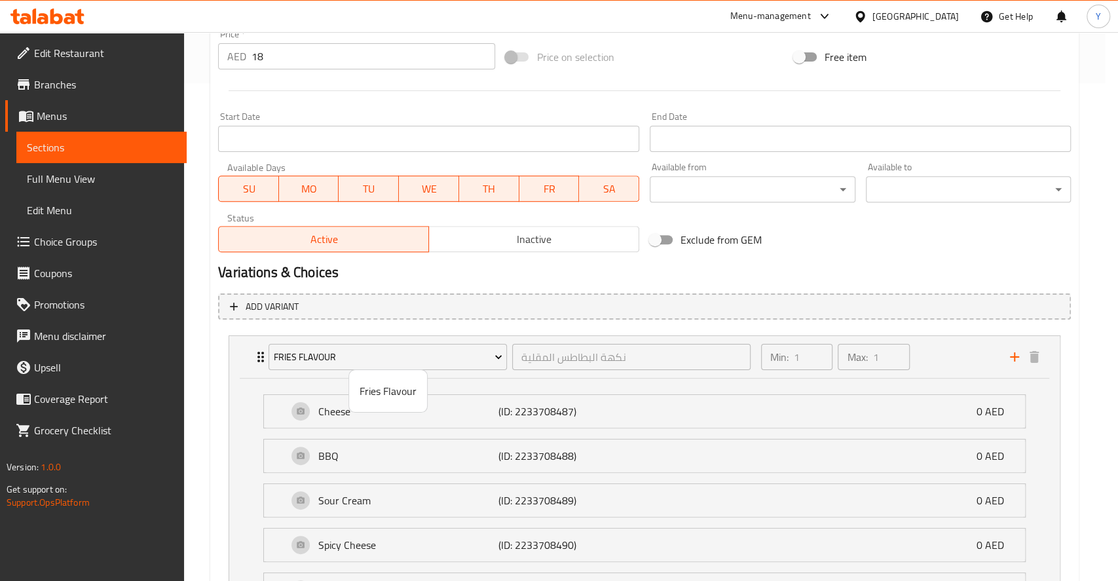
click at [322, 355] on div at bounding box center [559, 290] width 1118 height 581
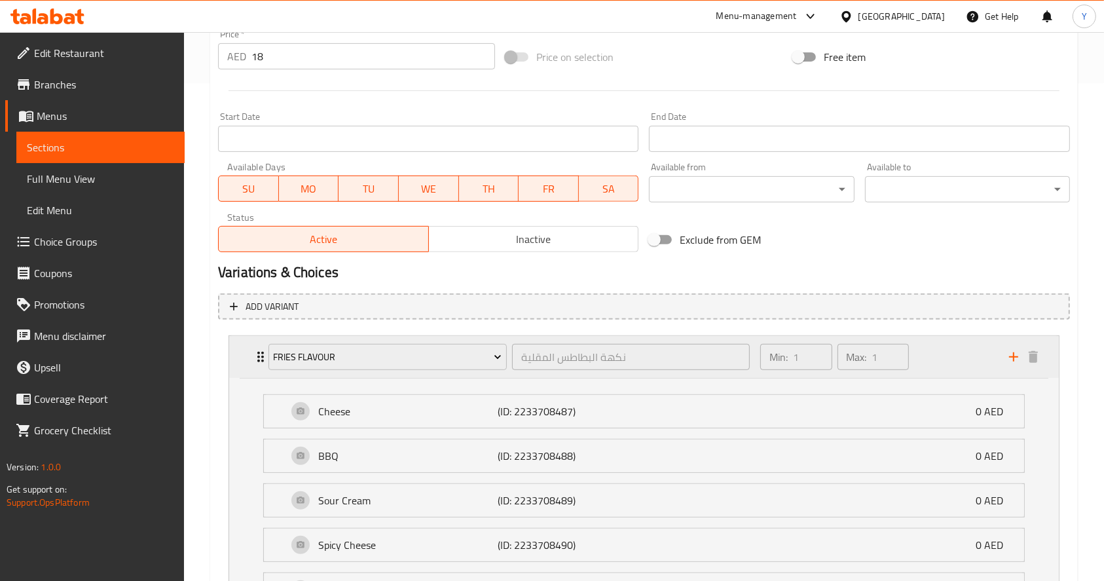
click at [238, 354] on div "Fries Flavour نكهة البطاطس المقلية ​ Min: 1 ​ Max: 1 ​" at bounding box center [644, 357] width 830 height 42
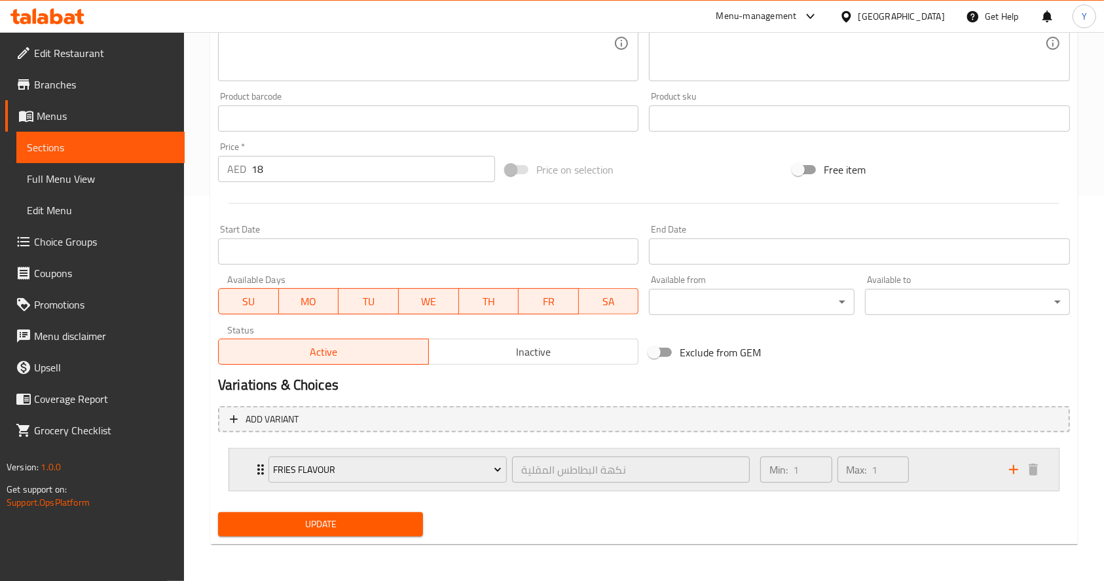
scroll to position [384, 0]
click at [248, 473] on div "Fries Flavour نكهة البطاطس المقلية ​ Min: 1 ​ Max: 1 ​" at bounding box center [644, 470] width 830 height 42
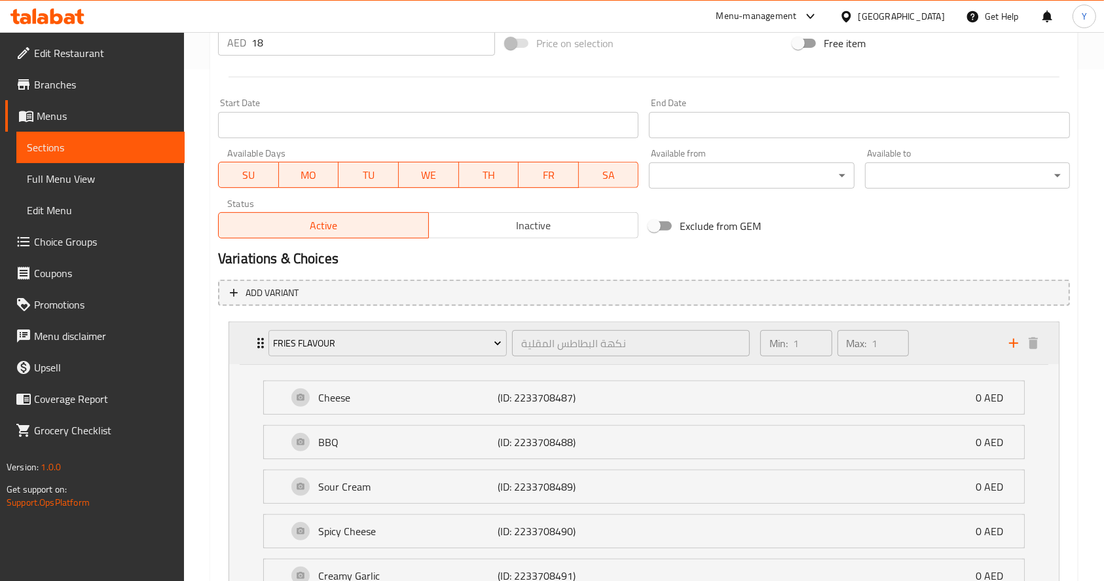
scroll to position [513, 0]
click at [244, 339] on div "Fries Flavour نكهة البطاطس المقلية ​ Min: 1 ​ Max: 1 ​" at bounding box center [644, 342] width 830 height 42
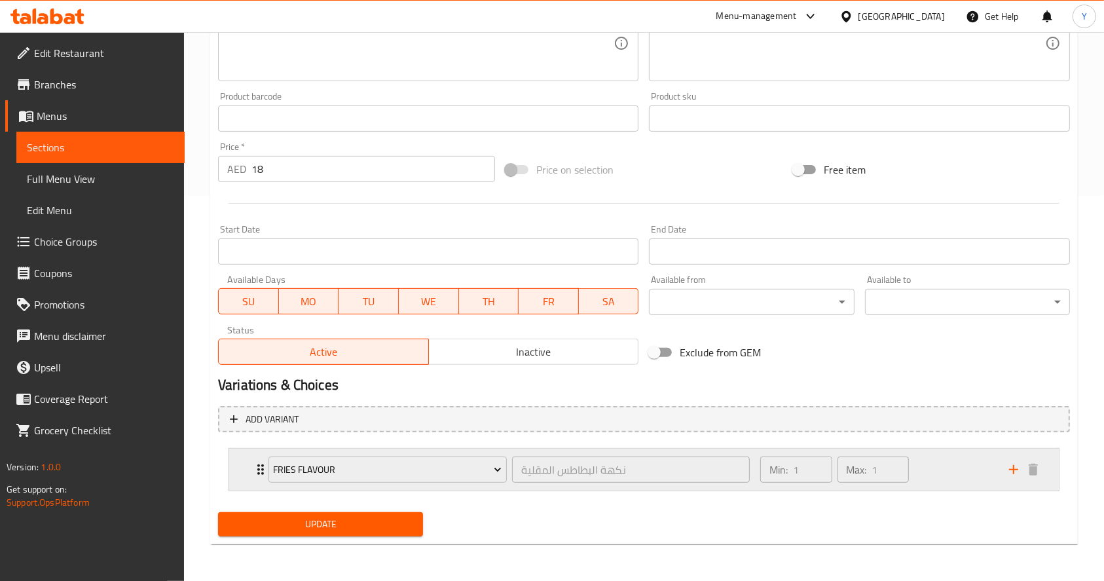
scroll to position [384, 0]
drag, startPoint x: 255, startPoint y: 399, endPoint x: 212, endPoint y: 499, distance: 108.9
click at [213, 499] on div "Change Image Size: 1200 x 800 px / Image formats: jpg, png / 5MB Max. Item name…" at bounding box center [644, 164] width 862 height 755
click at [243, 470] on div "Fries Flavour نكهة البطاطس المقلية ​ Min: 1 ​ Max: 1 ​" at bounding box center [644, 470] width 830 height 42
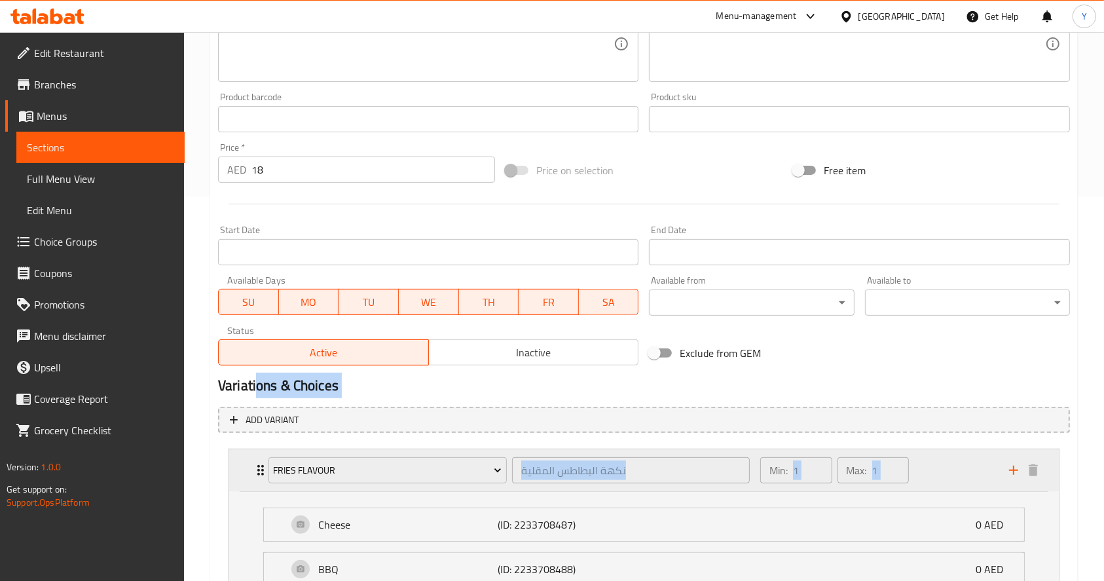
scroll to position [634, 0]
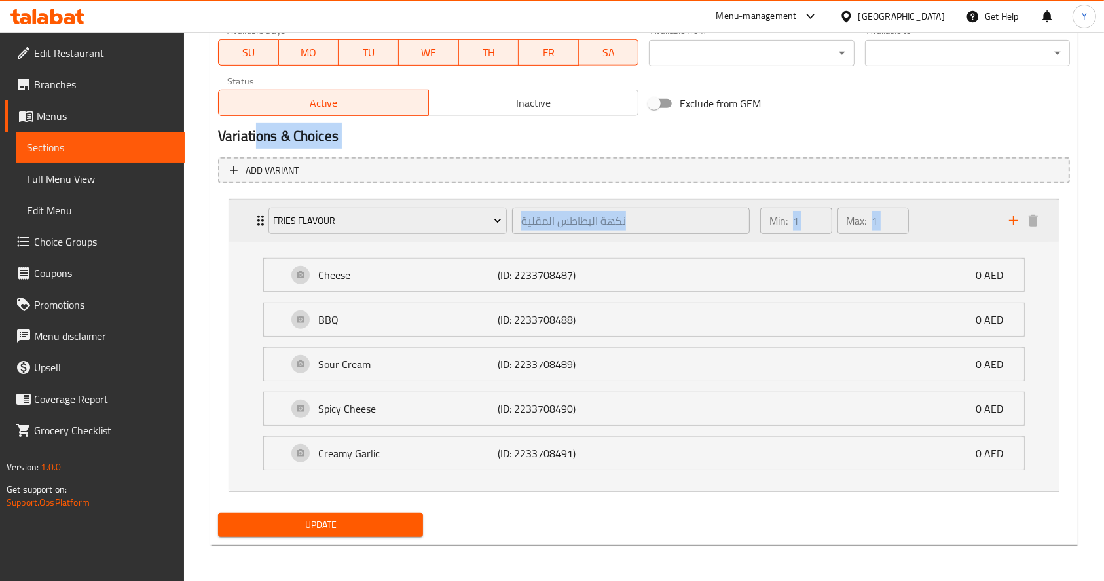
click at [950, 207] on div "Min: 1 ​ Max: 1 ​" at bounding box center [876, 221] width 249 height 42
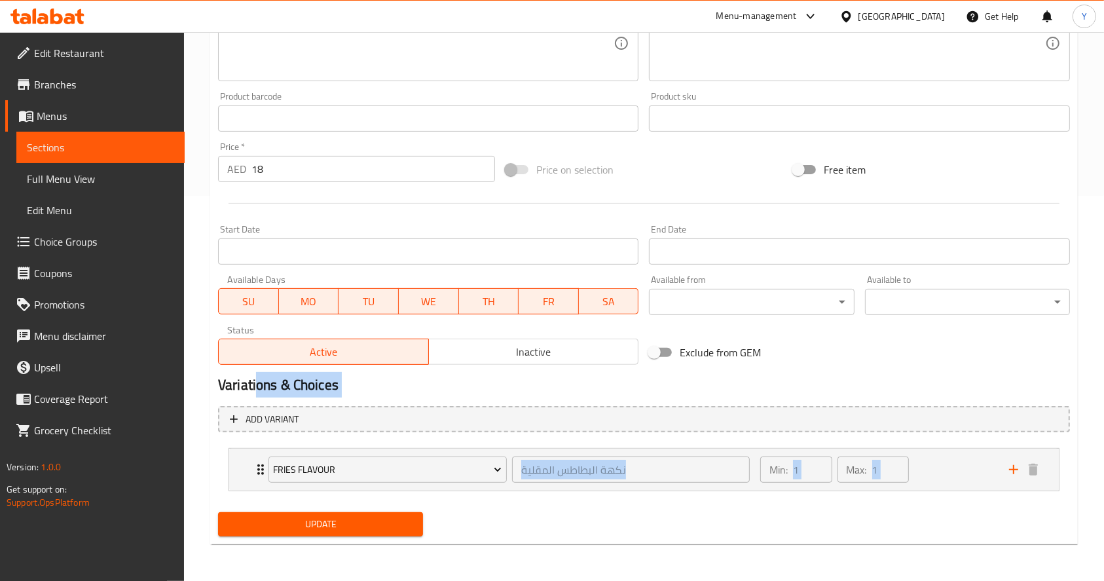
scroll to position [384, 0]
click at [1081, 457] on div "Home / Restaurants management / Menus / Sections / item / update SPECIAL OFFER …" at bounding box center [644, 115] width 920 height 934
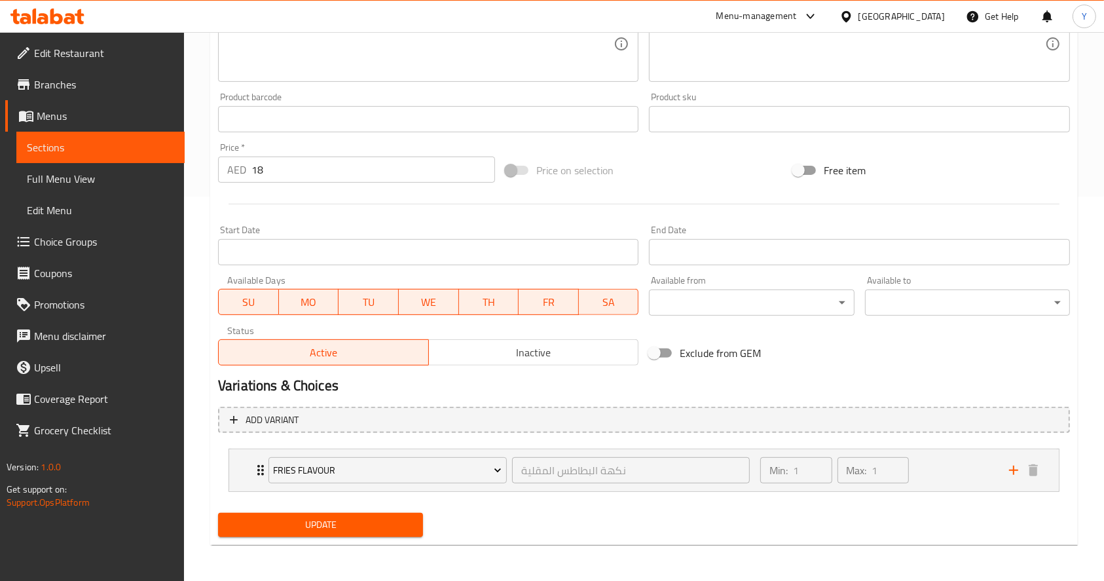
scroll to position [0, 0]
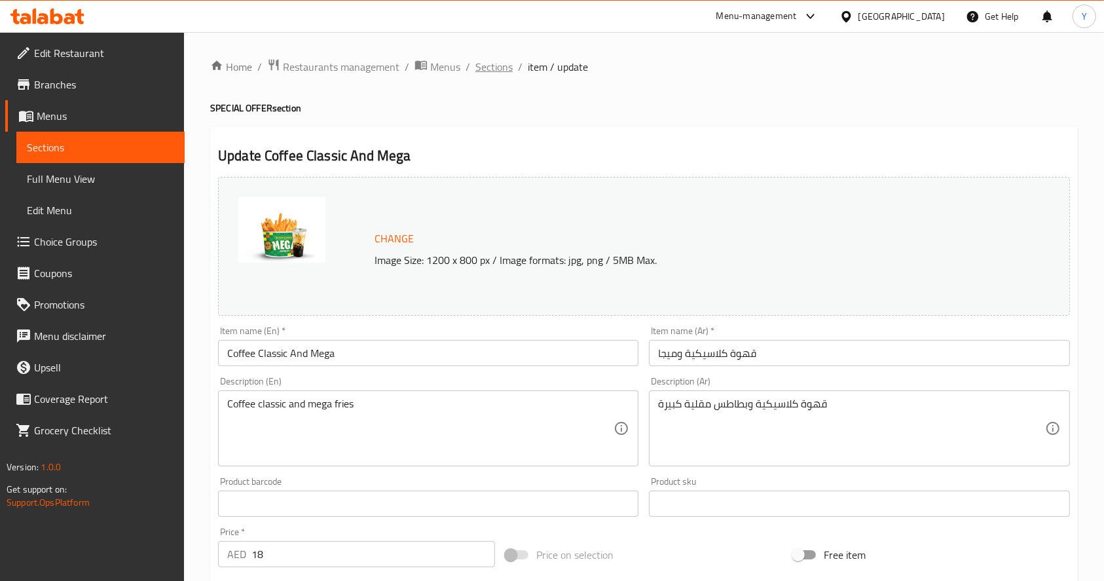
click at [494, 67] on span "Sections" at bounding box center [493, 67] width 37 height 16
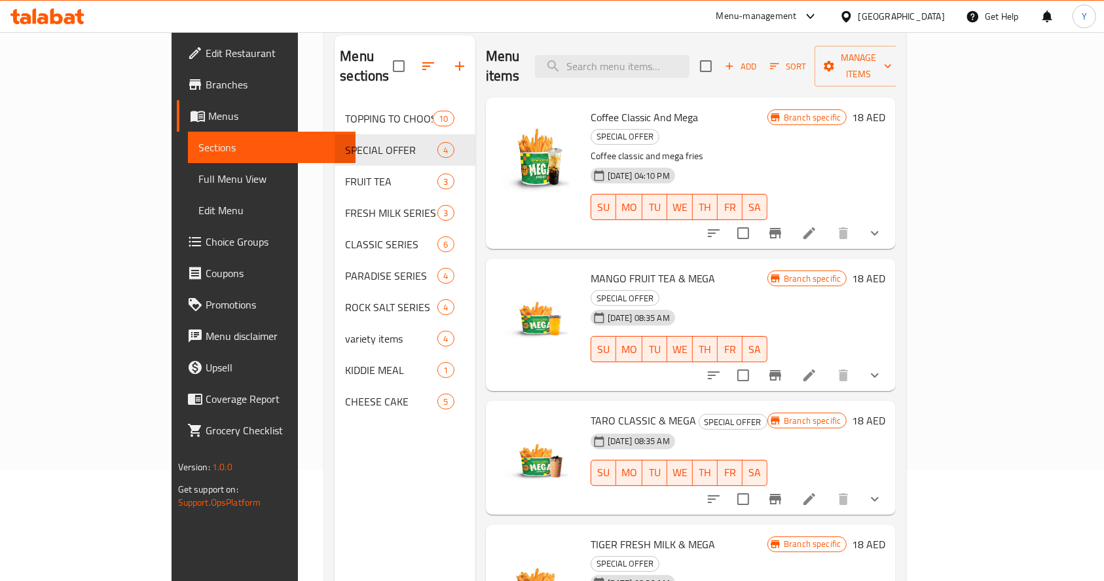
scroll to position [111, 0]
